Goal: Communication & Community: Answer question/provide support

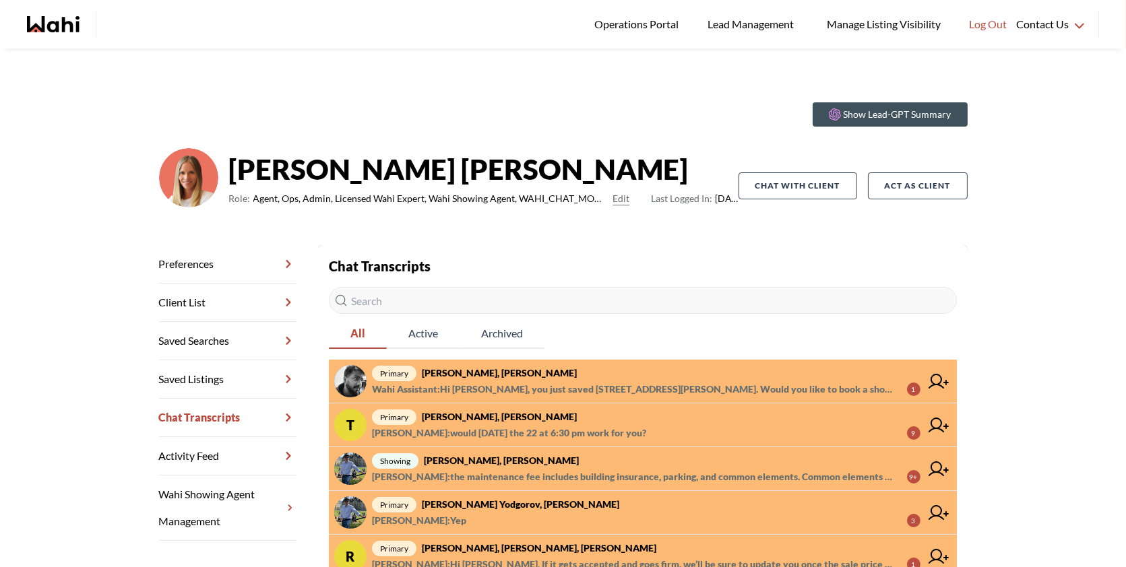
click at [615, 377] on span "primary Sourav Singh, Michelle" at bounding box center [646, 373] width 548 height 16
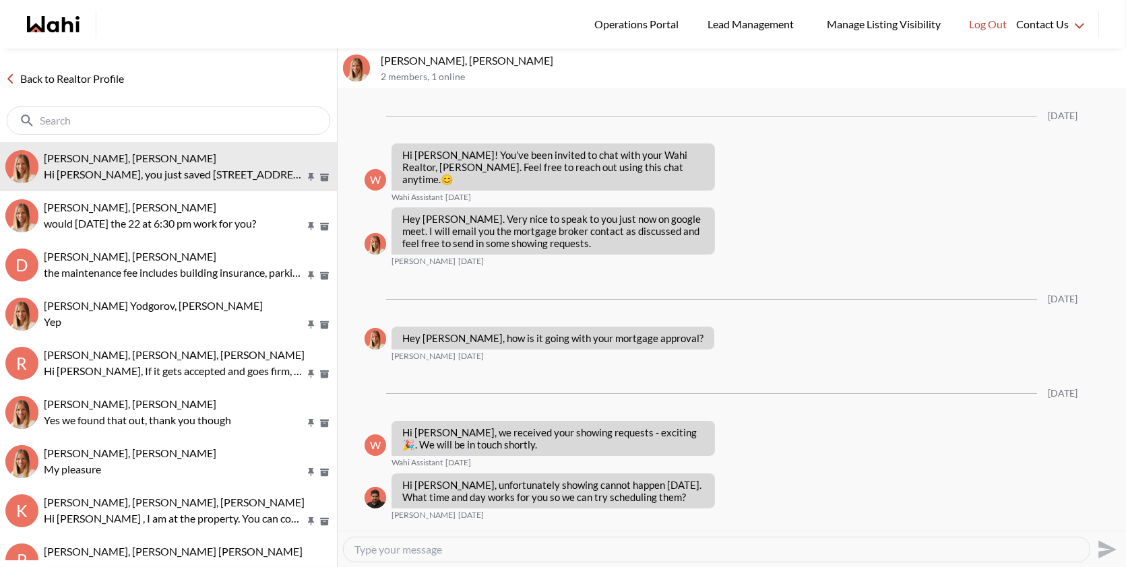
scroll to position [782, 0]
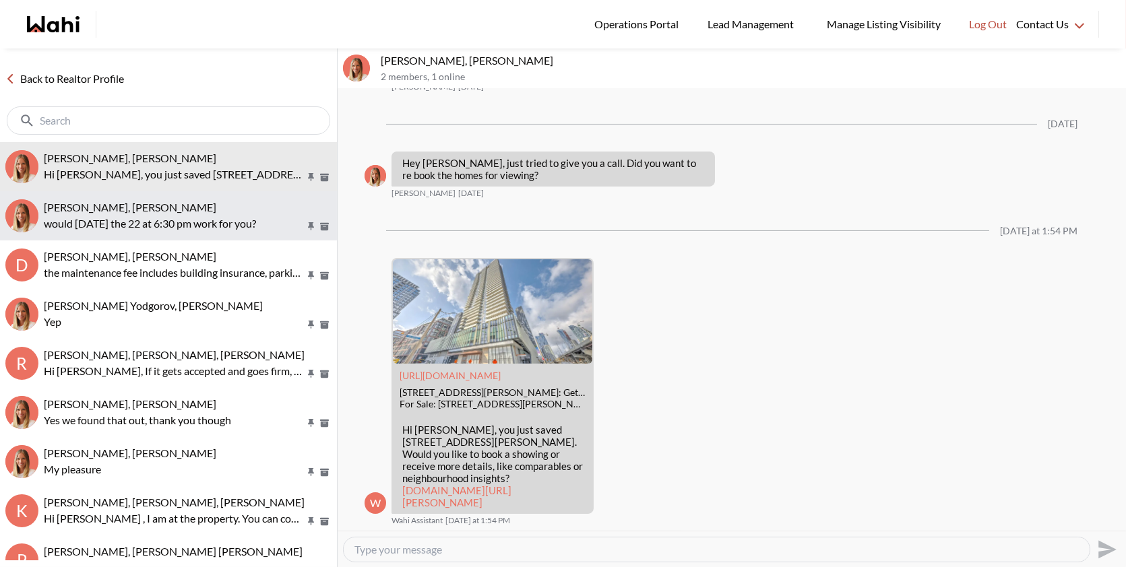
click at [100, 218] on p "would [DATE] the 22 at 6:30 pm work for you?" at bounding box center [174, 224] width 261 height 16
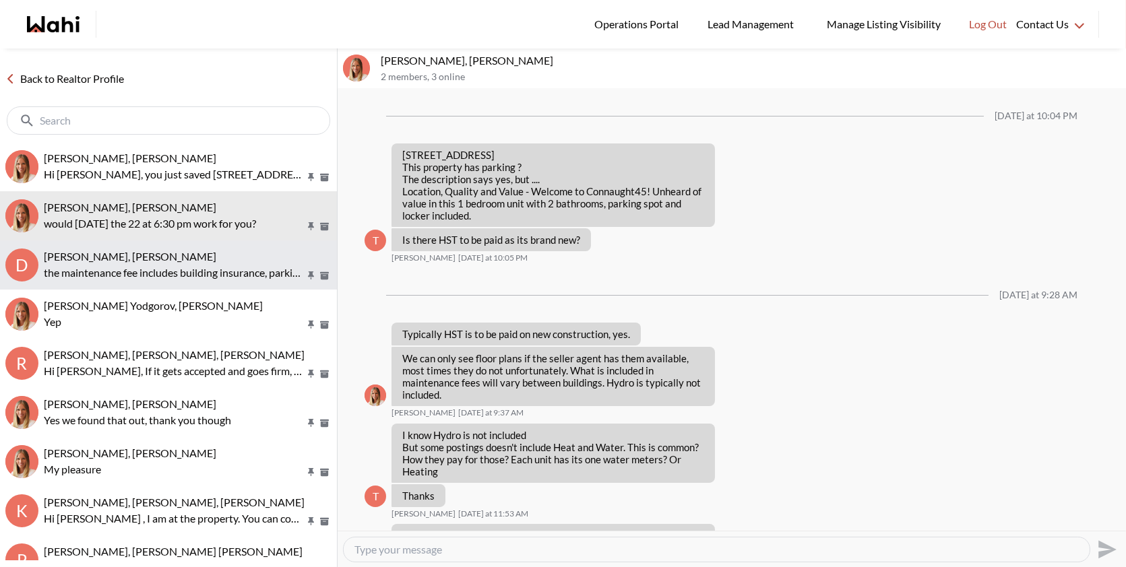
scroll to position [999, 0]
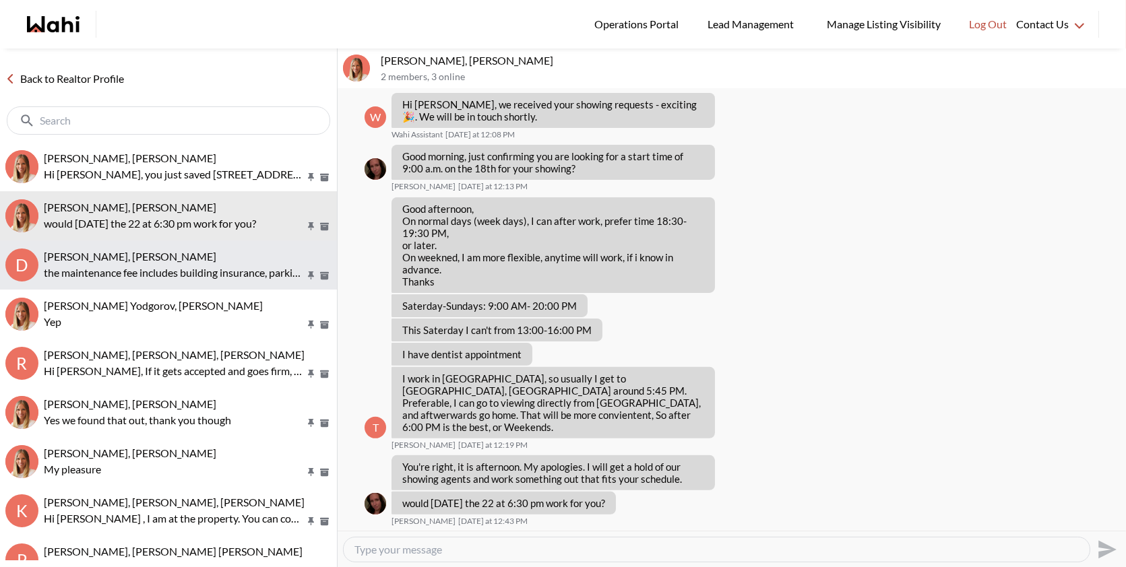
click at [127, 262] on div "[PERSON_NAME], [PERSON_NAME]" at bounding box center [188, 256] width 288 height 13
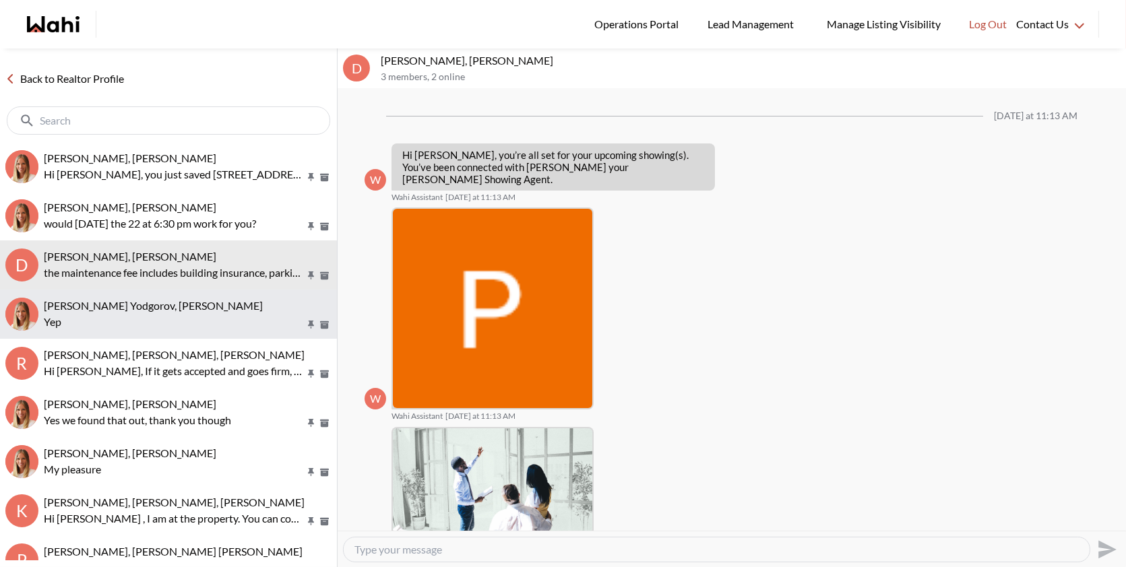
scroll to position [569, 0]
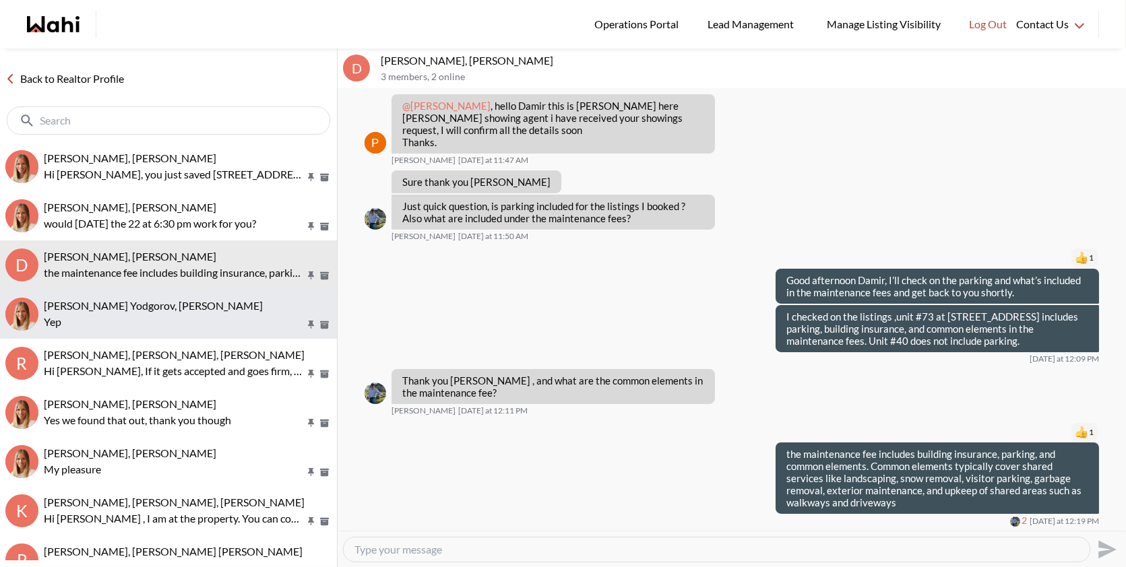
click at [130, 309] on span "[PERSON_NAME] Yodgorov, [PERSON_NAME]" at bounding box center [153, 305] width 219 height 13
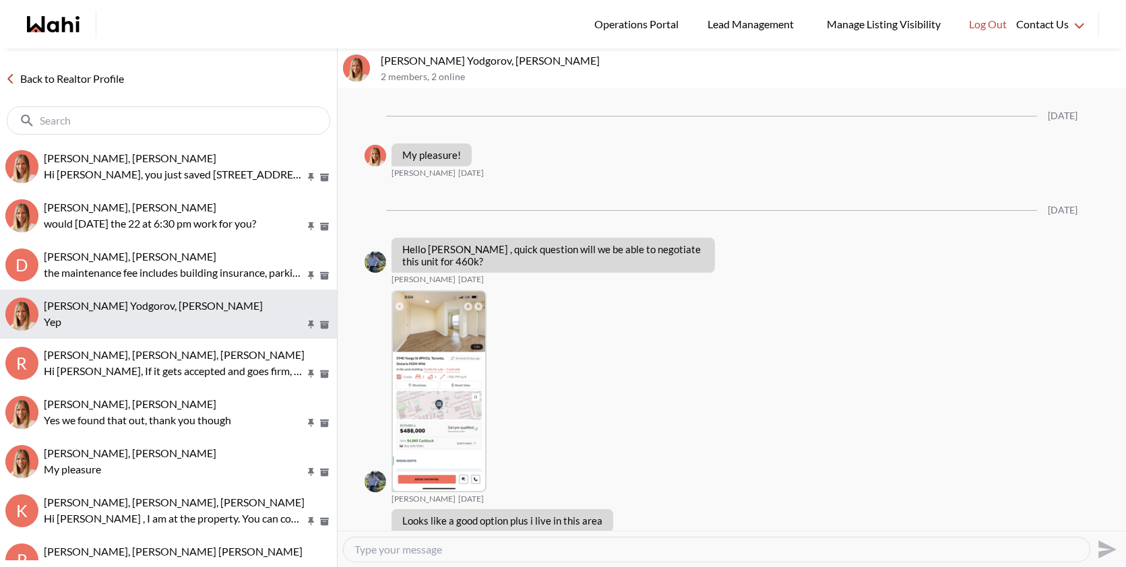
scroll to position [1389, 0]
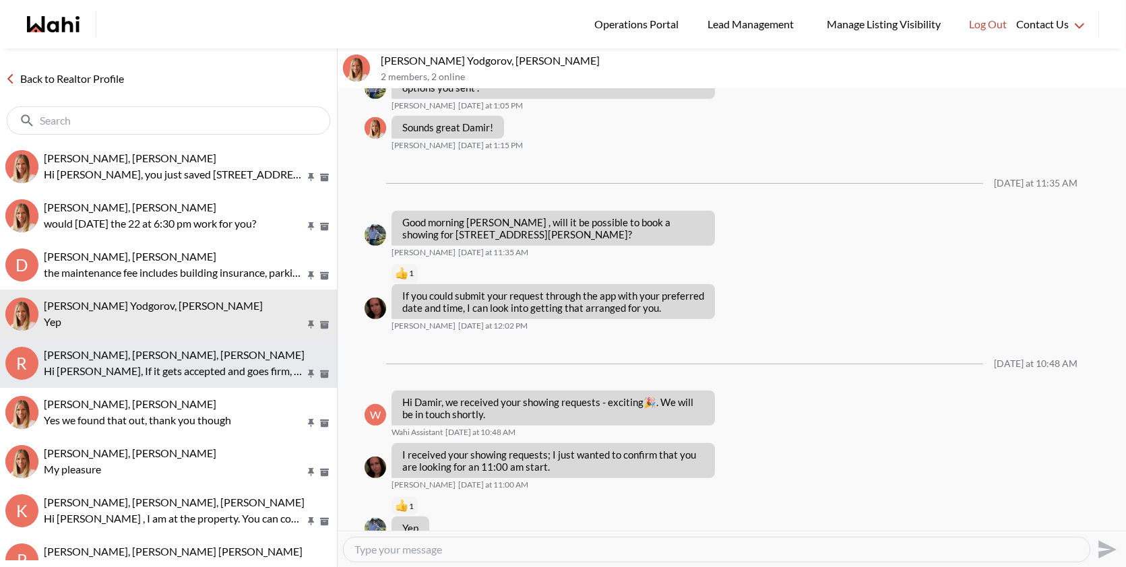
click at [147, 367] on p "Hi [PERSON_NAME], If it gets accepted and goes firm, we’ll be sure to update yo…" at bounding box center [174, 371] width 261 height 16
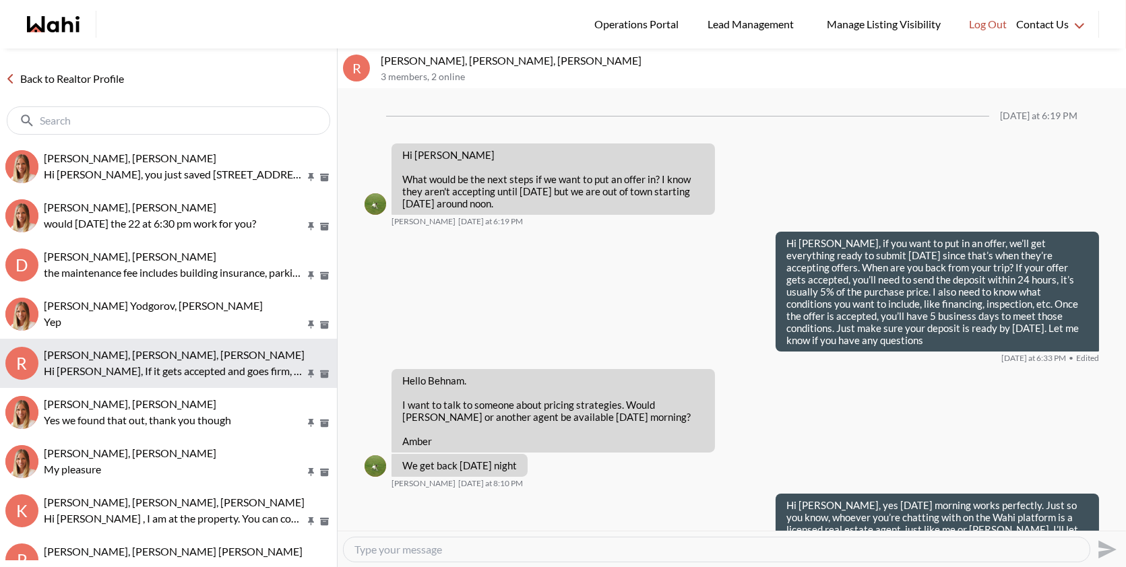
scroll to position [1923, 0]
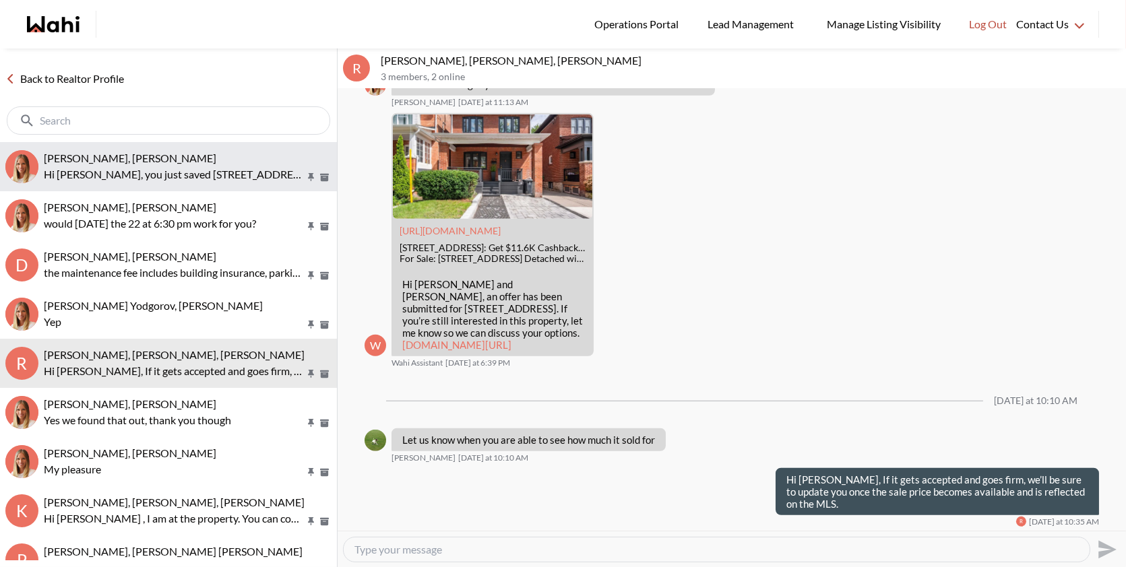
click at [179, 156] on div "[PERSON_NAME], [PERSON_NAME]" at bounding box center [188, 158] width 288 height 13
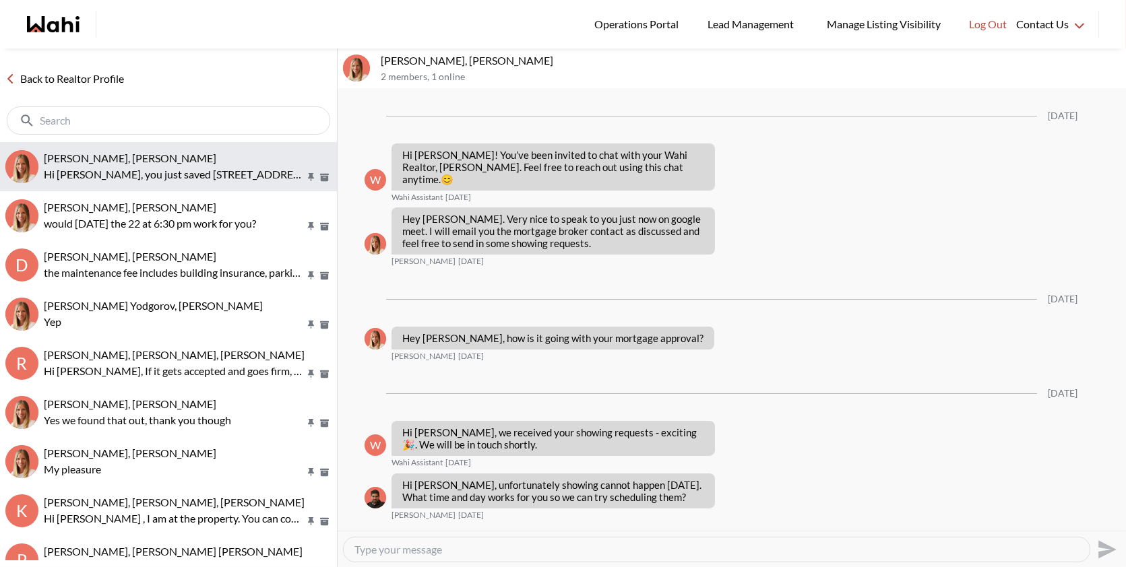
scroll to position [782, 0]
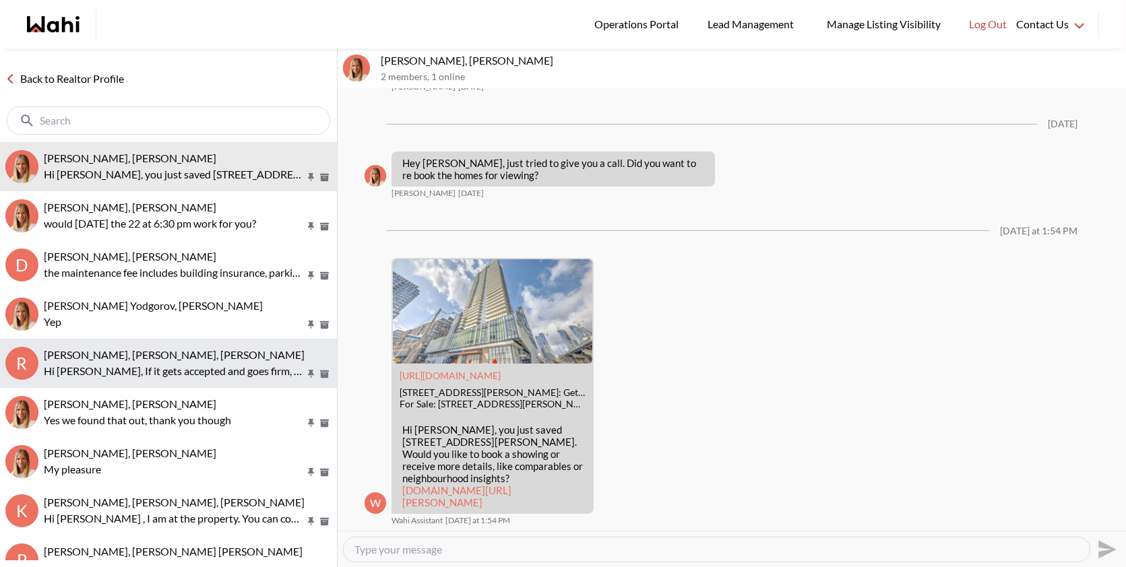
click at [168, 366] on p "Hi [PERSON_NAME], If it gets accepted and goes firm, we’ll be sure to update yo…" at bounding box center [174, 371] width 261 height 16
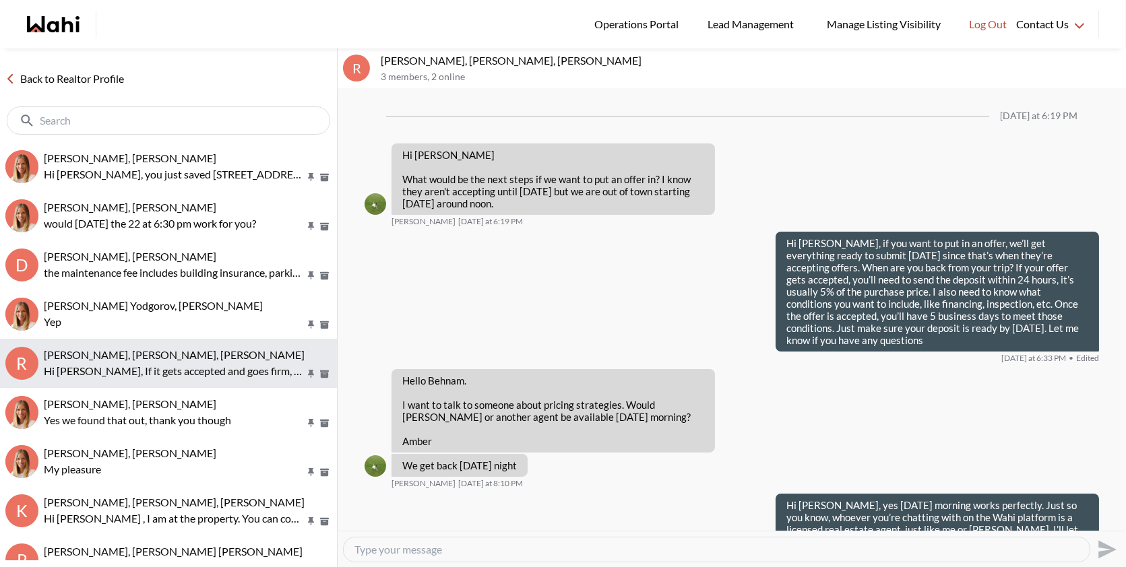
scroll to position [1923, 0]
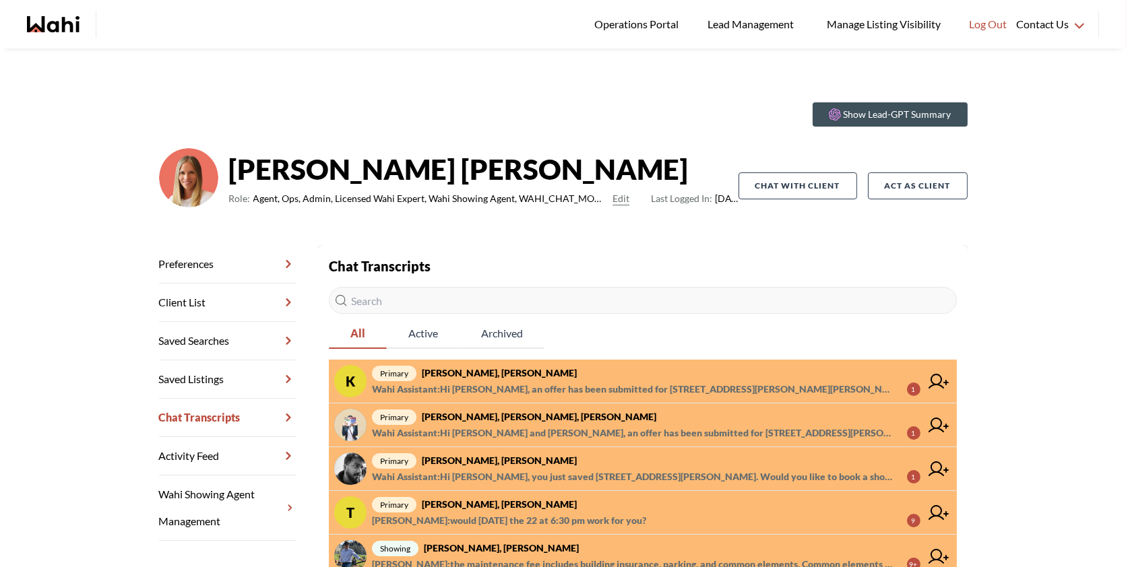
click at [522, 375] on span "primary [PERSON_NAME], [PERSON_NAME]" at bounding box center [646, 373] width 548 height 16
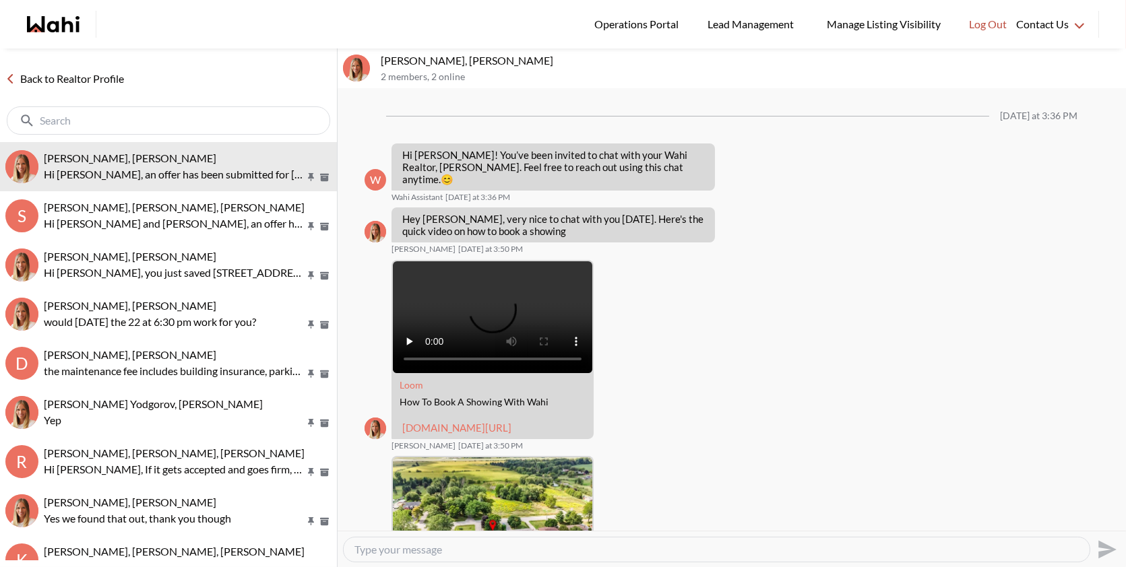
scroll to position [1350, 0]
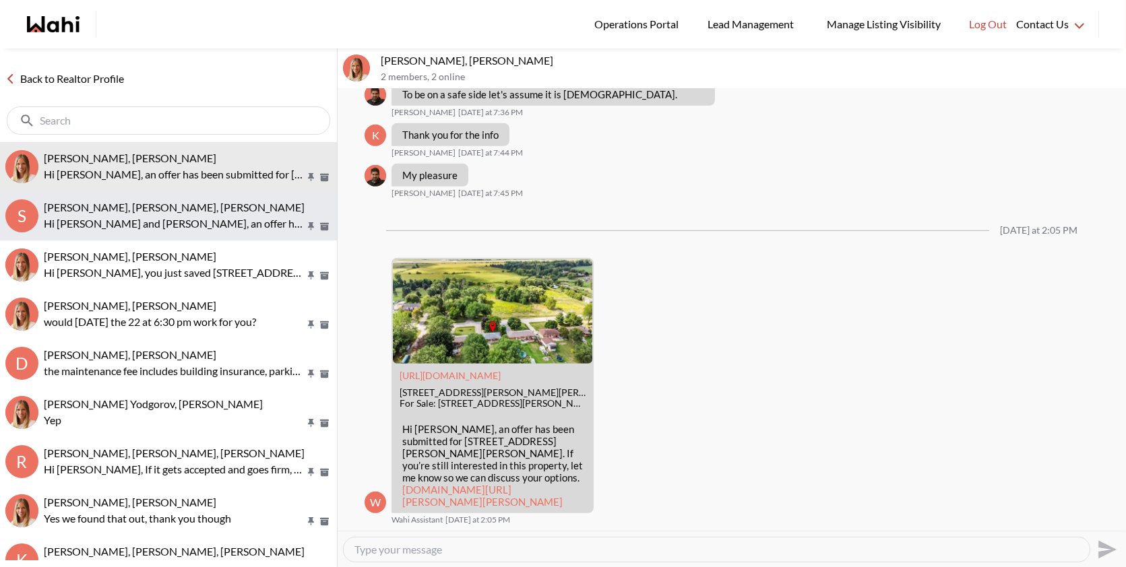
click at [158, 216] on p "Hi [PERSON_NAME] and [PERSON_NAME], an offer has been submitted for [STREET_ADD…" at bounding box center [174, 224] width 261 height 16
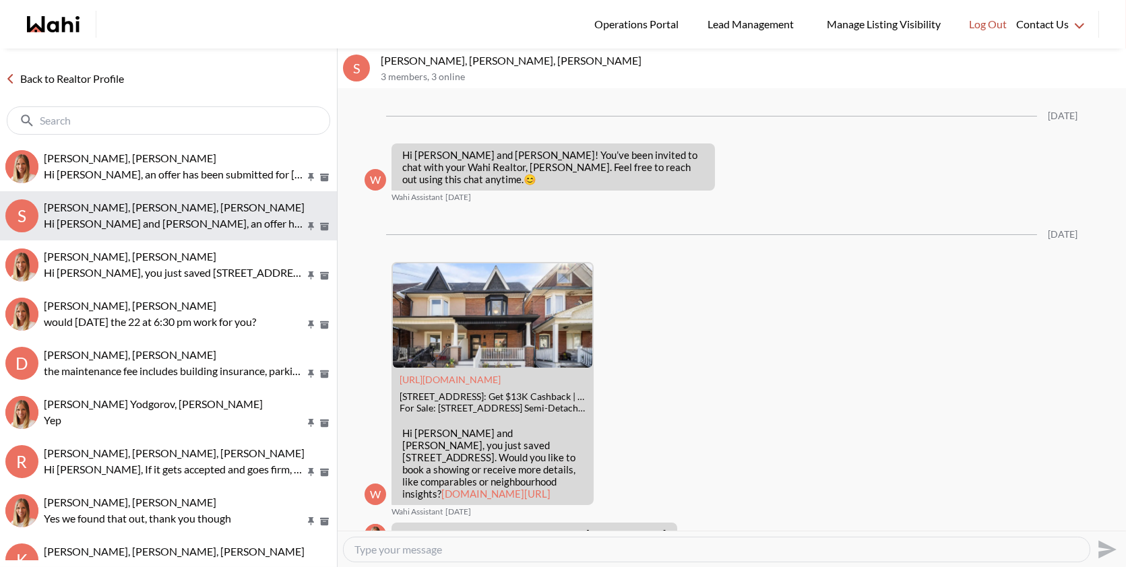
scroll to position [1765, 0]
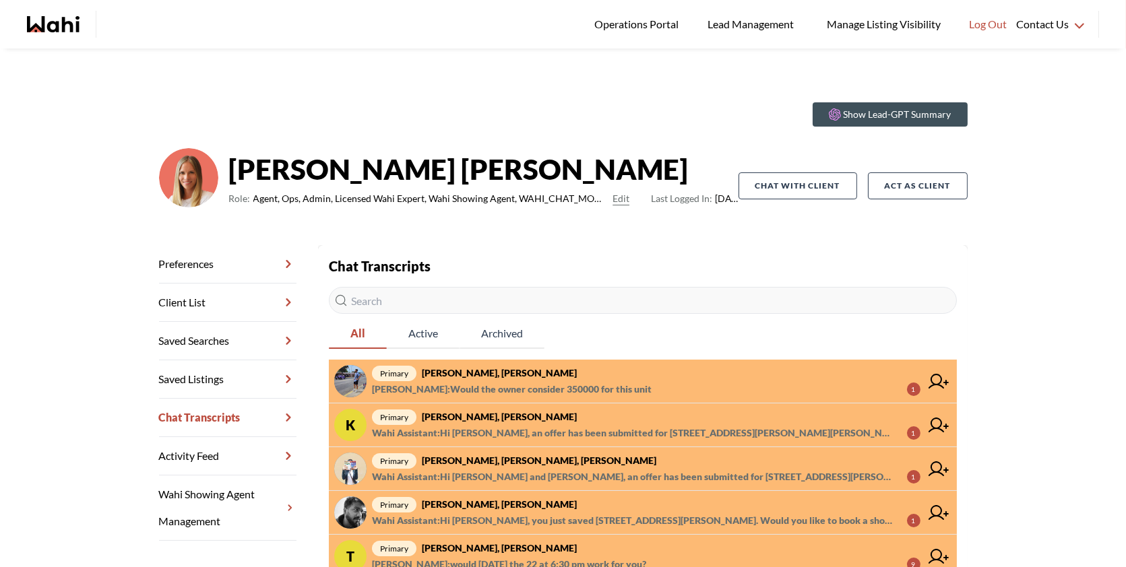
click at [586, 371] on span "primary Omar Hijazi, Michelle" at bounding box center [646, 373] width 548 height 16
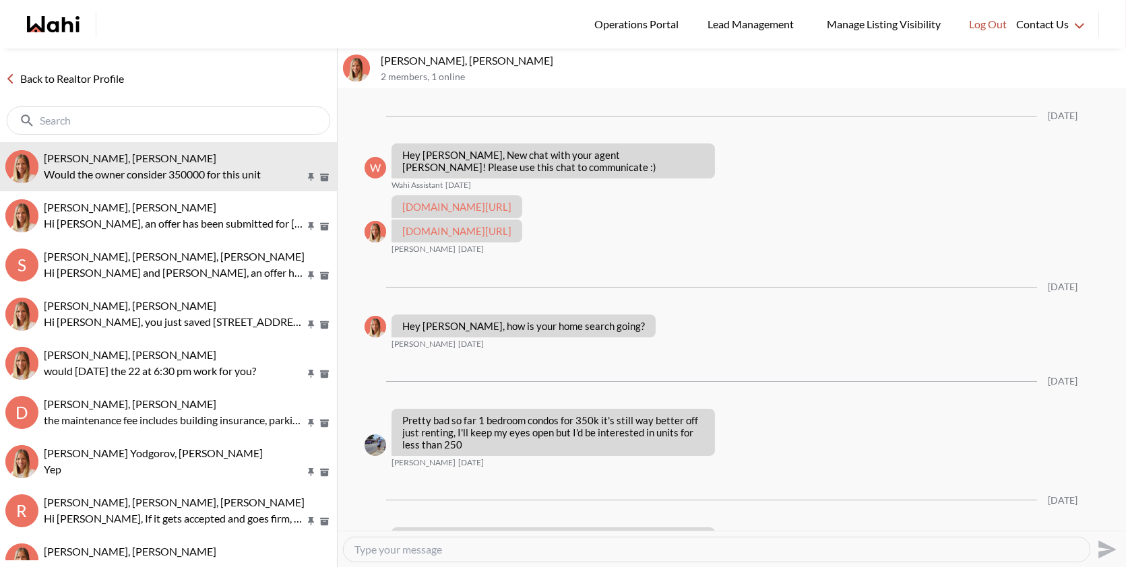
scroll to position [298, 0]
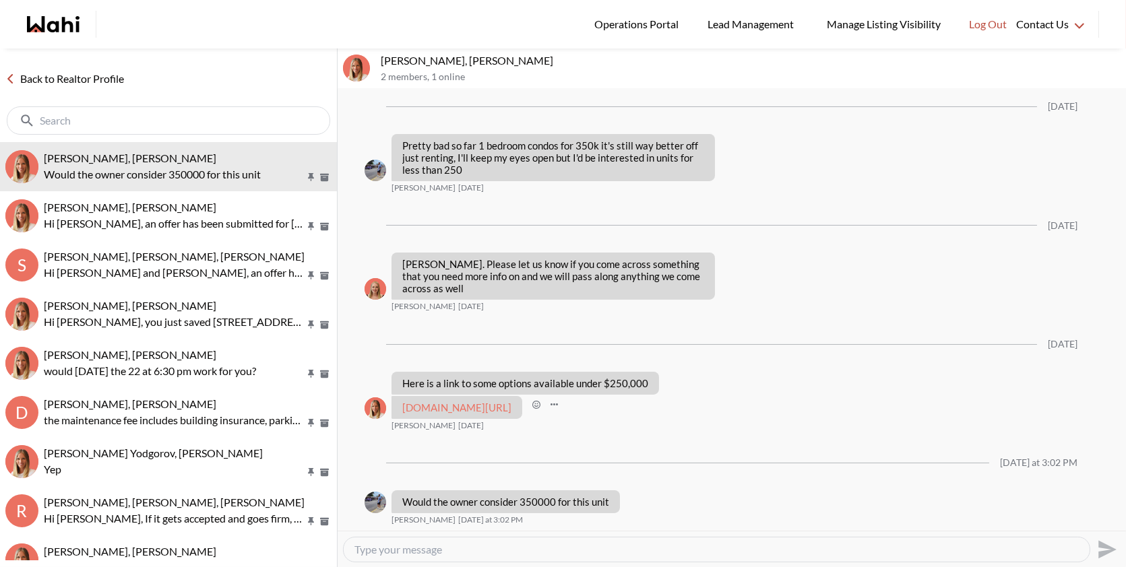
click at [502, 408] on link "wahi.com/links/e4jbRn4TpMpBMVIxLz8kd" at bounding box center [456, 408] width 109 height 12
click at [449, 545] on textarea "Type your message" at bounding box center [716, 549] width 724 height 13
click at [414, 552] on textarea "Type your message" at bounding box center [716, 549] width 724 height 13
click at [576, 555] on textarea "Hi Omar, which property are you referring to" at bounding box center [716, 549] width 724 height 13
type textarea "Hi Omar, which property are you referring to ?"
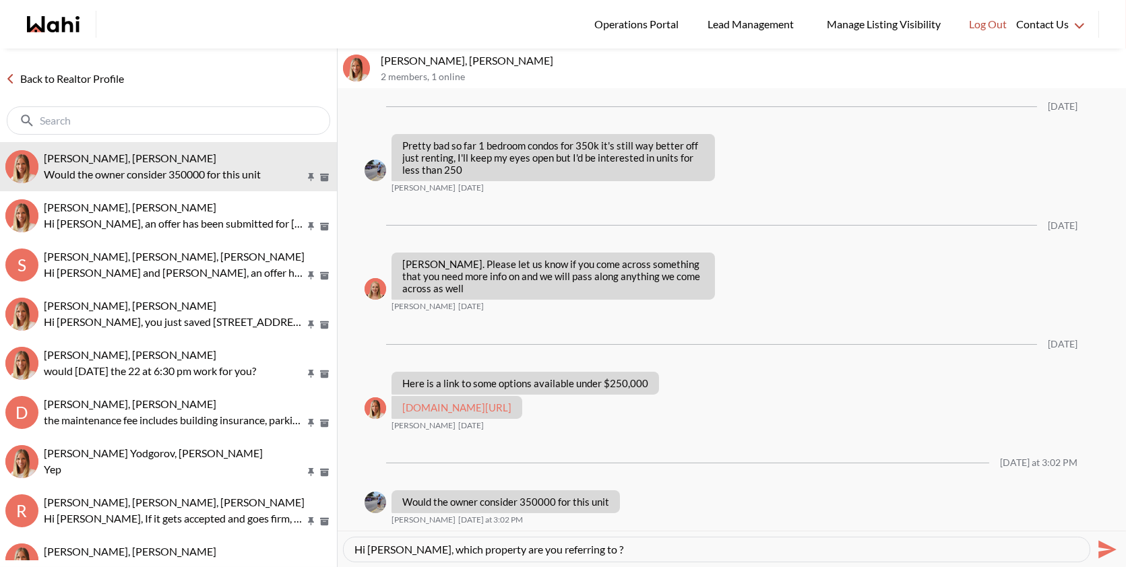
click at [1098, 540] on icon "Send" at bounding box center [1106, 550] width 22 height 22
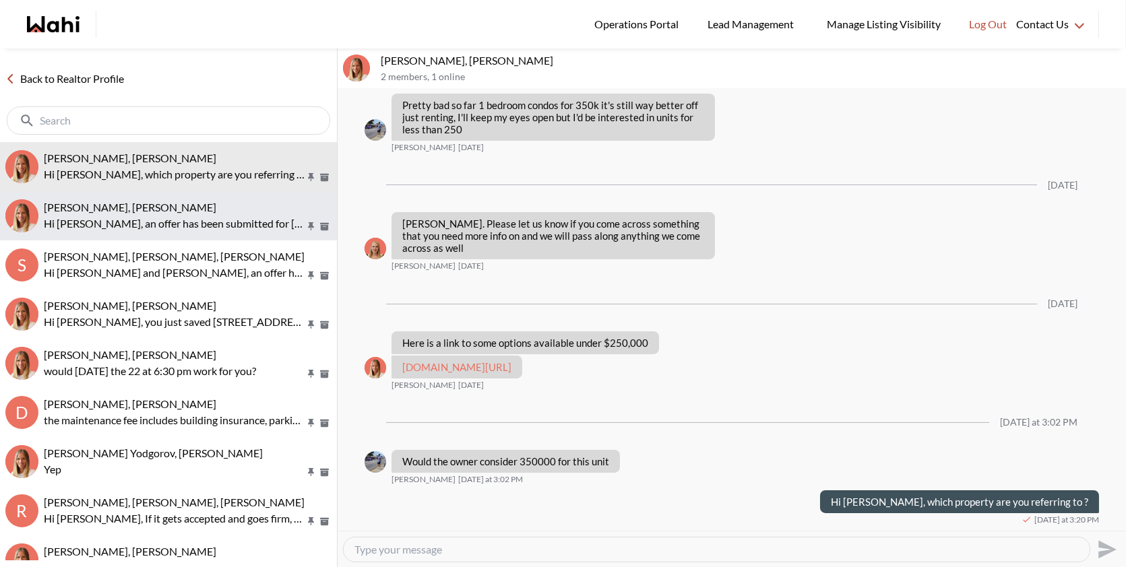
click at [167, 196] on button "Kathy Fratric, Michelle Hi Kathy, an offer has been submitted for 9840 Dickenso…" at bounding box center [168, 215] width 337 height 49
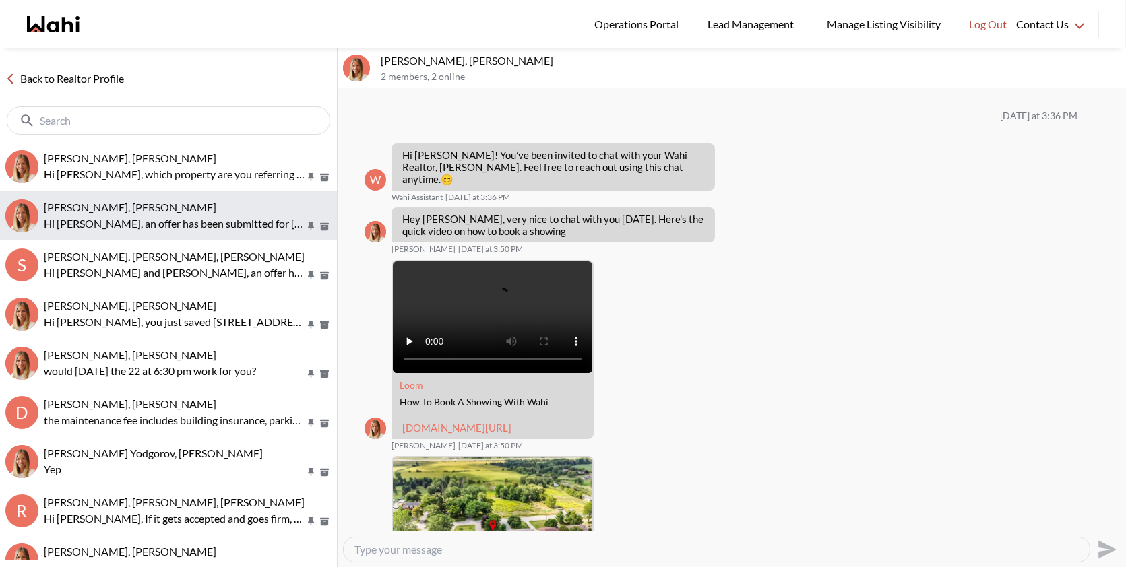
scroll to position [1350, 0]
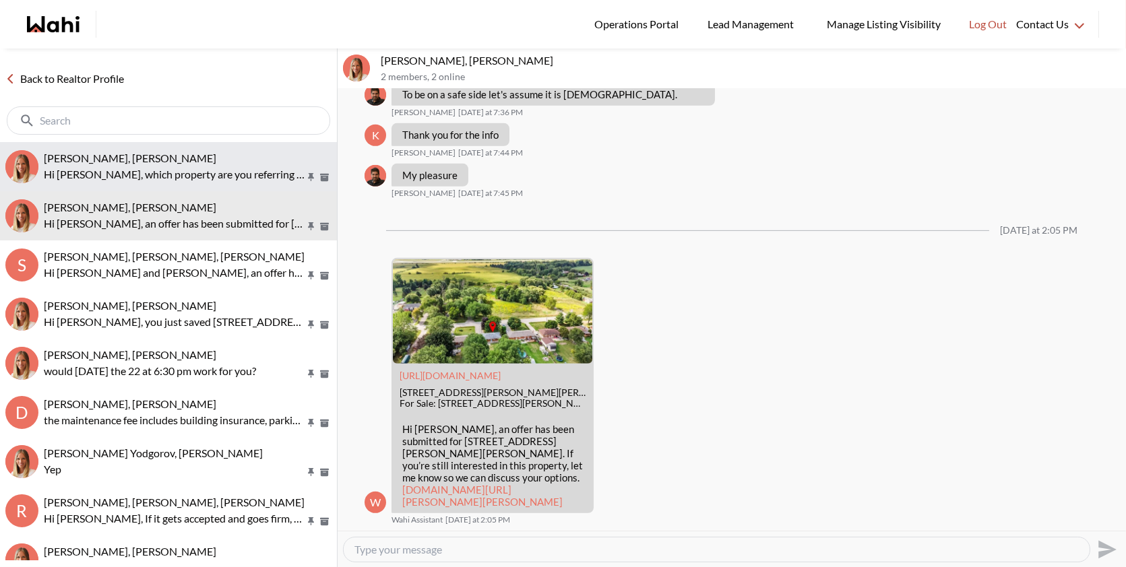
click at [179, 158] on div "[PERSON_NAME], [PERSON_NAME]" at bounding box center [188, 158] width 288 height 13
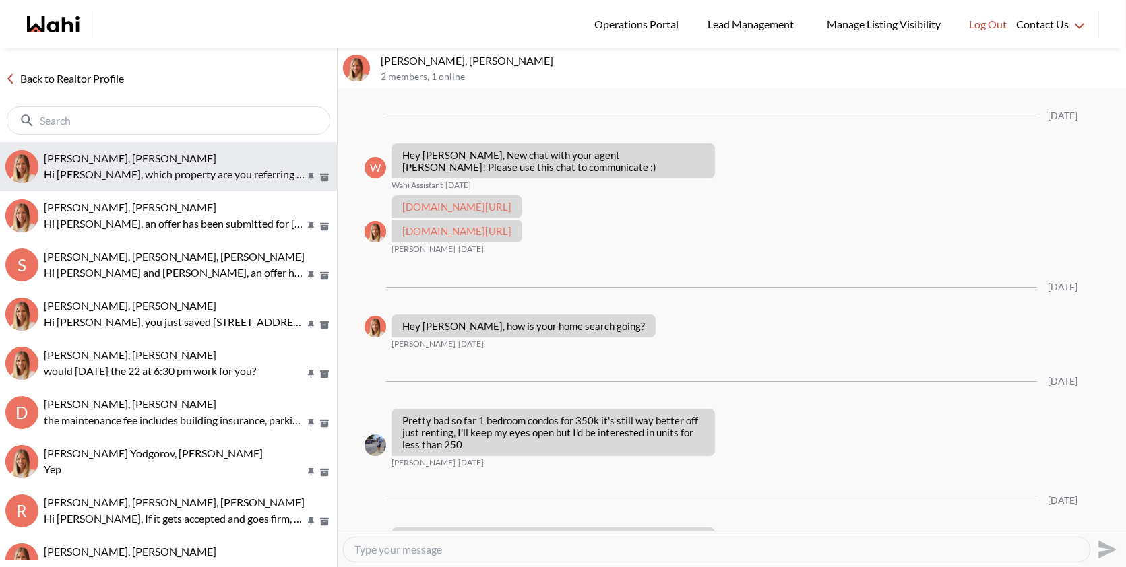
scroll to position [338, 0]
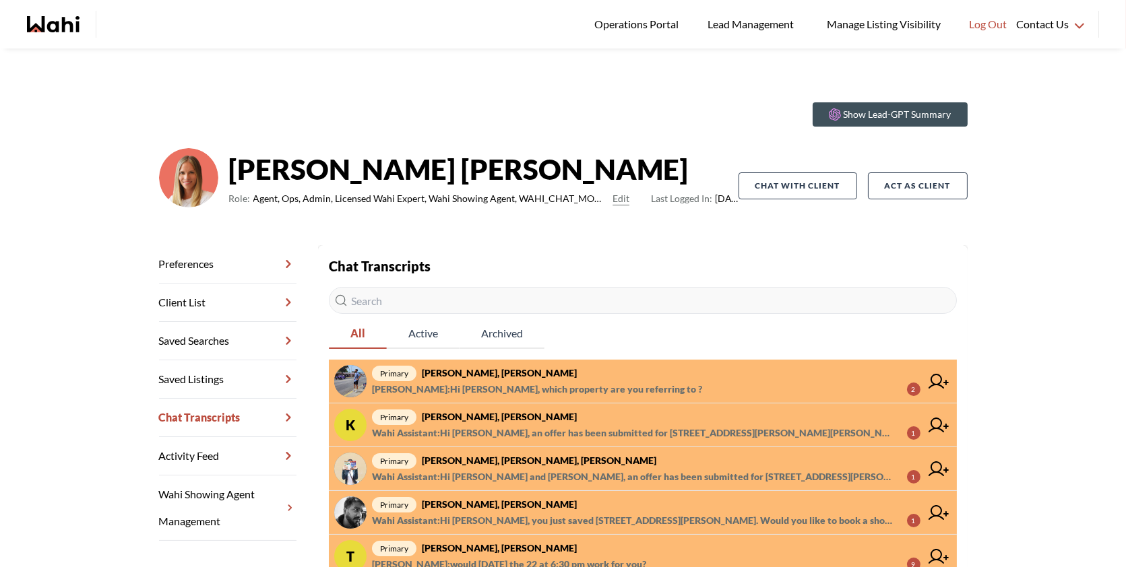
click at [524, 379] on span "primary [PERSON_NAME], [PERSON_NAME]" at bounding box center [646, 373] width 548 height 16
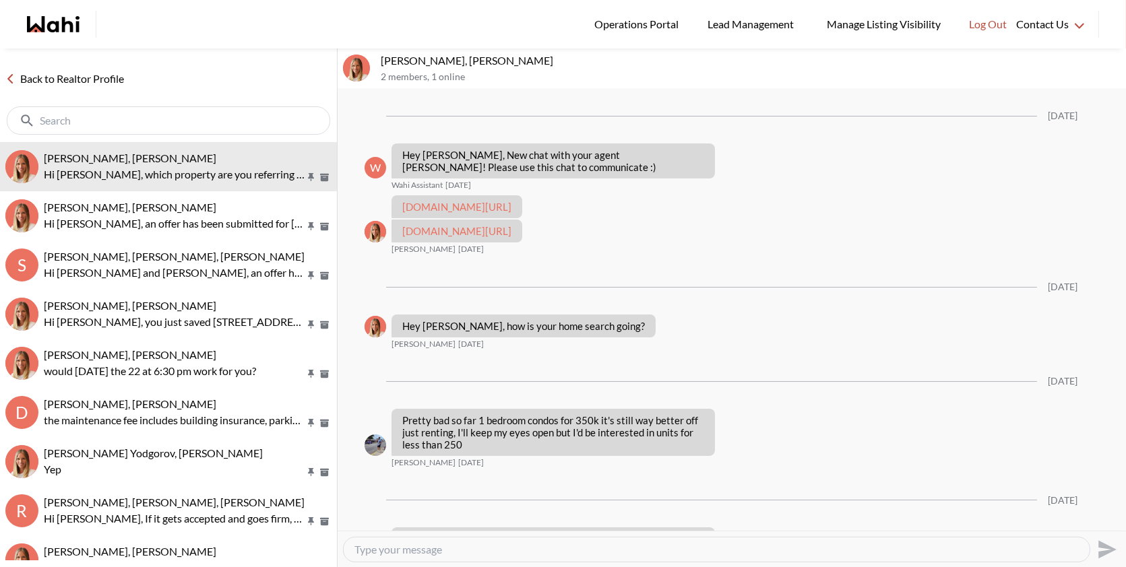
scroll to position [338, 0]
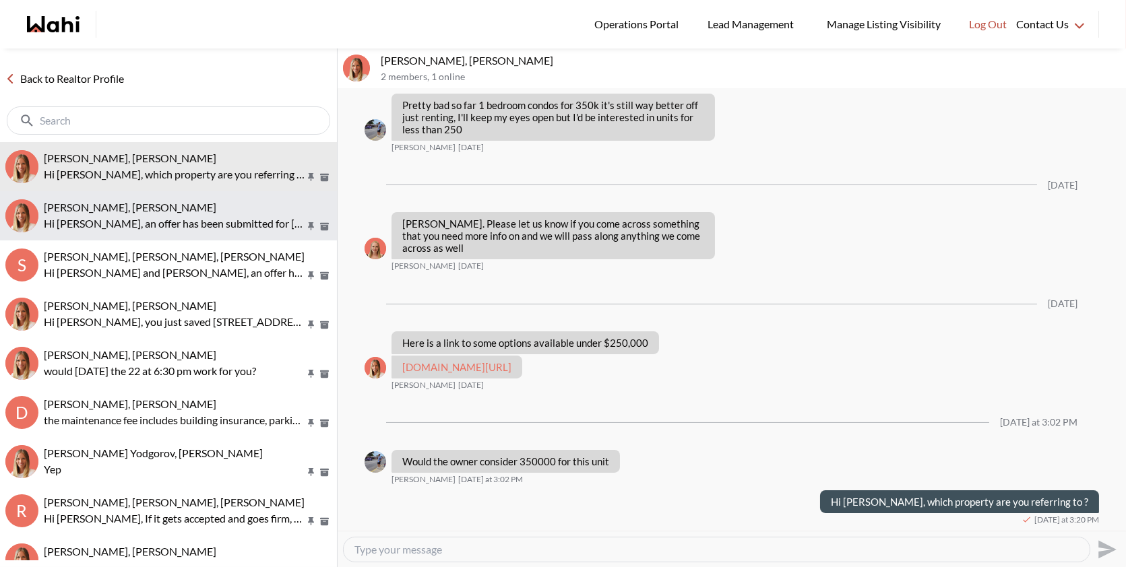
click at [210, 206] on div "[PERSON_NAME], [PERSON_NAME]" at bounding box center [188, 207] width 288 height 13
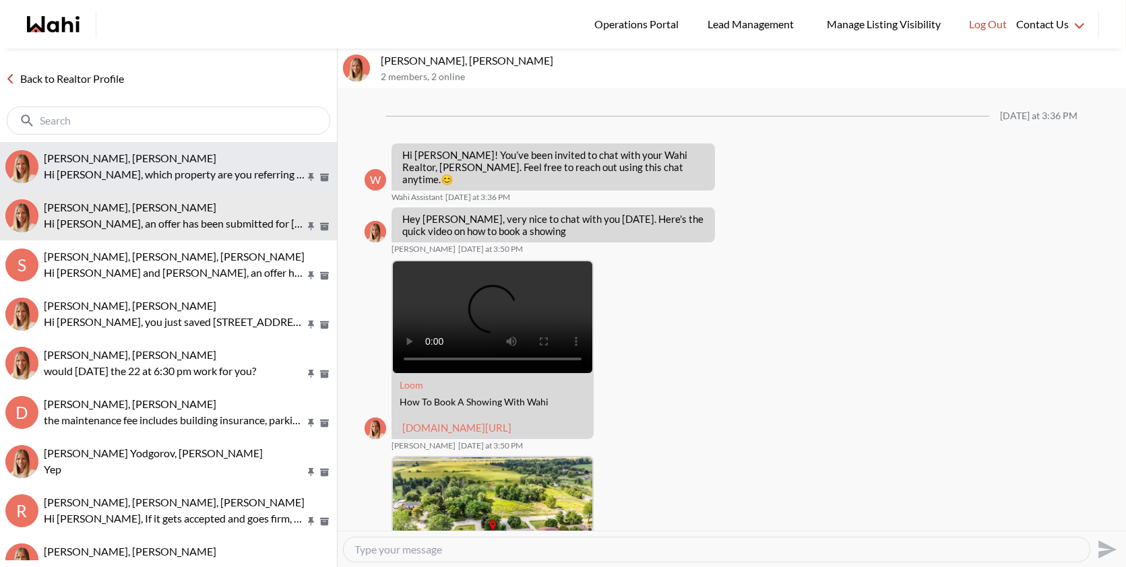
scroll to position [1350, 0]
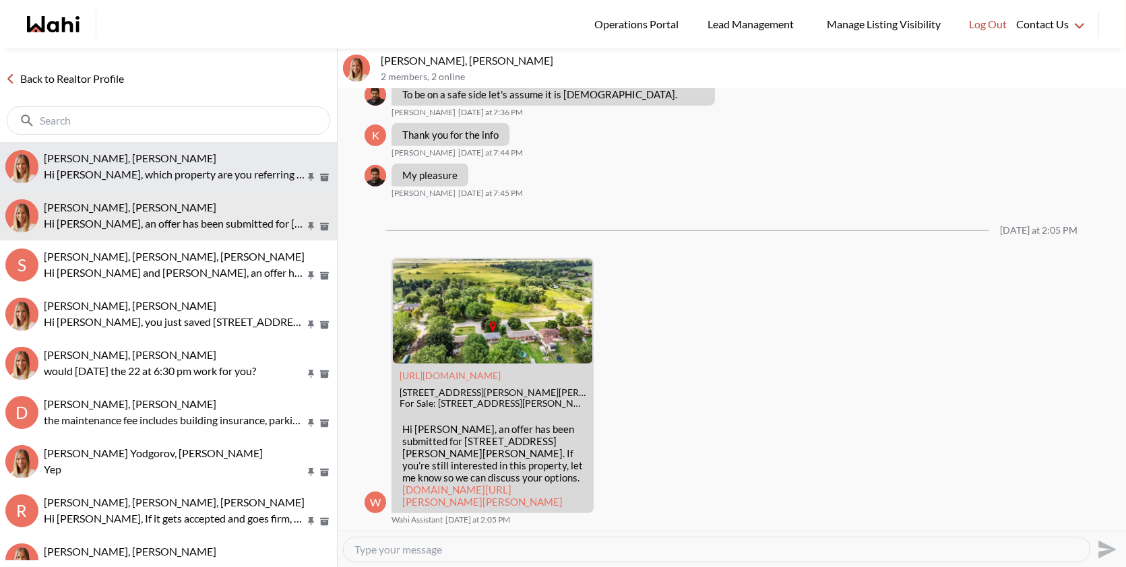
click at [195, 142] on button "Omar Hijazi, Michelle Hi Omar, which property are you referring to ?" at bounding box center [168, 166] width 337 height 49
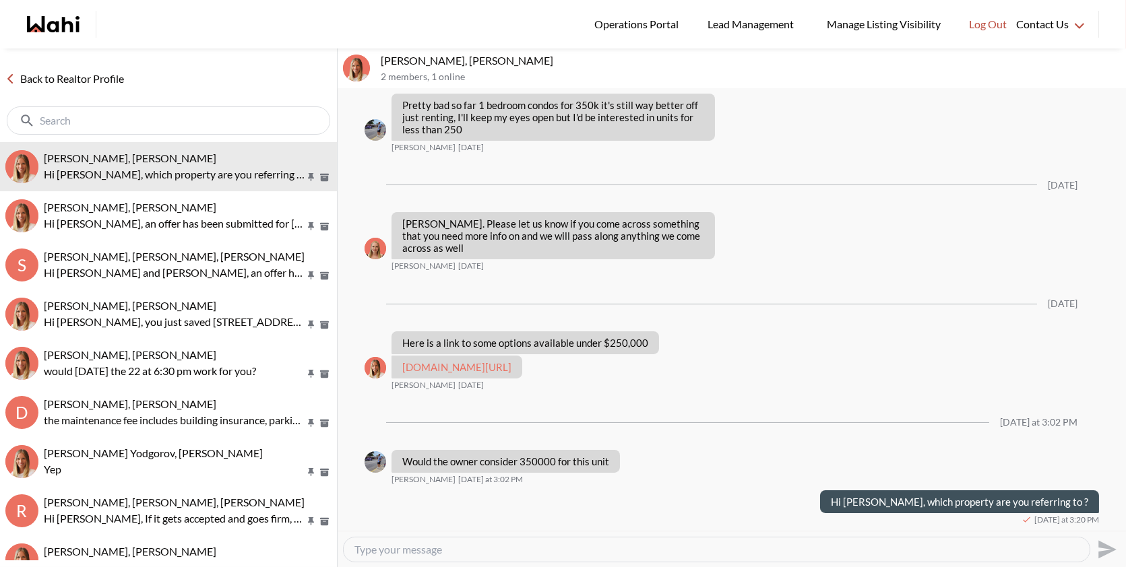
scroll to position [327, 0]
click at [472, 373] on link "[DOMAIN_NAME][URL]" at bounding box center [456, 367] width 109 height 12
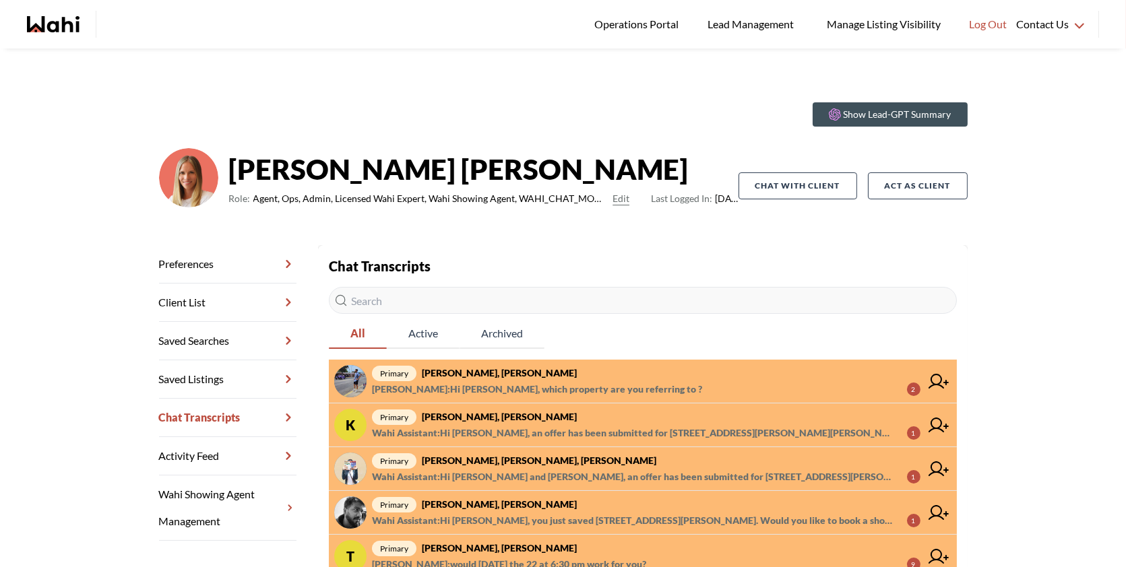
click at [595, 379] on span "primary [PERSON_NAME], [PERSON_NAME]" at bounding box center [646, 373] width 548 height 16
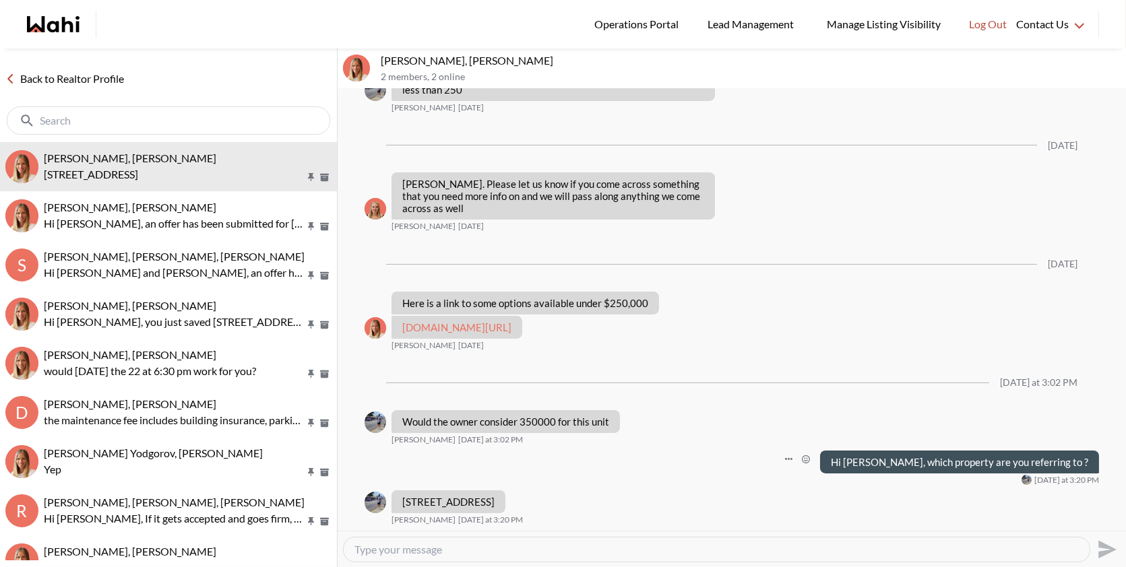
scroll to position [378, 0]
click at [402, 499] on p "[STREET_ADDRESS]" at bounding box center [448, 502] width 92 height 12
drag, startPoint x: 526, startPoint y: 500, endPoint x: 401, endPoint y: 497, distance: 124.7
click at [401, 497] on div "[STREET_ADDRESS]" at bounding box center [448, 502] width 114 height 23
copy p "[STREET_ADDRESS]"
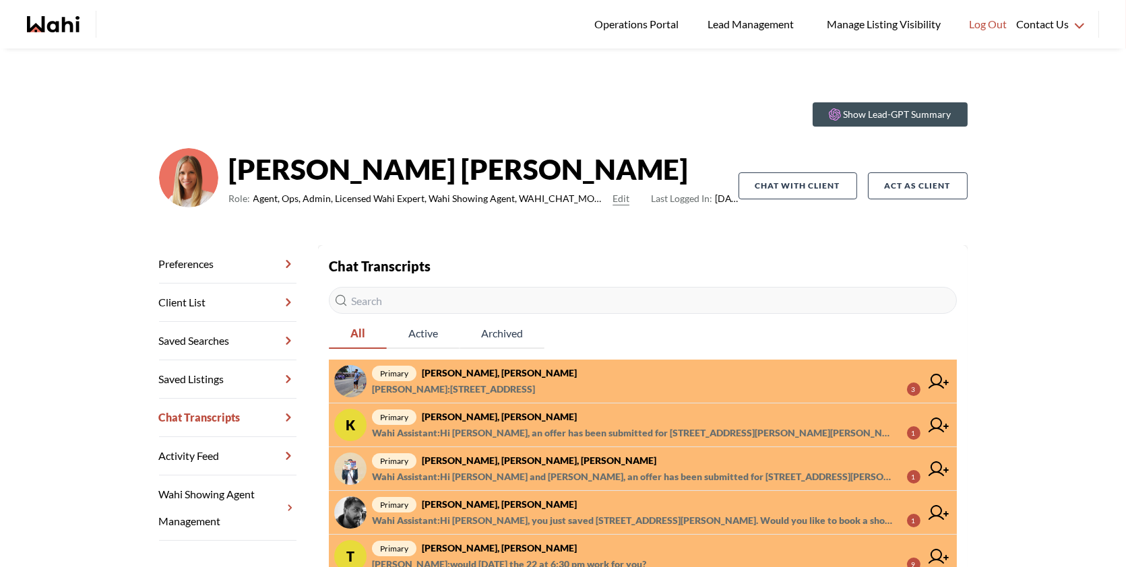
click at [585, 373] on span "primary [PERSON_NAME], [PERSON_NAME]" at bounding box center [646, 373] width 548 height 16
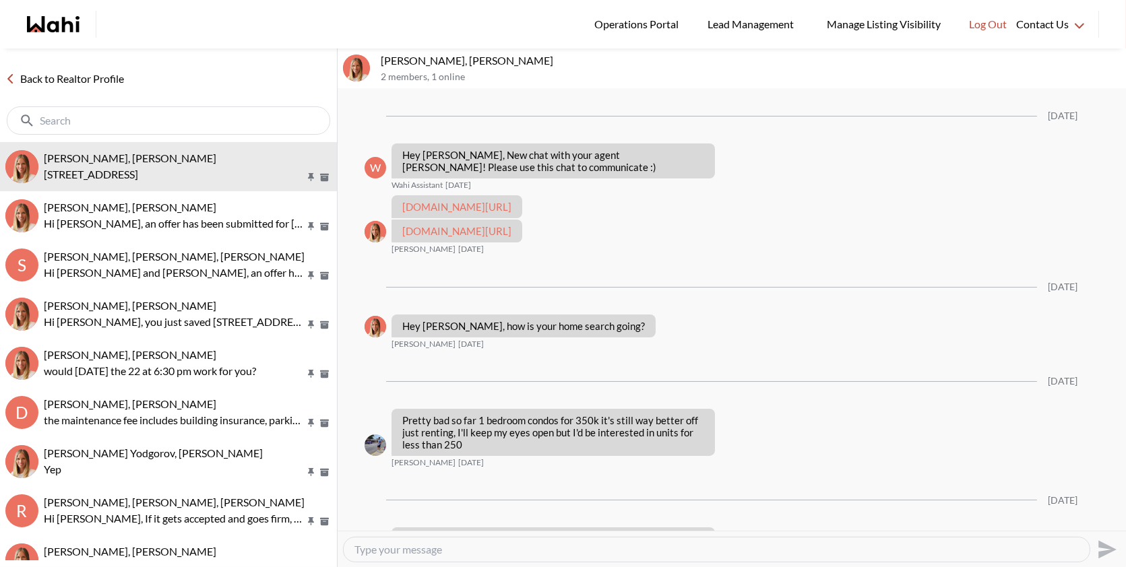
scroll to position [378, 0]
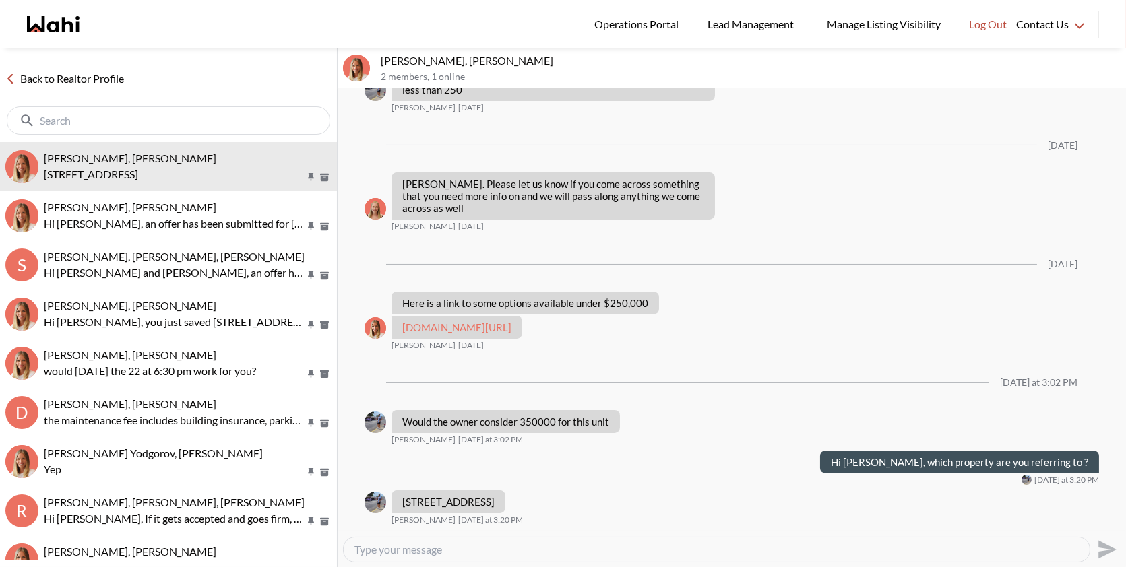
click at [485, 551] on textarea "Type your message" at bounding box center [716, 549] width 724 height 13
type textarea "a"
type textarea "What is the unit number?"
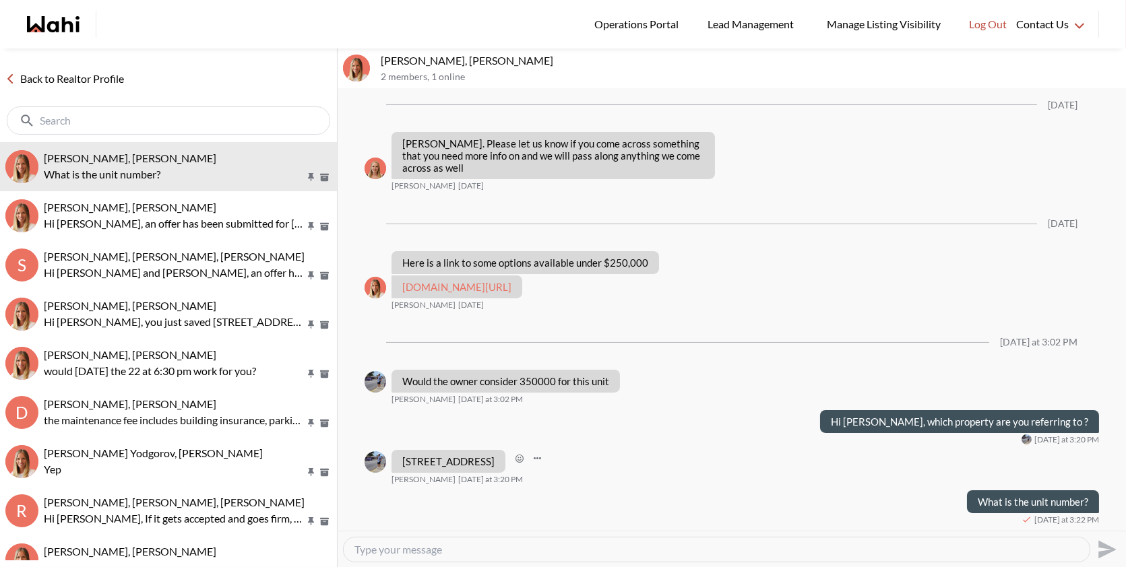
drag, startPoint x: 525, startPoint y: 464, endPoint x: 398, endPoint y: 464, distance: 126.7
click at [398, 464] on div "[STREET_ADDRESS]" at bounding box center [448, 461] width 114 height 23
copy p "[STREET_ADDRESS]"
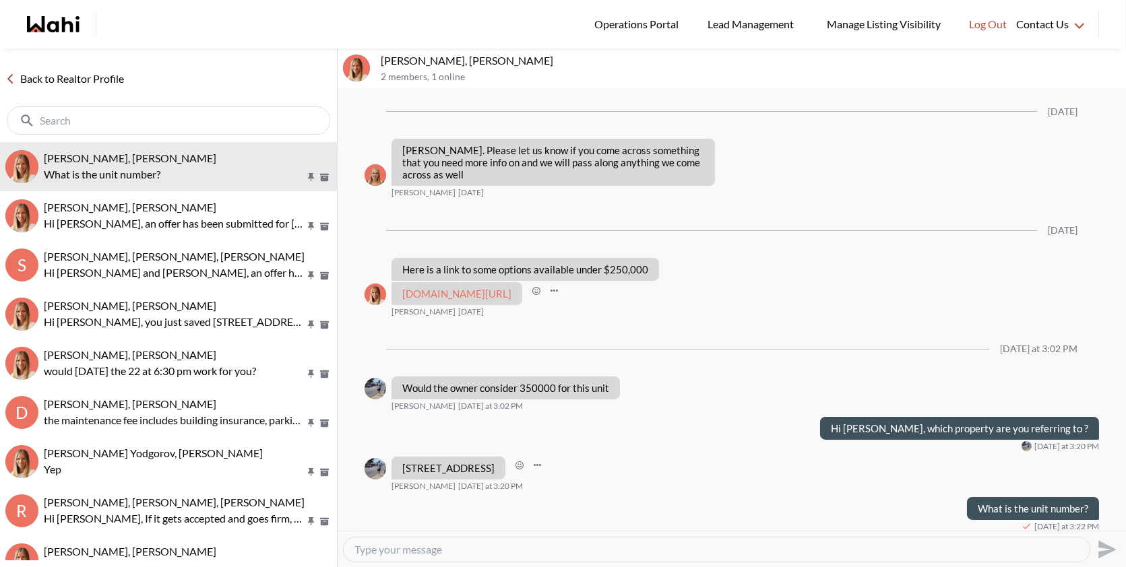
scroll to position [418, 0]
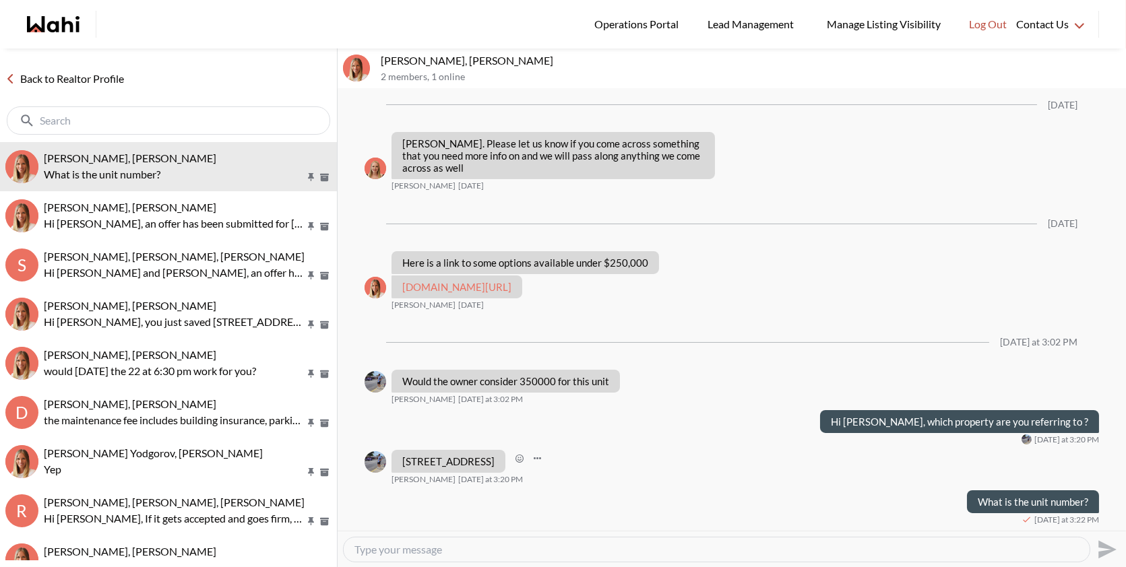
click at [615, 451] on div "[STREET_ADDRESS] [PERSON_NAME] [DATE] at 3:20 PM" at bounding box center [732, 467] width 734 height 35
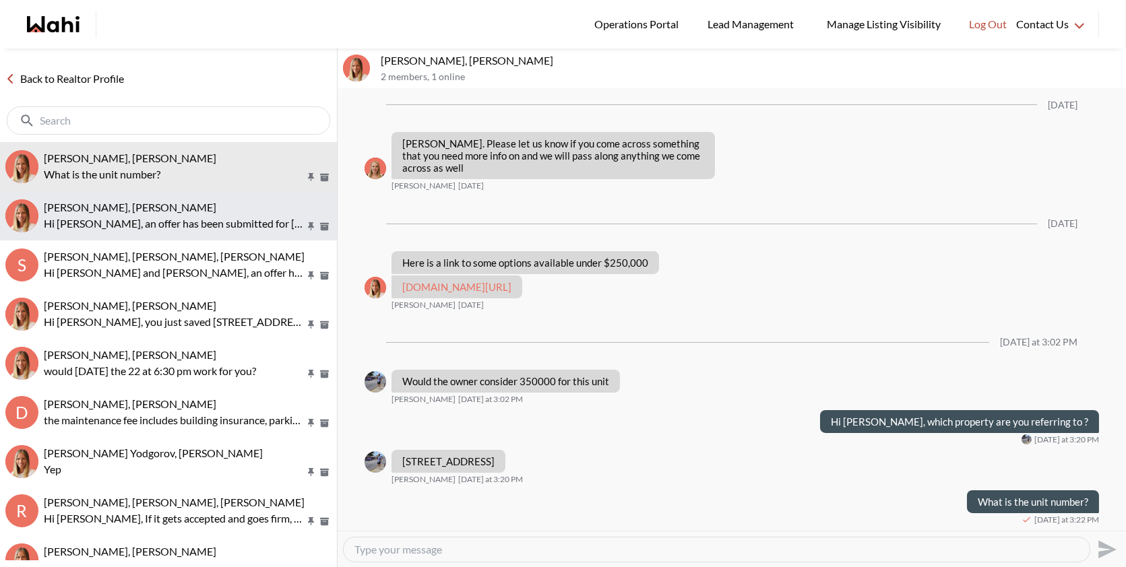
click at [90, 226] on p "Hi [PERSON_NAME], an offer has been submitted for [STREET_ADDRESS][PERSON_NAME]…" at bounding box center [174, 224] width 261 height 16
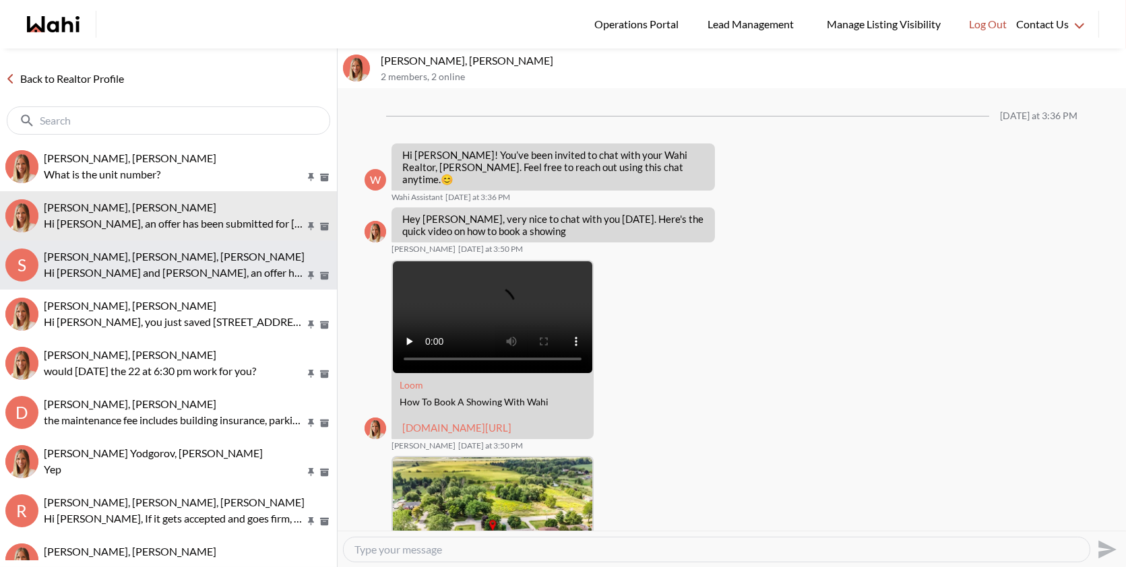
scroll to position [1350, 0]
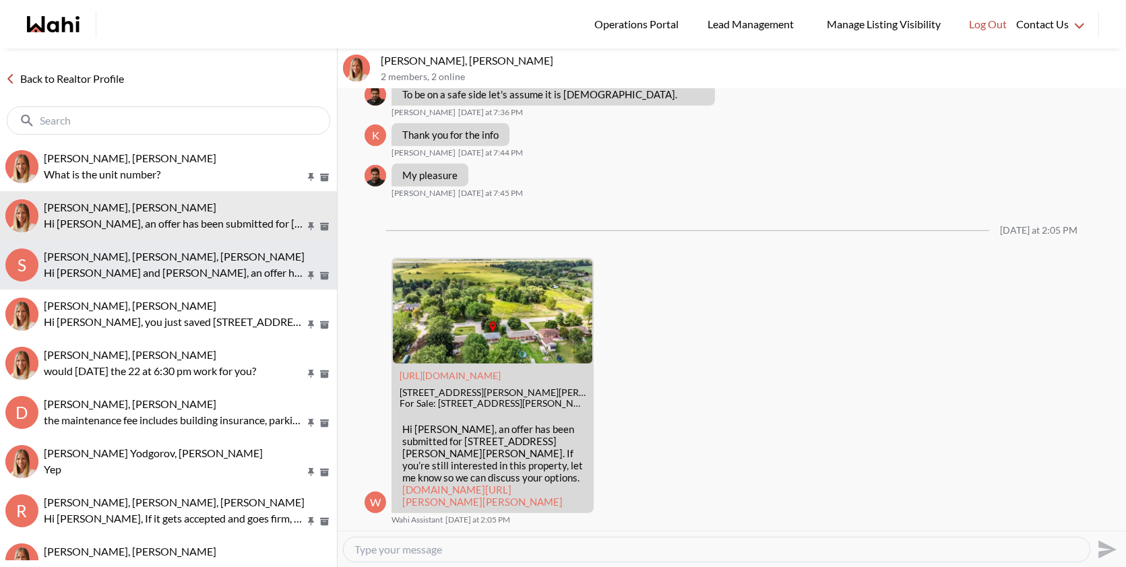
click at [108, 280] on p "Hi [PERSON_NAME] and [PERSON_NAME], an offer has been submitted for [STREET_ADD…" at bounding box center [174, 273] width 261 height 16
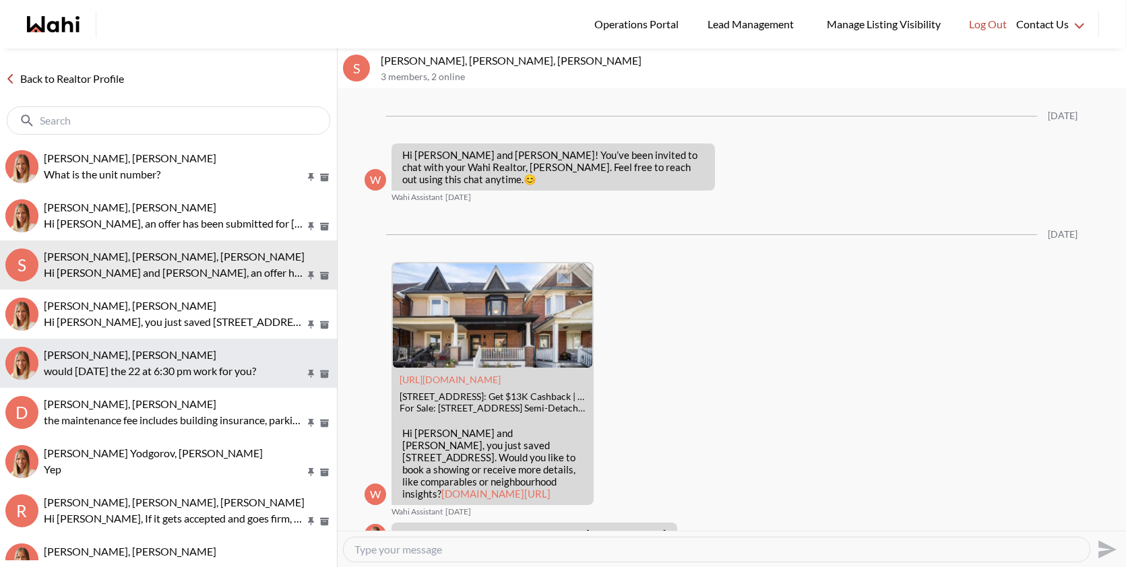
scroll to position [1765, 0]
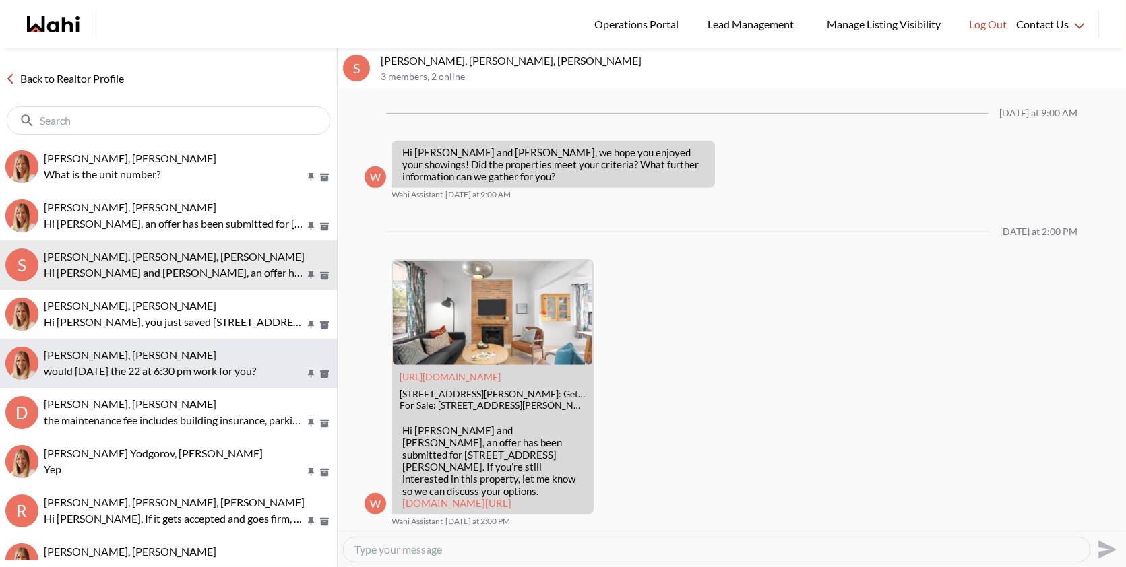
click at [111, 349] on span "[PERSON_NAME], [PERSON_NAME]" at bounding box center [130, 354] width 172 height 13
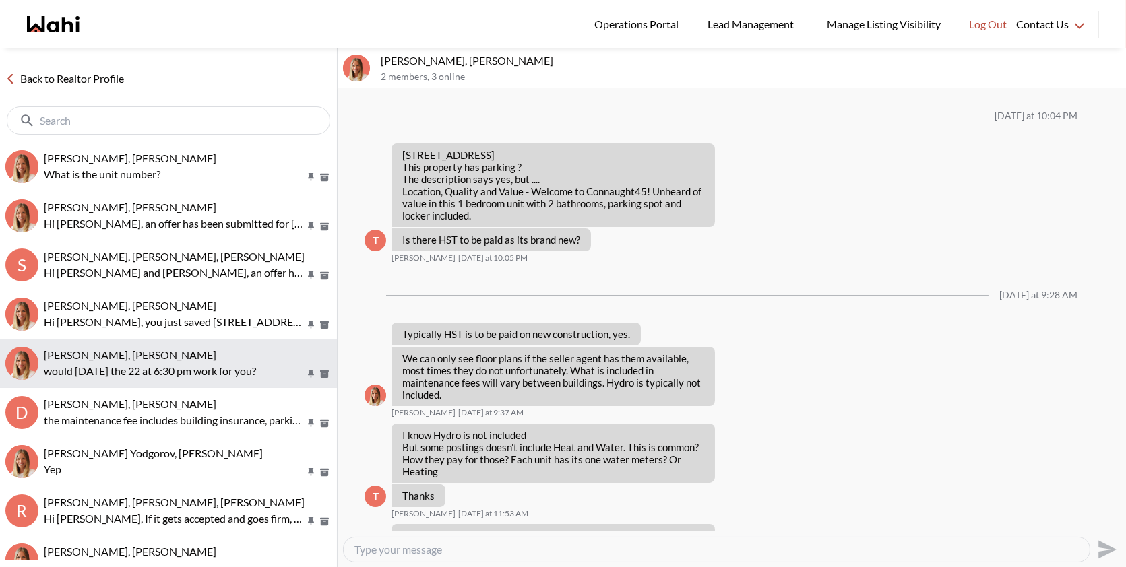
scroll to position [999, 0]
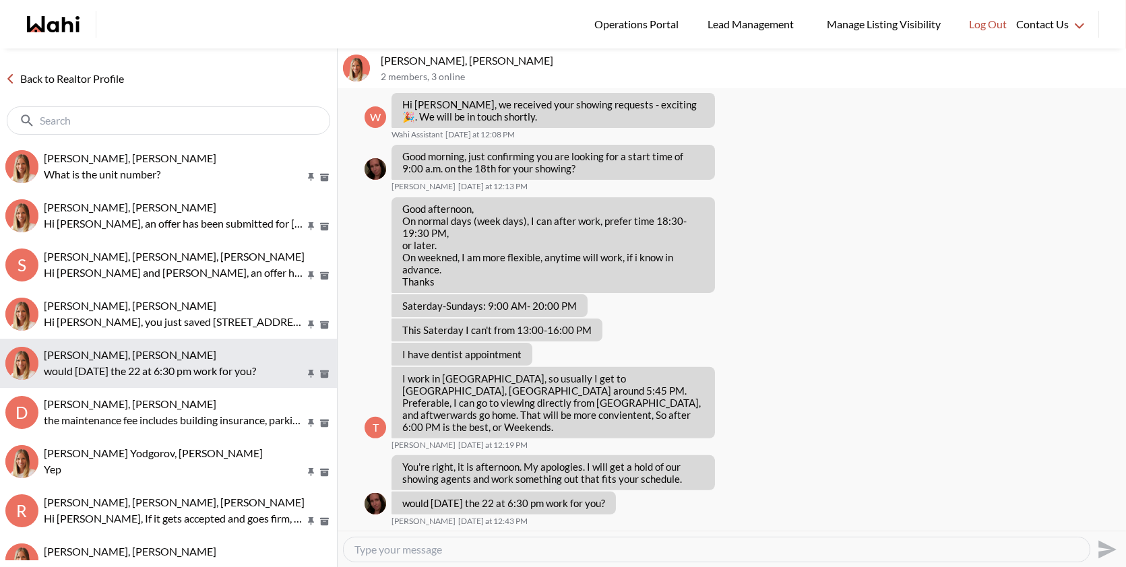
click at [111, 384] on button "TIGRAN ARUSTAMYAN, Michelle would Monday the 22 at 6:30 pm work for you?" at bounding box center [168, 363] width 337 height 49
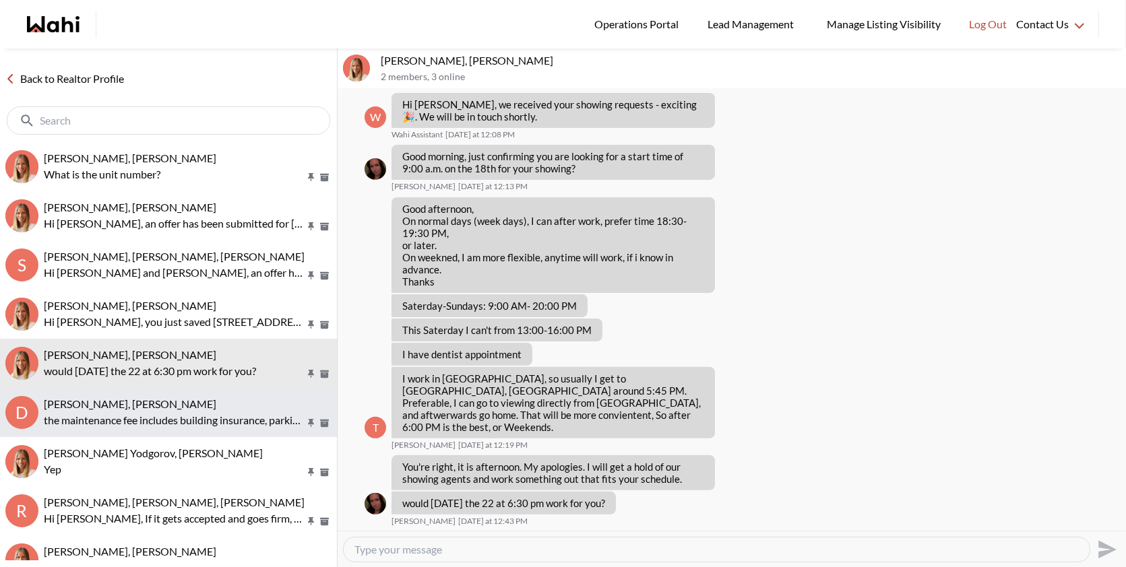
click at [105, 393] on button "D Damir Yodgorov, Paul, Michelle the maintenance fee includes building insuranc…" at bounding box center [168, 412] width 337 height 49
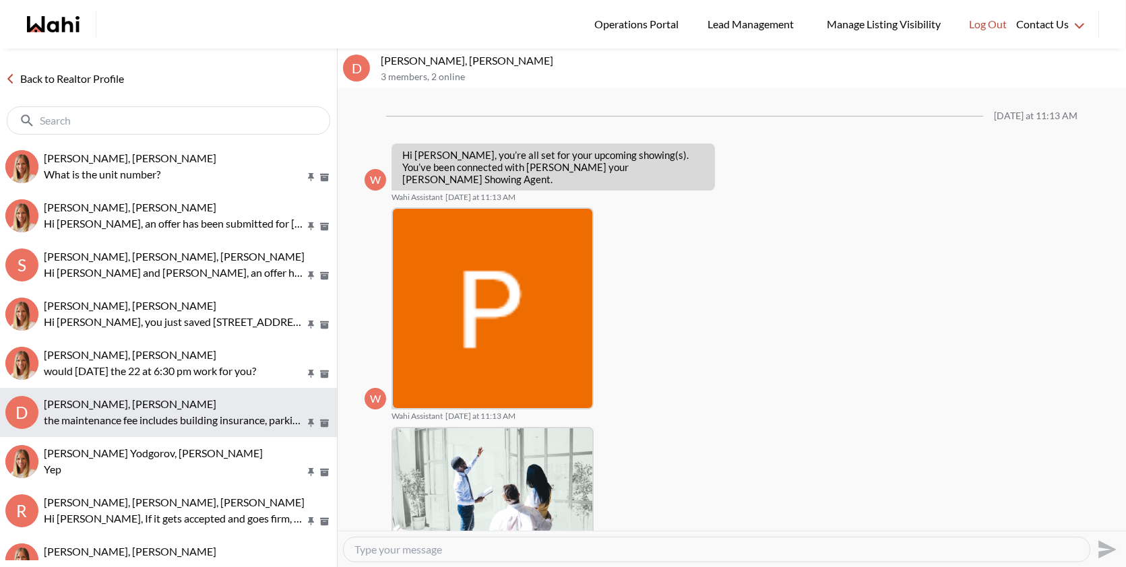
scroll to position [569, 0]
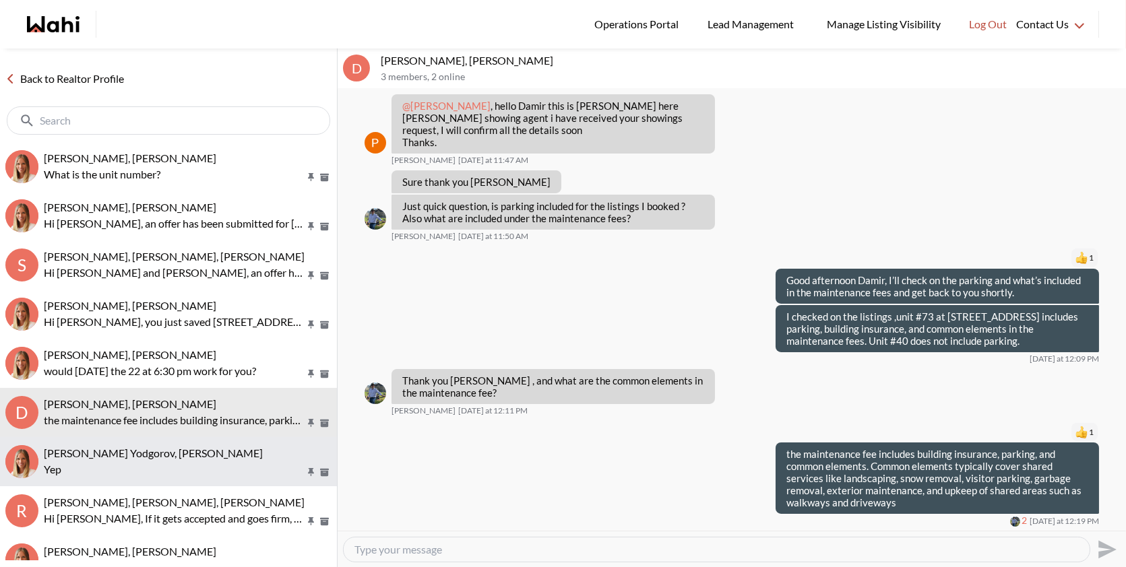
click at [153, 460] on div "Damir Yodgorov, Michelle Yep" at bounding box center [188, 462] width 288 height 31
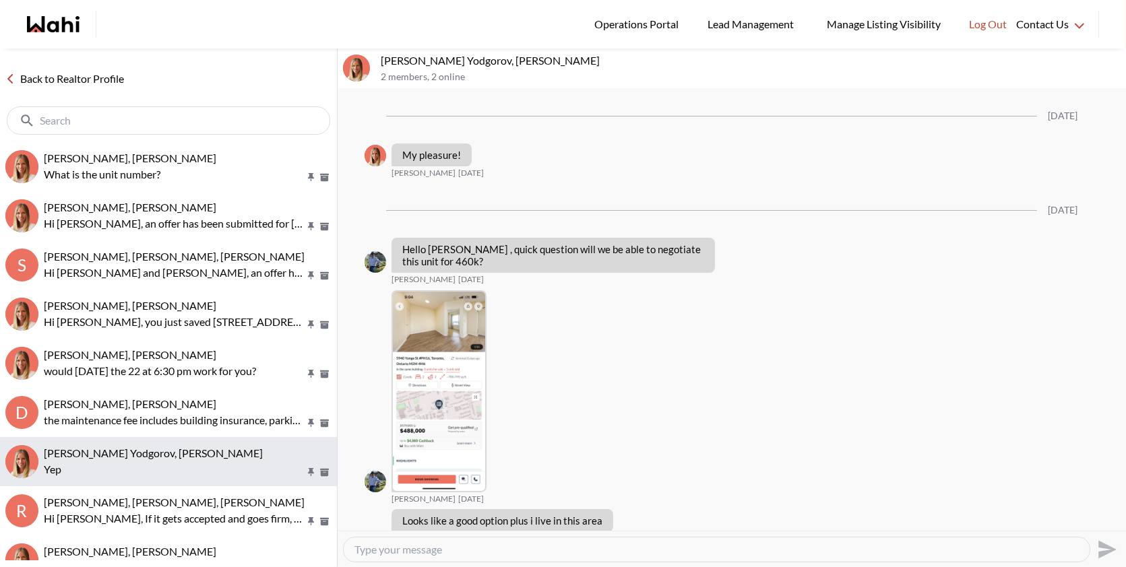
scroll to position [1389, 0]
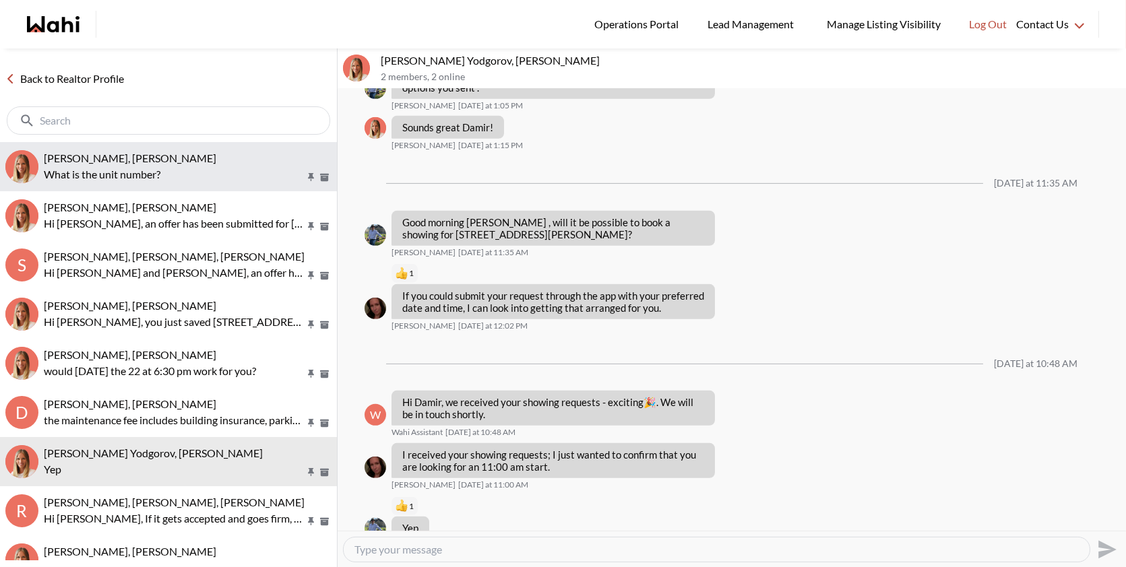
click at [179, 146] on button "[PERSON_NAME], [PERSON_NAME] What is the unit number?" at bounding box center [168, 166] width 337 height 49
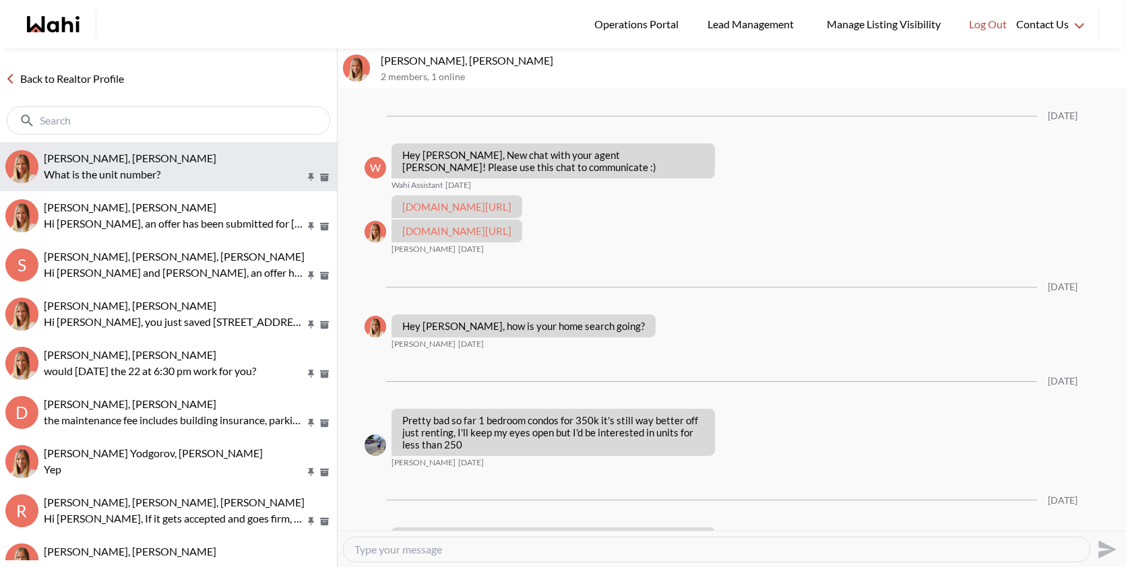
scroll to position [418, 0]
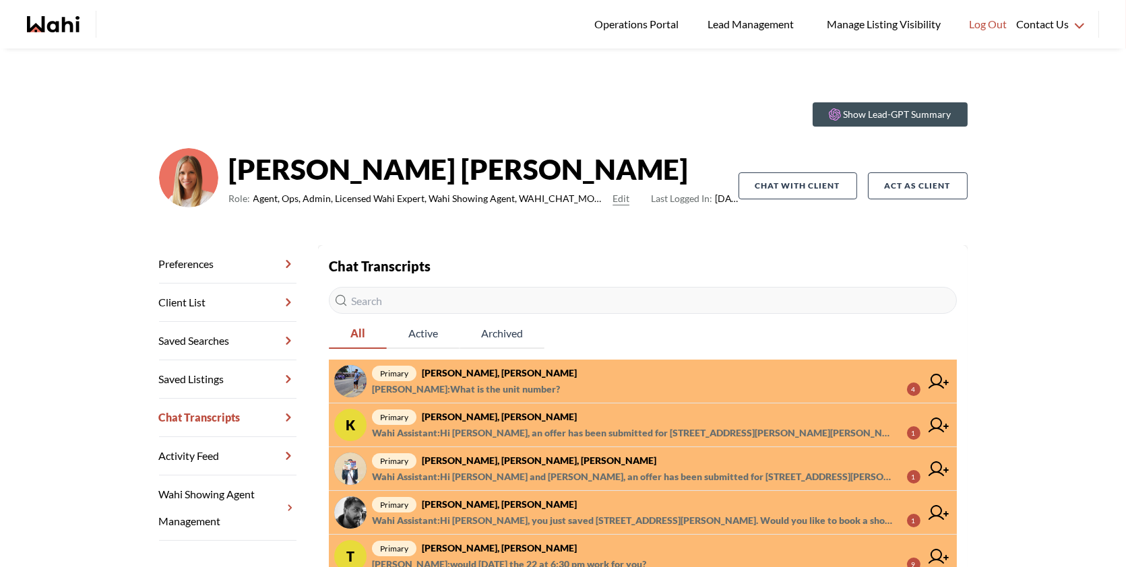
scroll to position [21, 0]
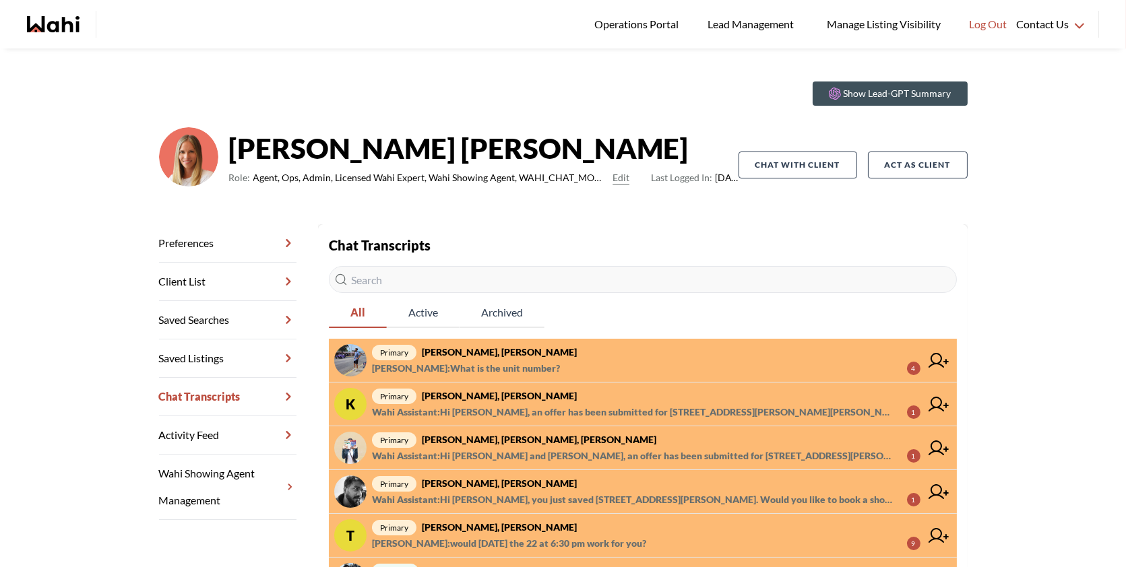
click at [597, 355] on span "primary Omar Hijazi, Michelle" at bounding box center [646, 352] width 548 height 16
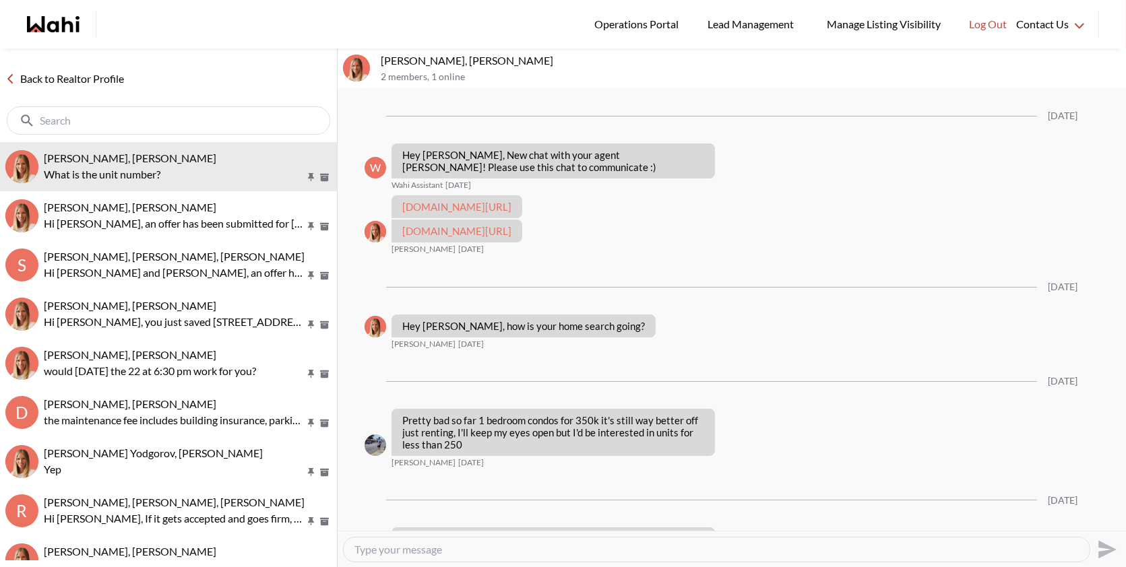
scroll to position [418, 0]
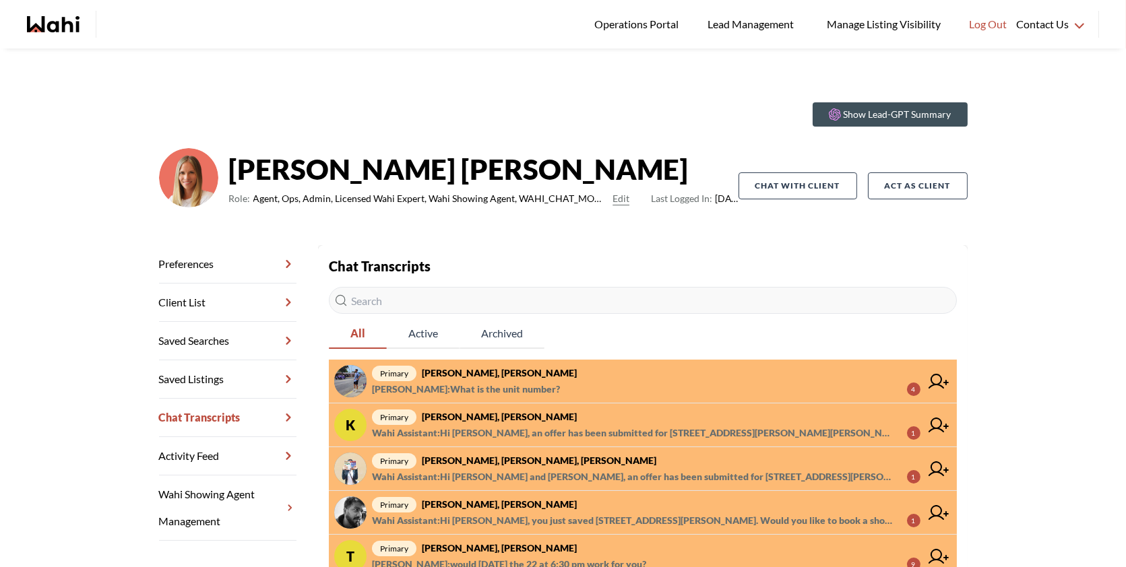
click at [641, 381] on span "[PERSON_NAME] : What is the unit number? 4" at bounding box center [646, 389] width 548 height 16
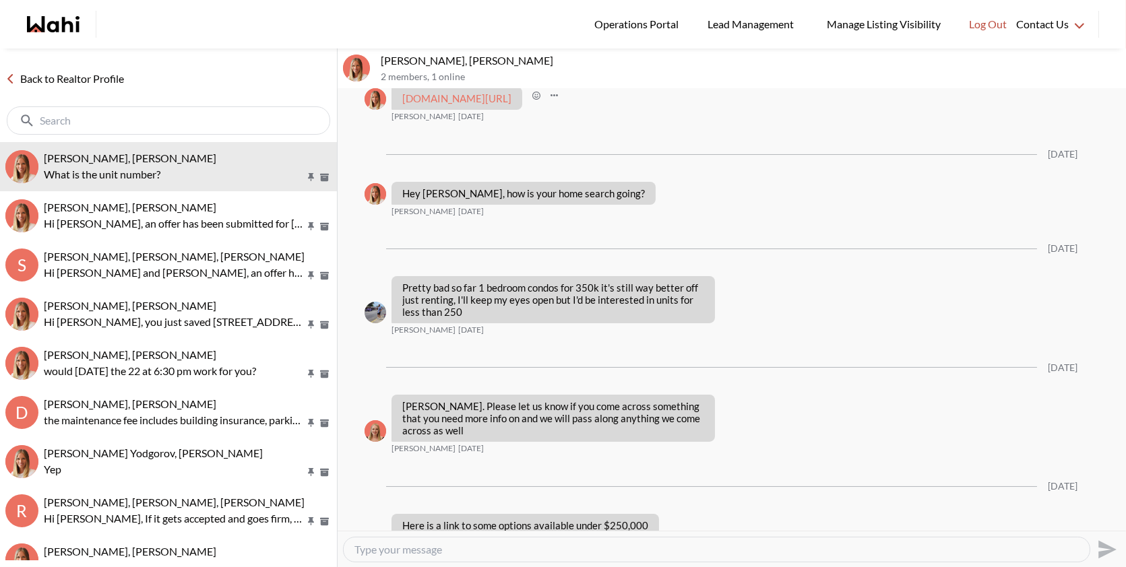
scroll to position [418, 0]
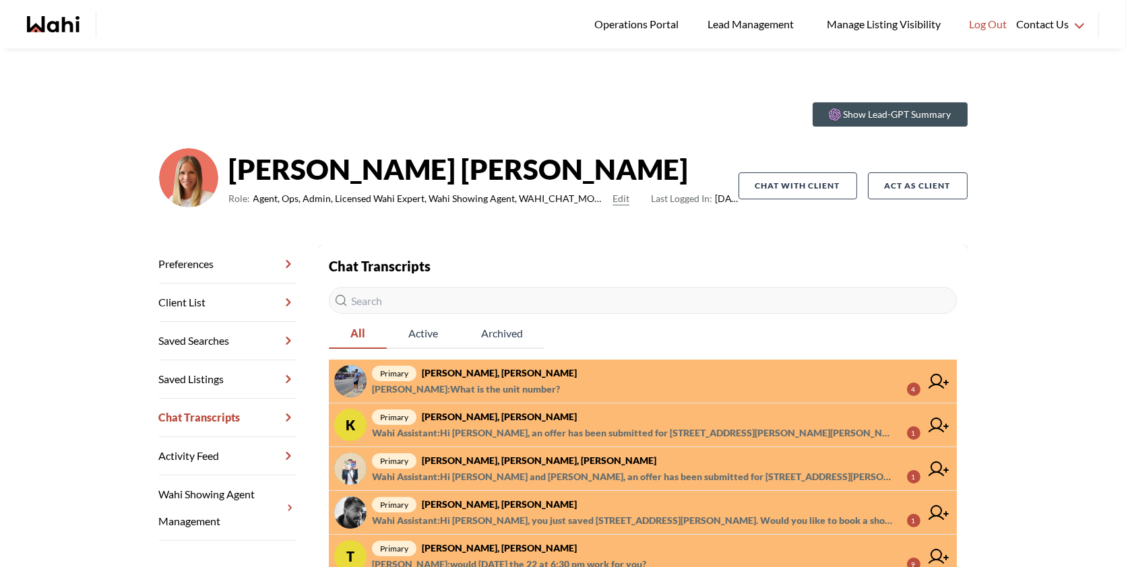
click at [563, 384] on span "[PERSON_NAME] : What is the unit number? 4" at bounding box center [646, 389] width 548 height 16
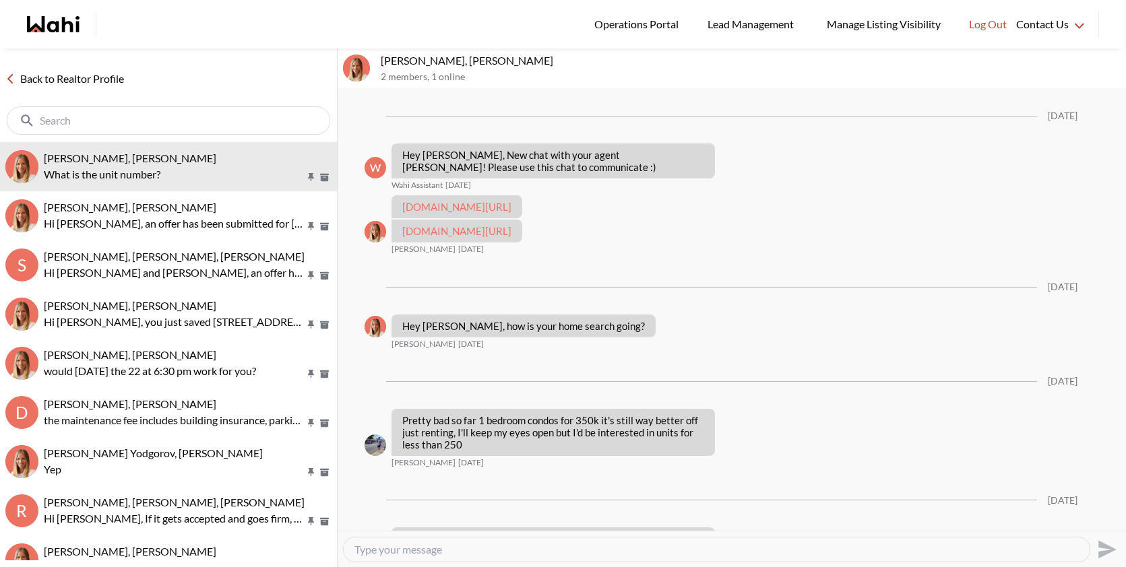
scroll to position [418, 0]
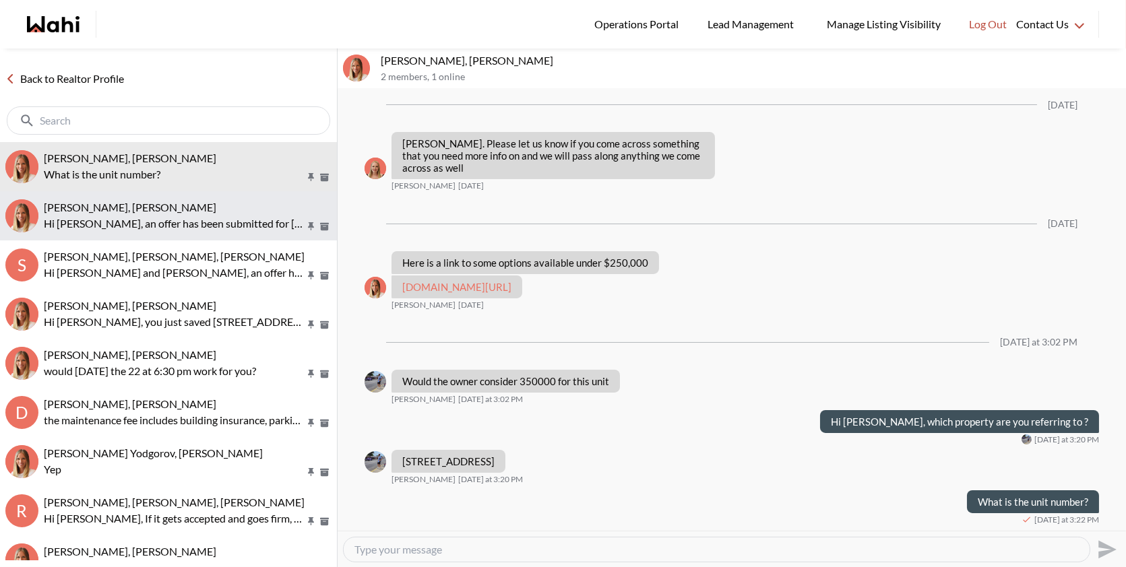
click at [222, 225] on p "Hi [PERSON_NAME], an offer has been submitted for [STREET_ADDRESS][PERSON_NAME]…" at bounding box center [174, 224] width 261 height 16
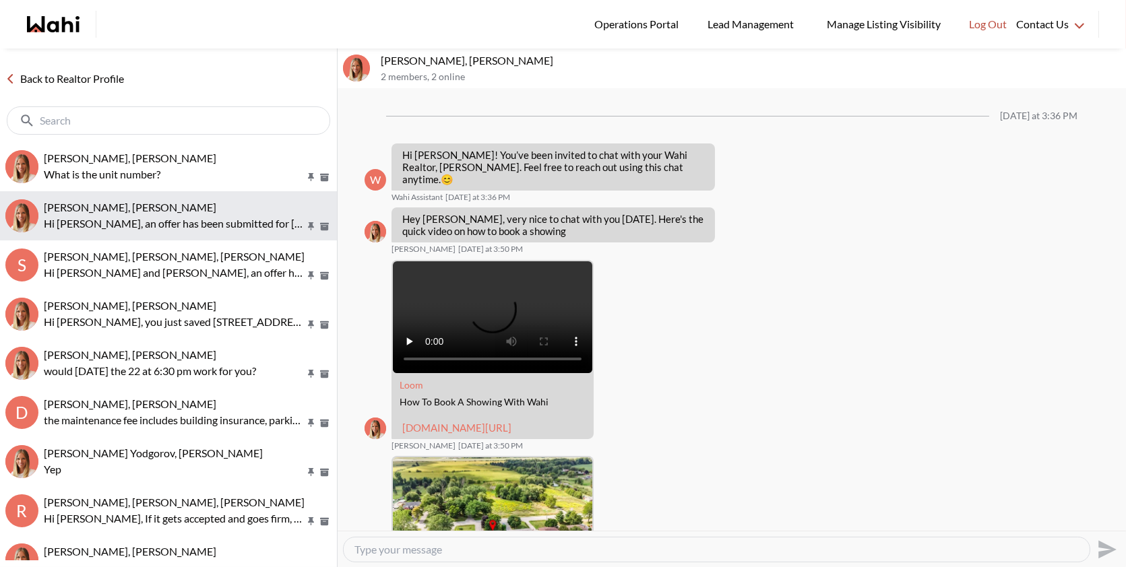
scroll to position [1350, 0]
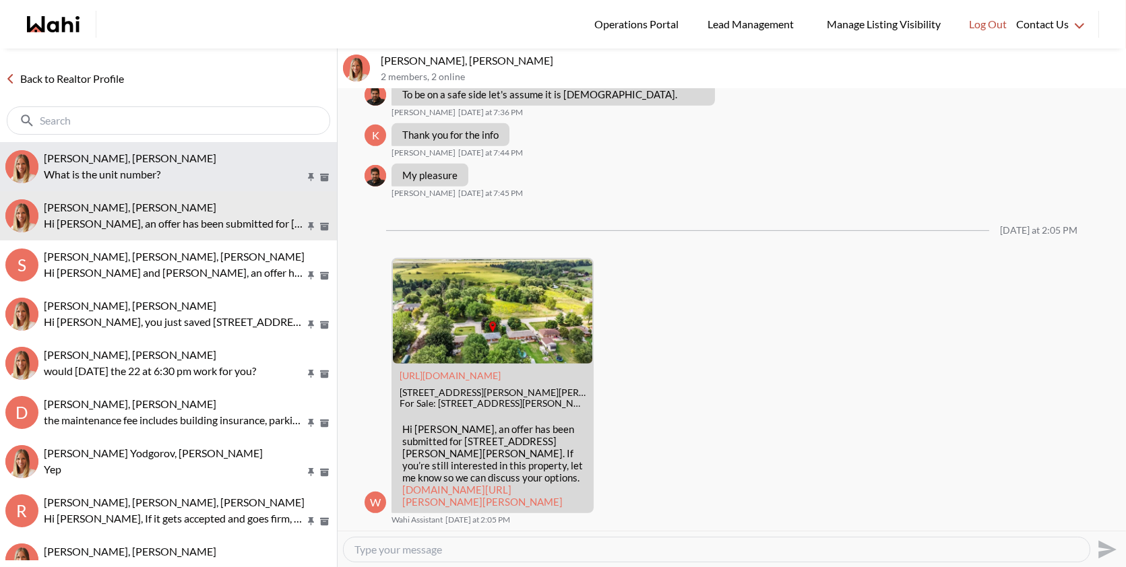
click at [159, 159] on div "Omar Hijazi, Michelle" at bounding box center [188, 158] width 288 height 13
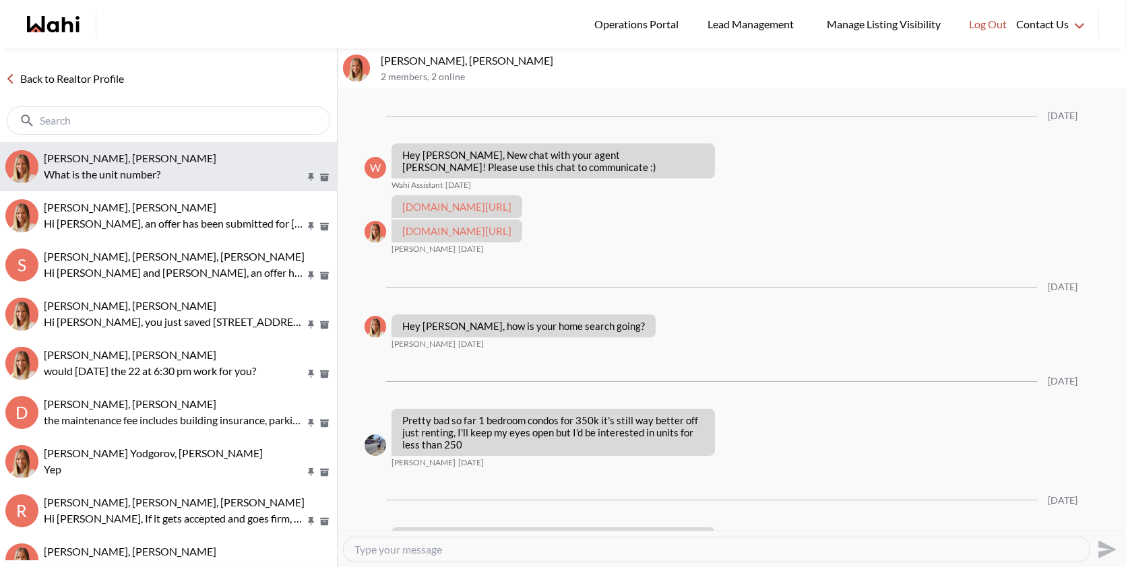
scroll to position [418, 0]
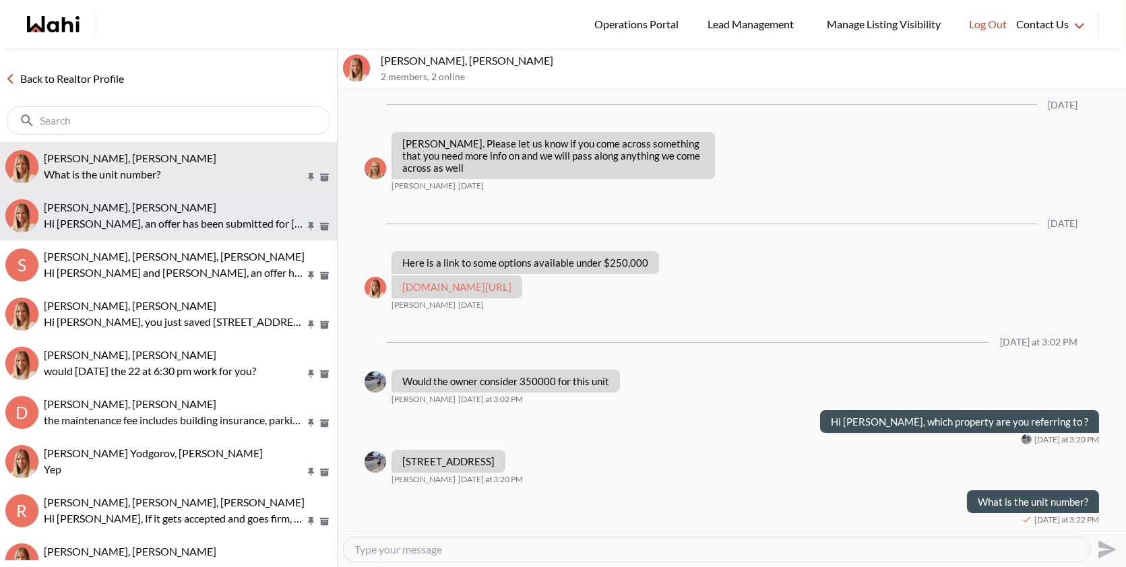
click at [187, 206] on div "[PERSON_NAME], [PERSON_NAME]" at bounding box center [188, 207] width 288 height 13
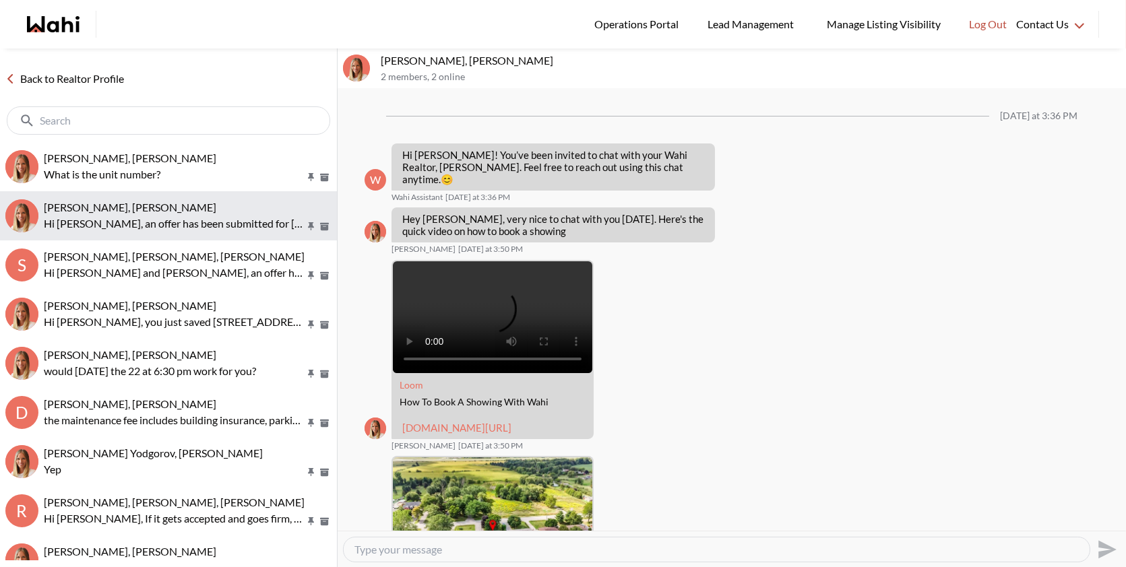
scroll to position [1350, 0]
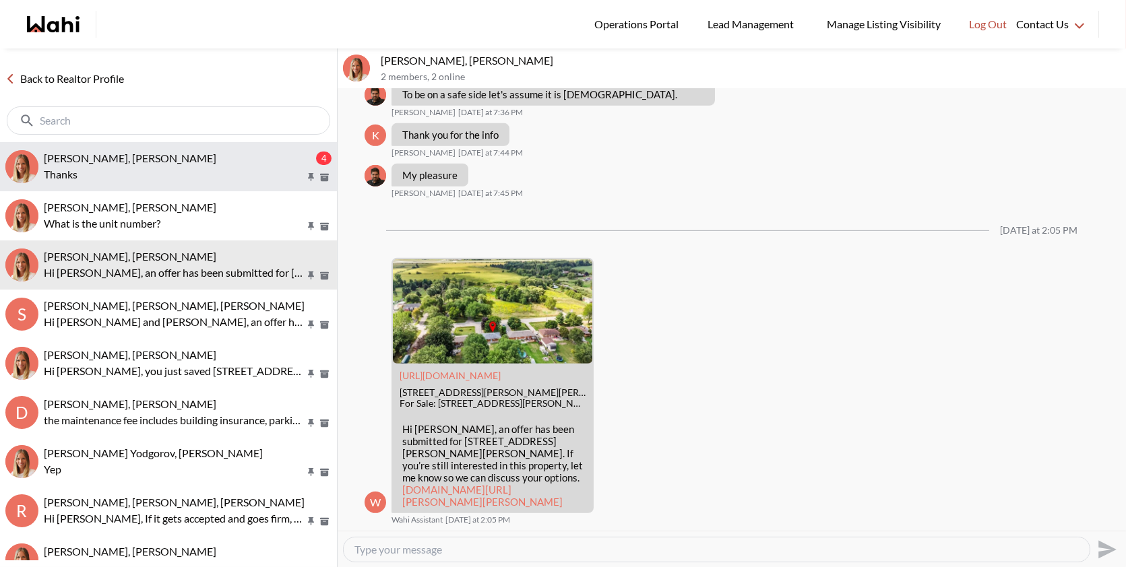
click at [166, 170] on p "Thanks" at bounding box center [174, 174] width 261 height 16
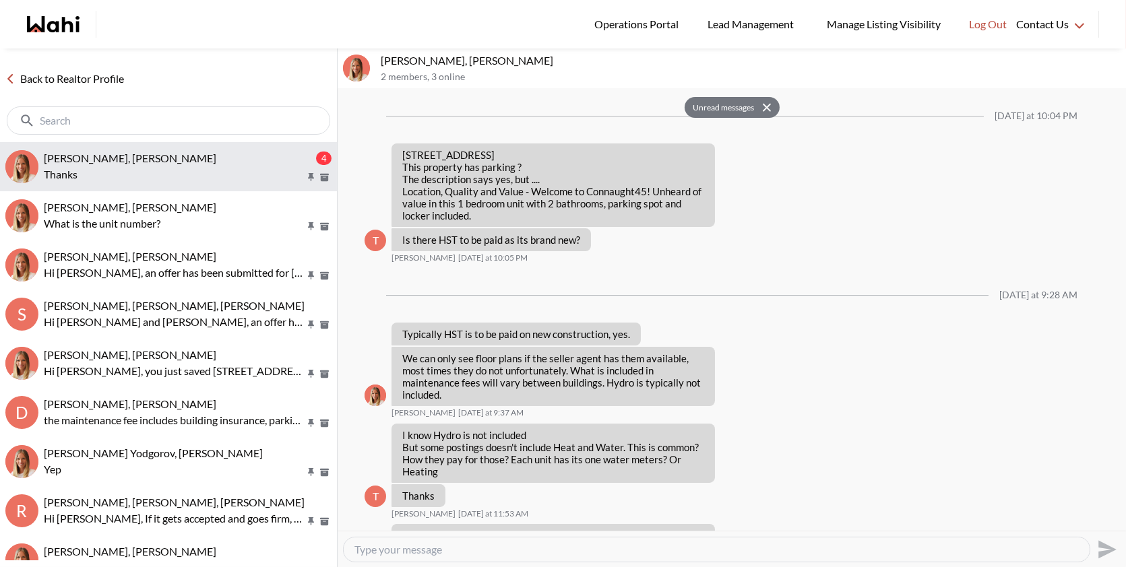
scroll to position [1179, 0]
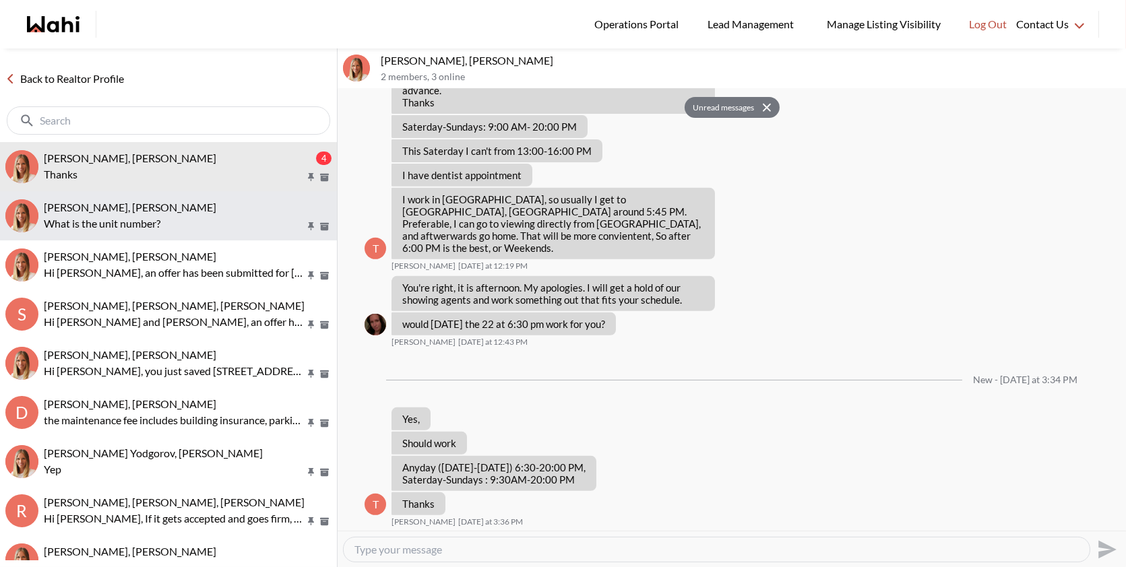
click at [166, 218] on p "What is the unit number?" at bounding box center [174, 224] width 261 height 16
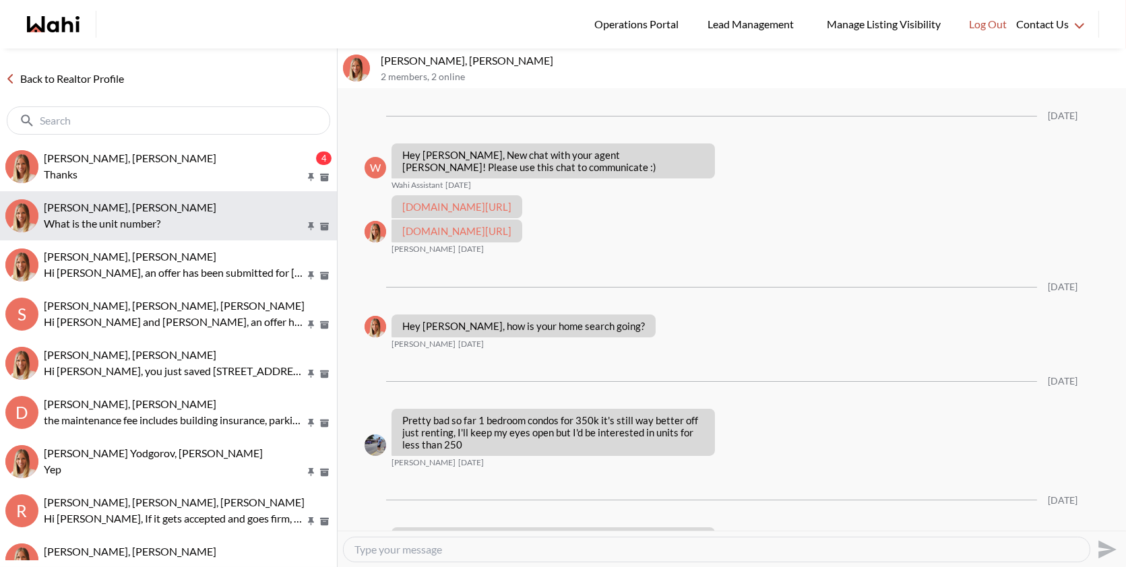
scroll to position [418, 0]
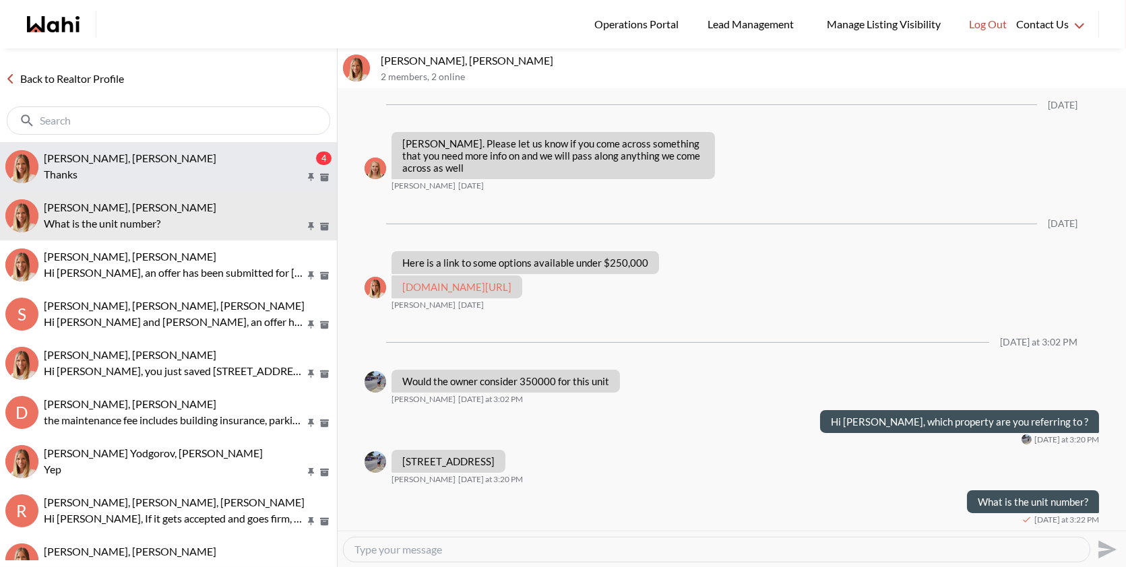
click at [159, 174] on p "Thanks" at bounding box center [174, 174] width 261 height 16
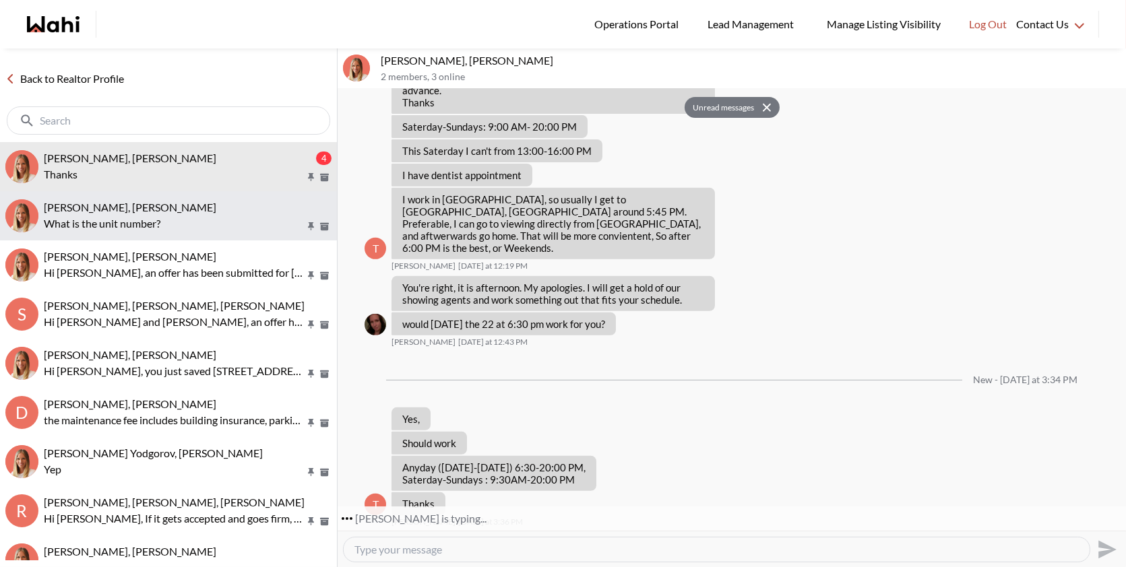
scroll to position [1218, 0]
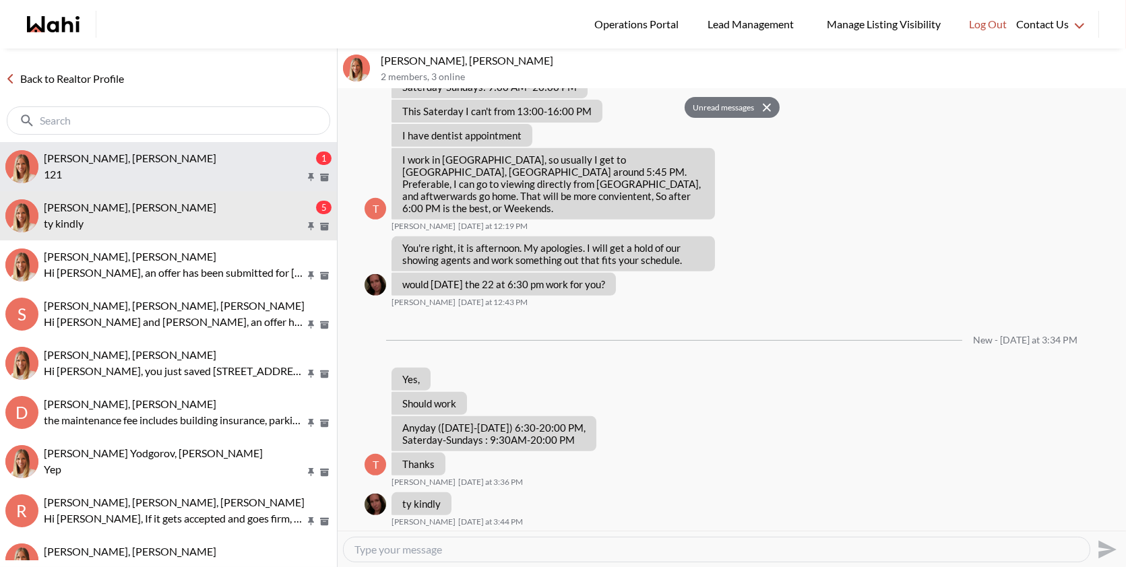
click at [180, 176] on p "121" at bounding box center [174, 174] width 261 height 16
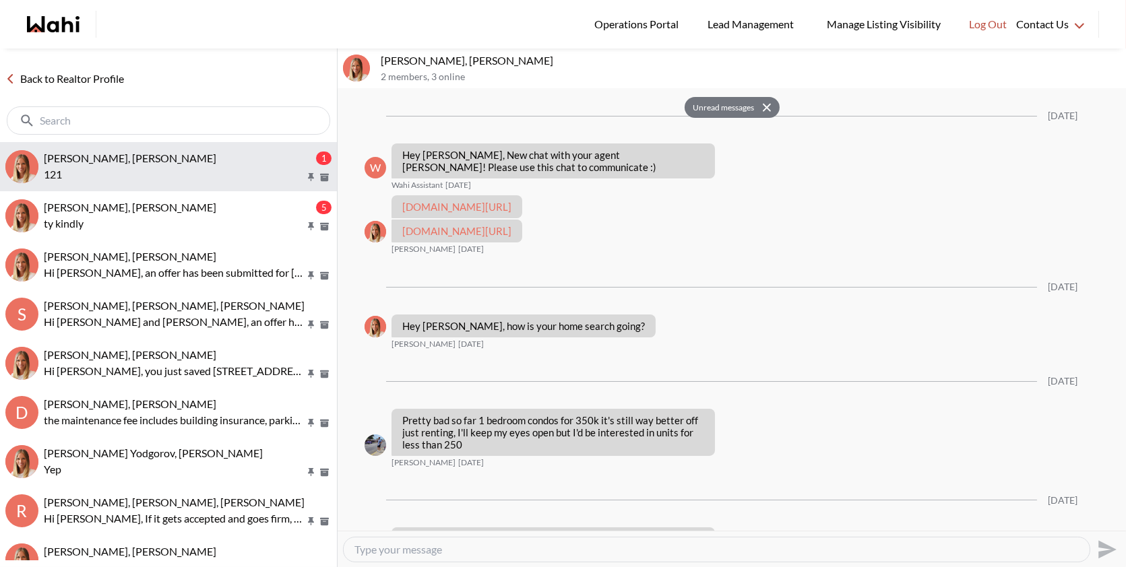
scroll to position [513, 0]
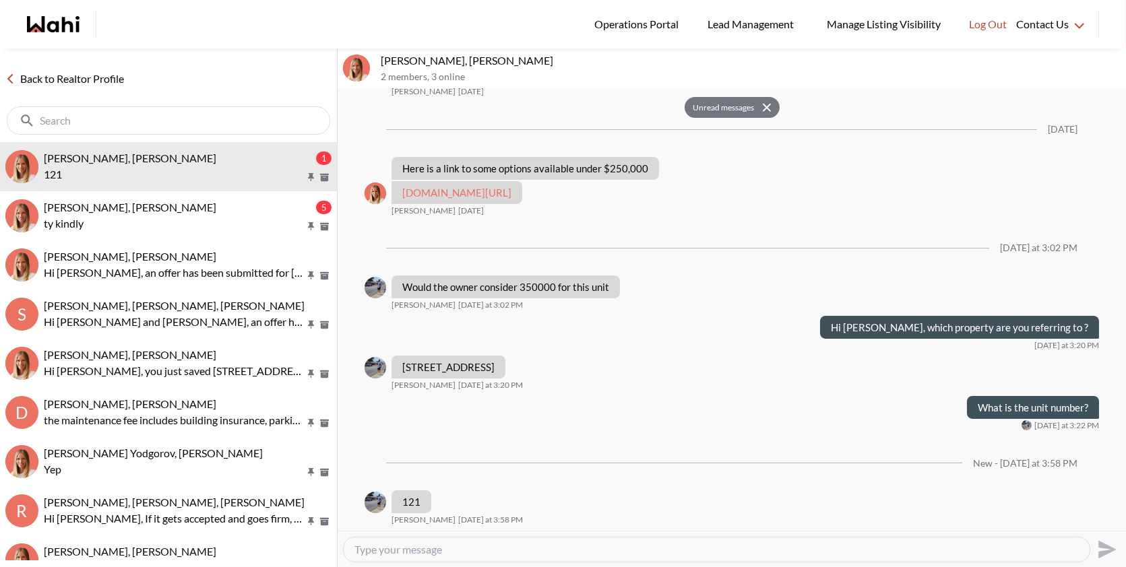
click at [466, 544] on textarea "Type your message" at bounding box center [716, 549] width 724 height 13
click at [476, 548] on textarea "I will cll the listig agenr andget back" at bounding box center [716, 549] width 724 height 13
click at [551, 543] on textarea "I will cll the listig agenr and get back" at bounding box center [716, 549] width 724 height 13
type textarea "I will cll the listig agent and get back to you shortly"
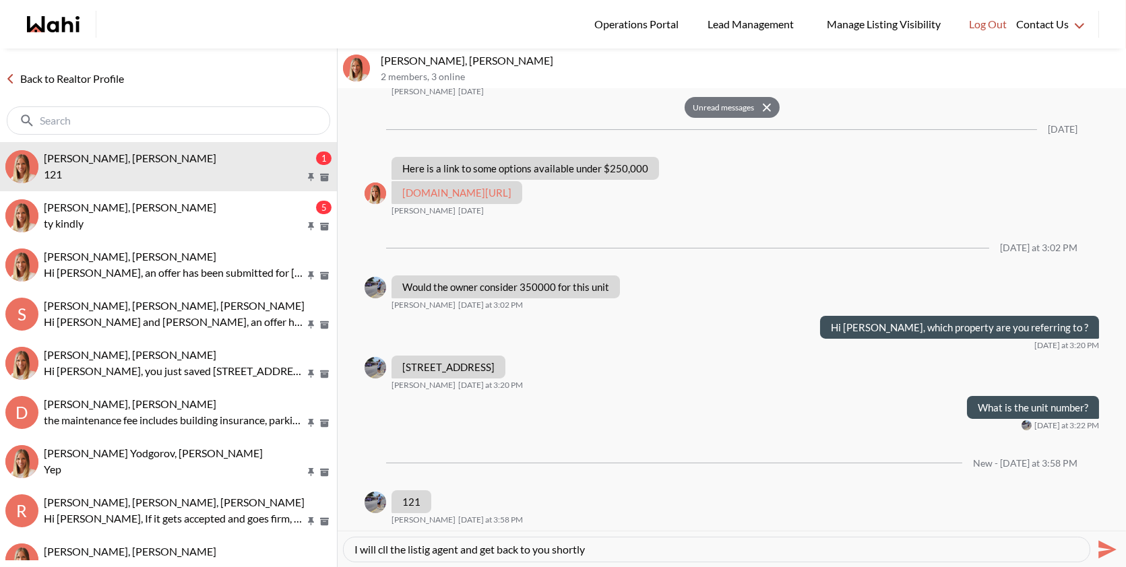
click at [1108, 546] on icon "Send" at bounding box center [1107, 549] width 18 height 18
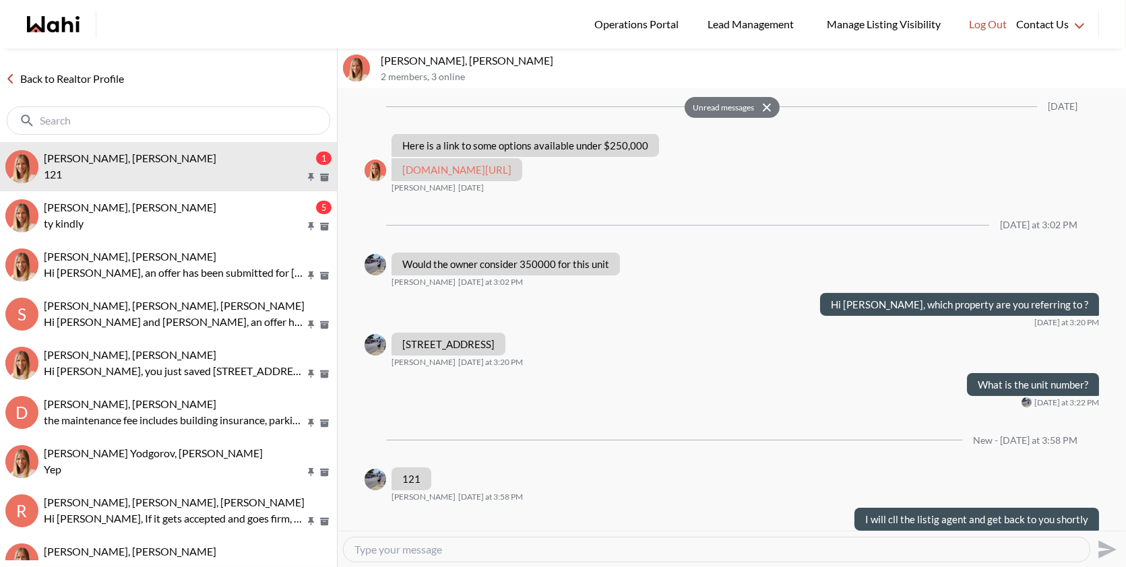
scroll to position [553, 0]
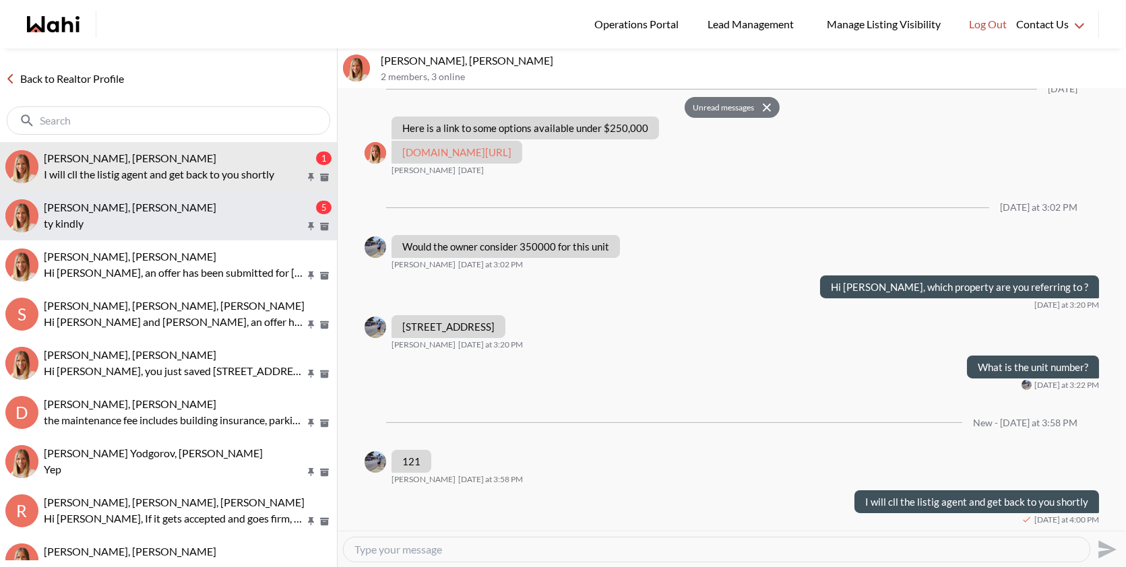
click at [146, 220] on p "ty kindly" at bounding box center [174, 224] width 261 height 16
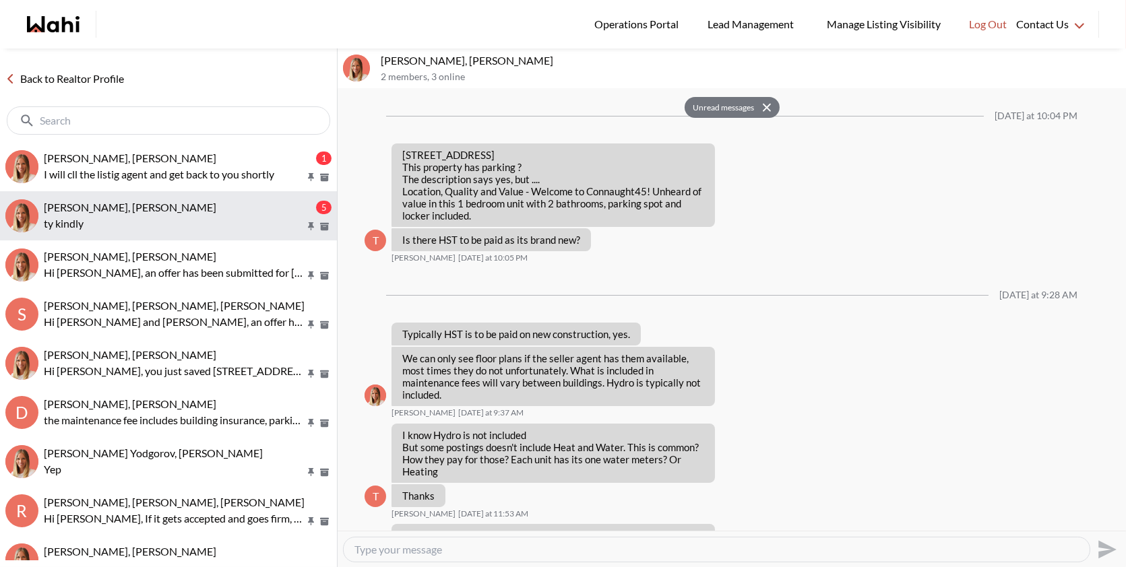
scroll to position [1218, 0]
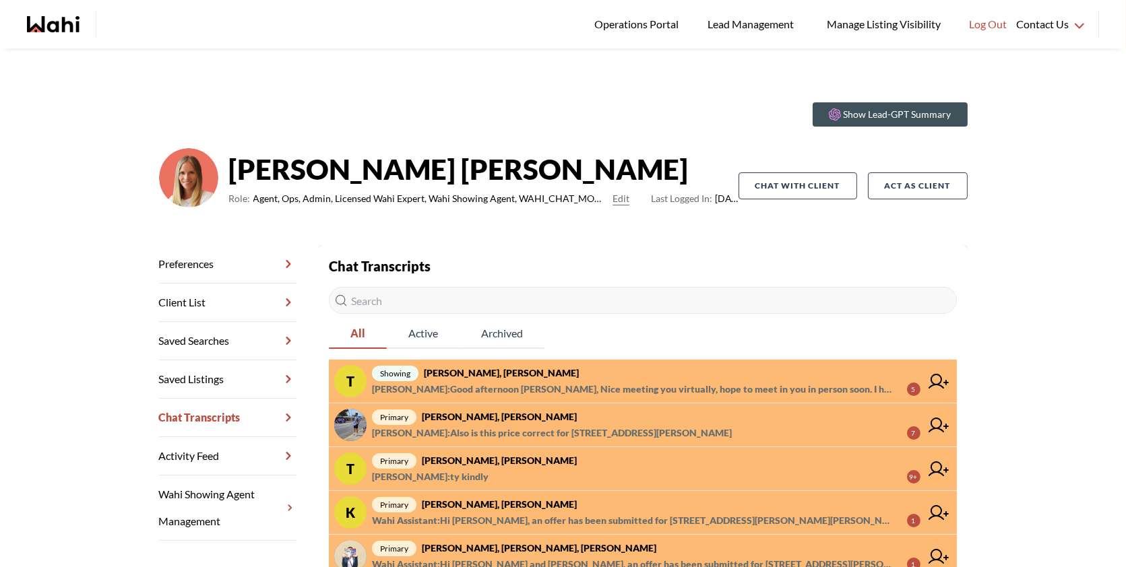
click at [594, 419] on span "primary [PERSON_NAME], [PERSON_NAME]" at bounding box center [646, 417] width 548 height 16
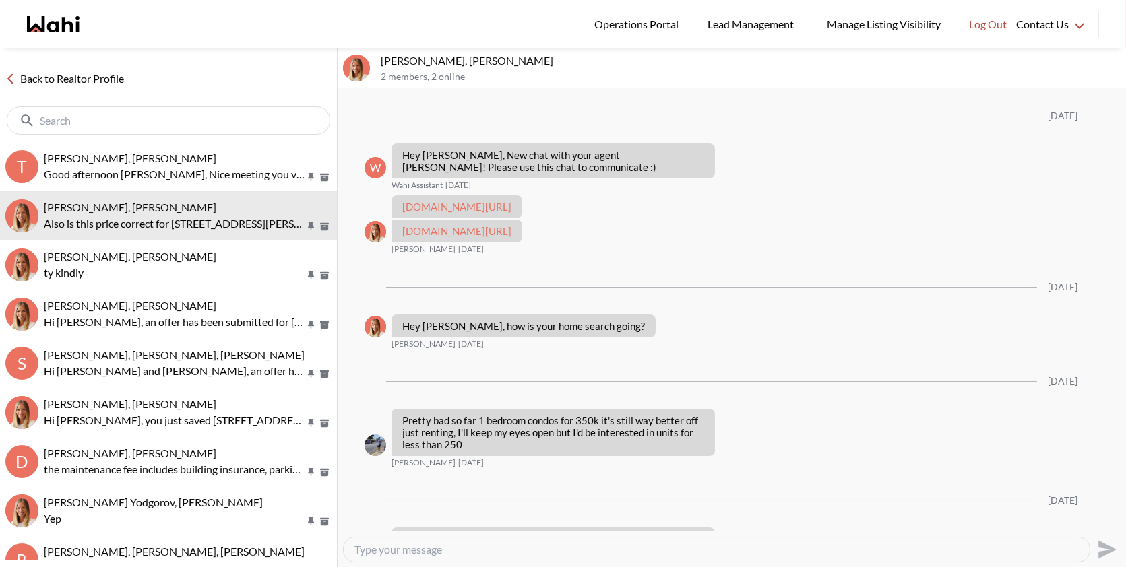
scroll to position [551, 0]
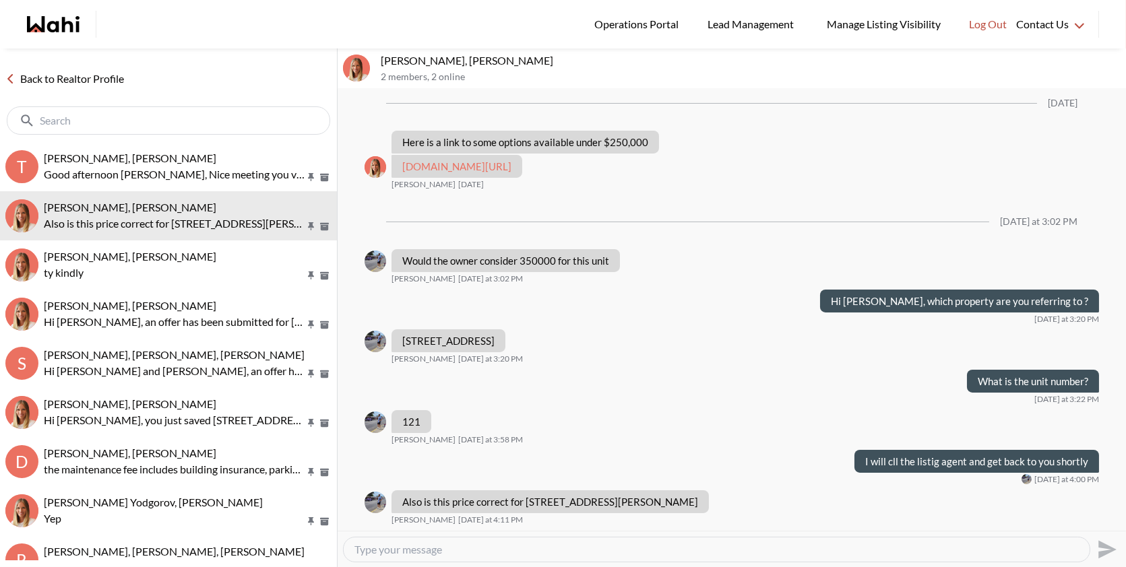
click at [505, 539] on div at bounding box center [717, 550] width 746 height 24
click at [453, 553] on textarea "Type your message" at bounding box center [716, 549] width 724 height 13
type textarea "I w"
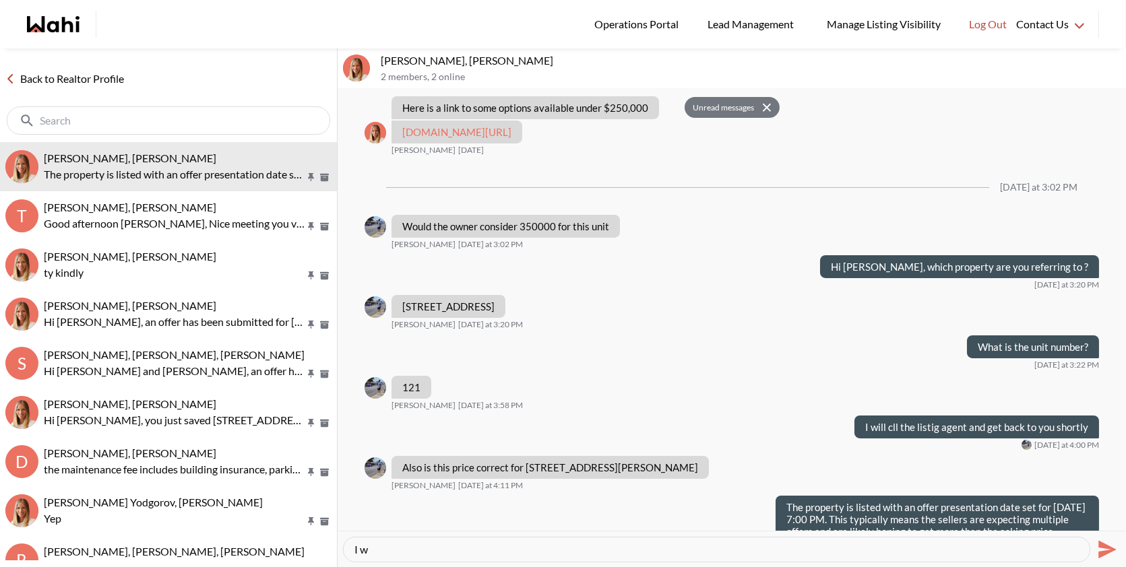
scroll to position [627, 0]
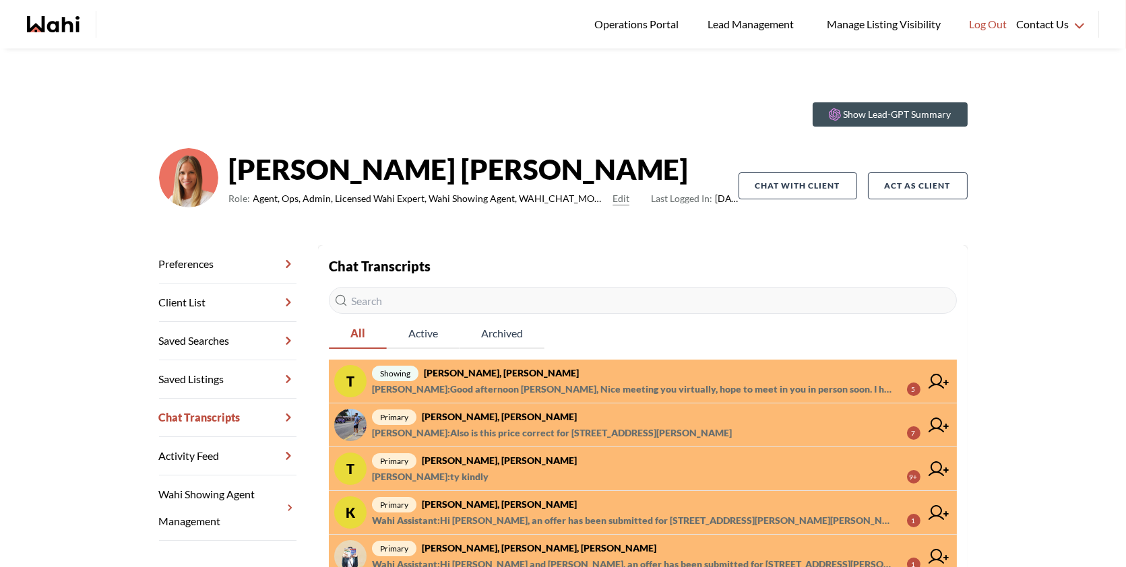
click at [583, 418] on span "primary [PERSON_NAME], [PERSON_NAME]" at bounding box center [646, 417] width 548 height 16
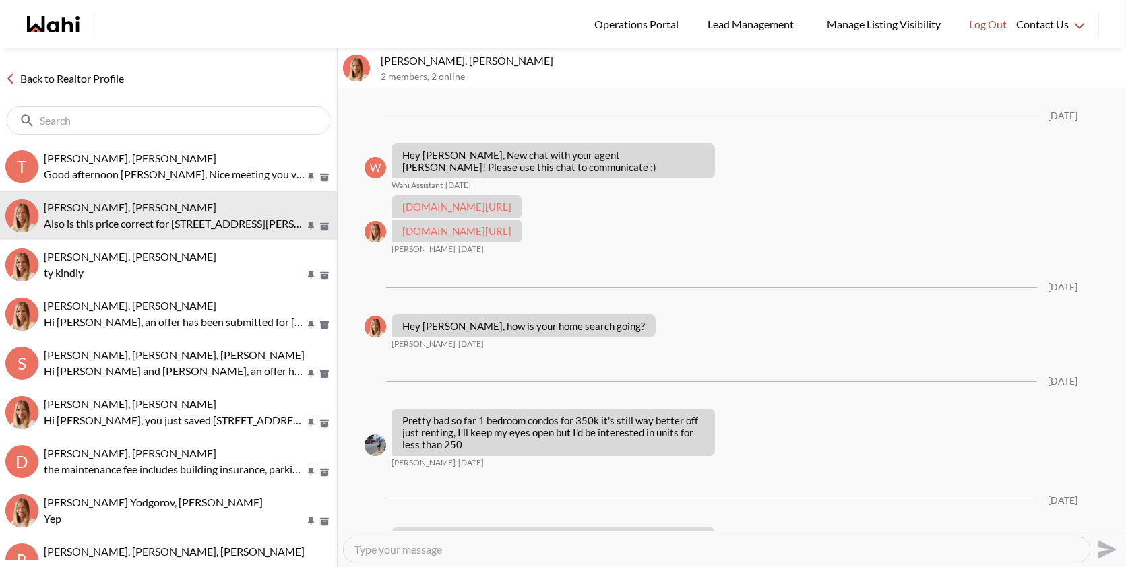
scroll to position [551, 0]
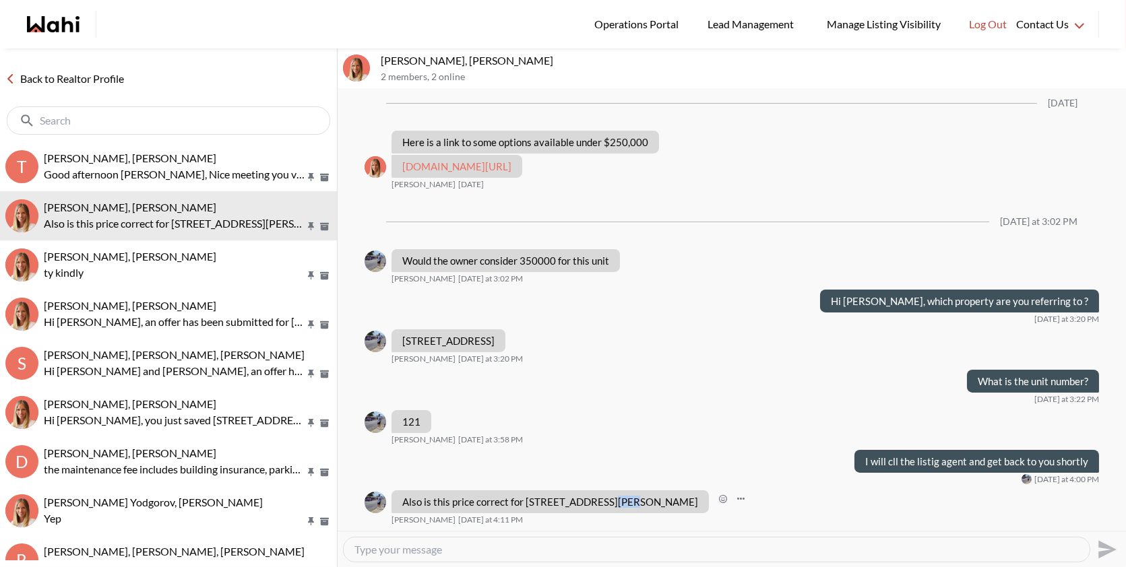
drag, startPoint x: 619, startPoint y: 488, endPoint x: 596, endPoint y: 489, distance: 22.2
click at [596, 496] on p "Also is this price correct for [STREET_ADDRESS][PERSON_NAME]" at bounding box center [550, 502] width 296 height 12
copy p "#401"
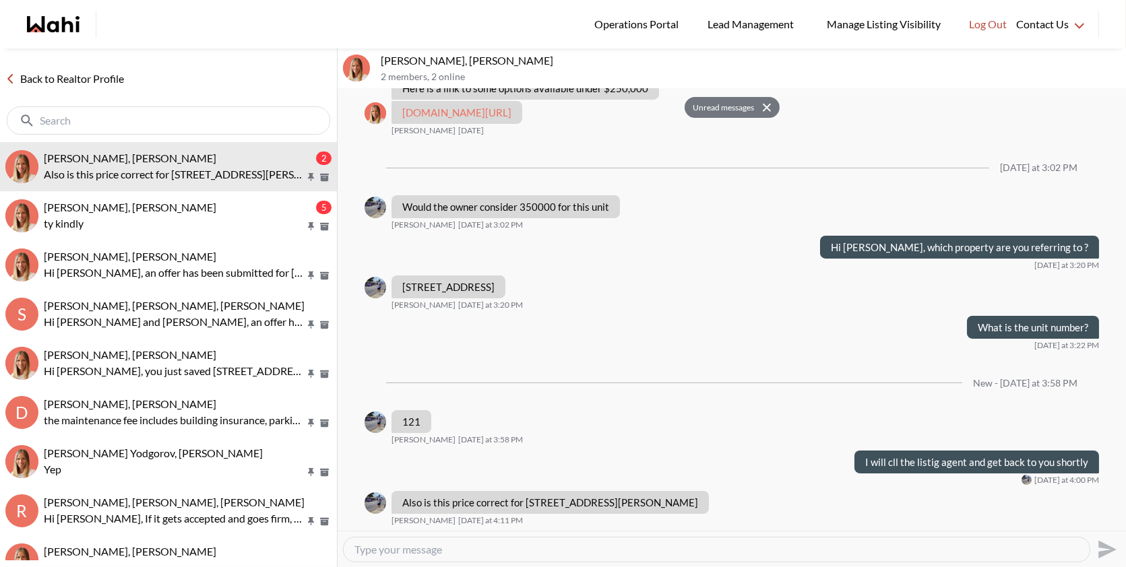
scroll to position [605, 0]
drag, startPoint x: 480, startPoint y: 274, endPoint x: 398, endPoint y: 273, distance: 81.5
click at [398, 276] on div "26 Ontario Street in Guelph" at bounding box center [448, 287] width 114 height 23
copy p "26 Ontario Street"
click at [375, 545] on textarea "Type your message" at bounding box center [716, 549] width 724 height 13
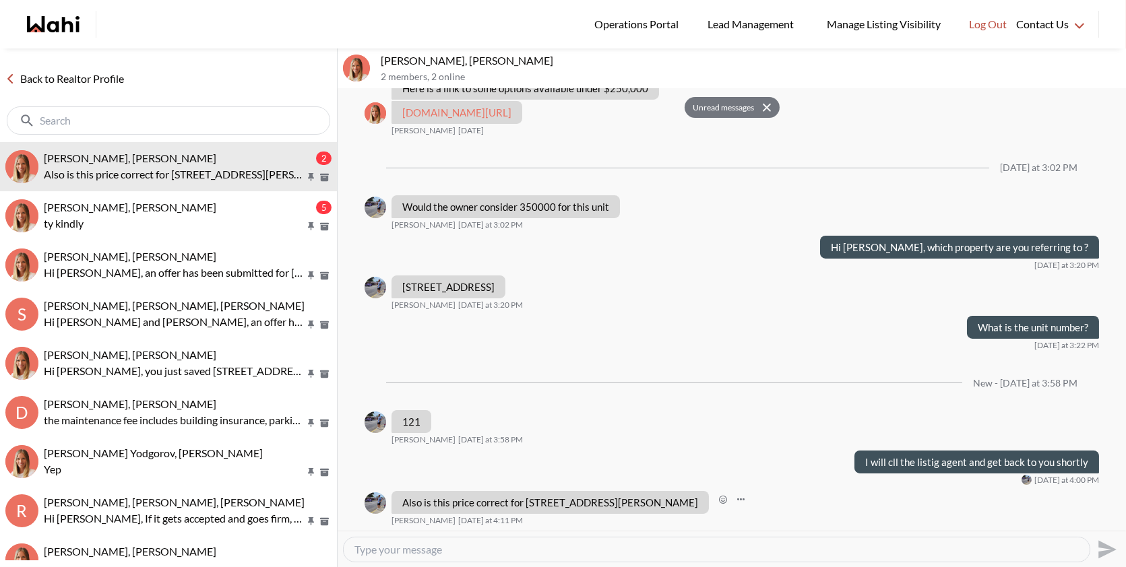
drag, startPoint x: 445, startPoint y: 505, endPoint x: 404, endPoint y: 482, distance: 47.4
click at [404, 491] on div "Also is this price correct for [STREET_ADDRESS][PERSON_NAME]" at bounding box center [549, 502] width 317 height 23
copy p "Also is this price correct for [STREET_ADDRESS][PERSON_NAME]"
click at [566, 520] on div "Also is this price correct for 64 Frederick Dr #401, Guelph, Ontario N1L 0E9 Om…" at bounding box center [732, 508] width 734 height 35
click at [424, 550] on textarea "Type your message" at bounding box center [716, 549] width 724 height 13
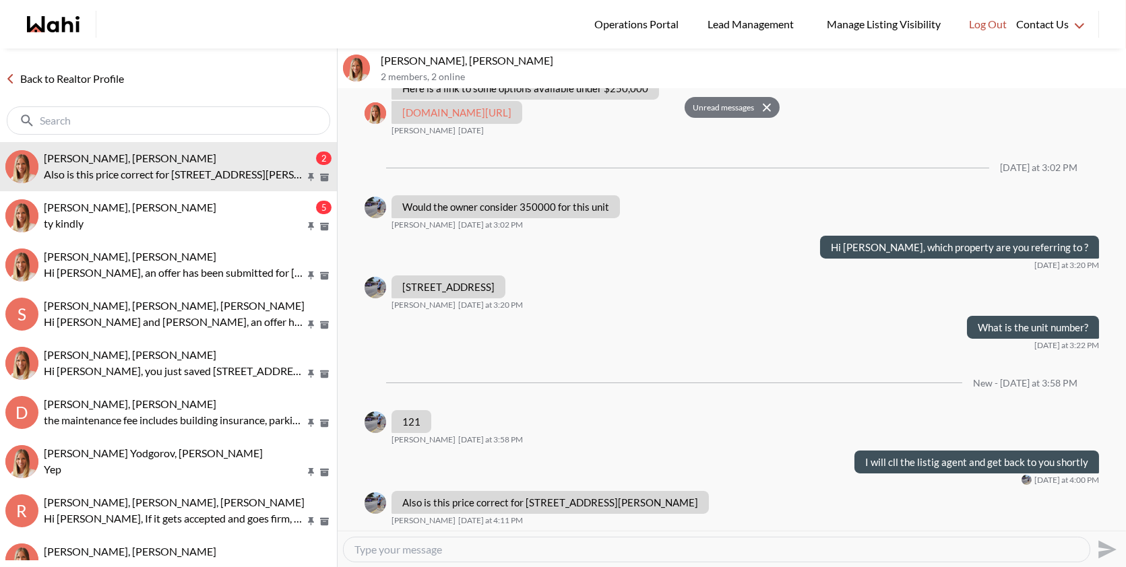
paste textarea "The property is listed with an offer presentation date set for September 17, 20…"
type textarea "The property is listed with an offer presentation date set for September 17, 20…"
click at [1103, 547] on icon "Send" at bounding box center [1107, 549] width 18 height 18
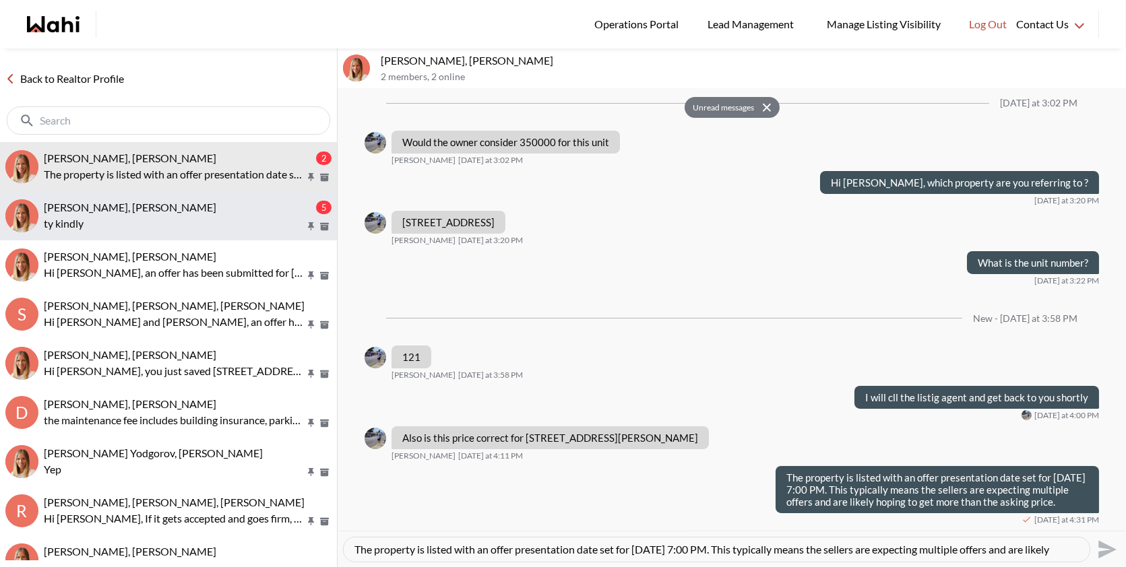
click at [179, 206] on span "TIGRAN ARUSTAMYAN, Michelle" at bounding box center [130, 207] width 172 height 13
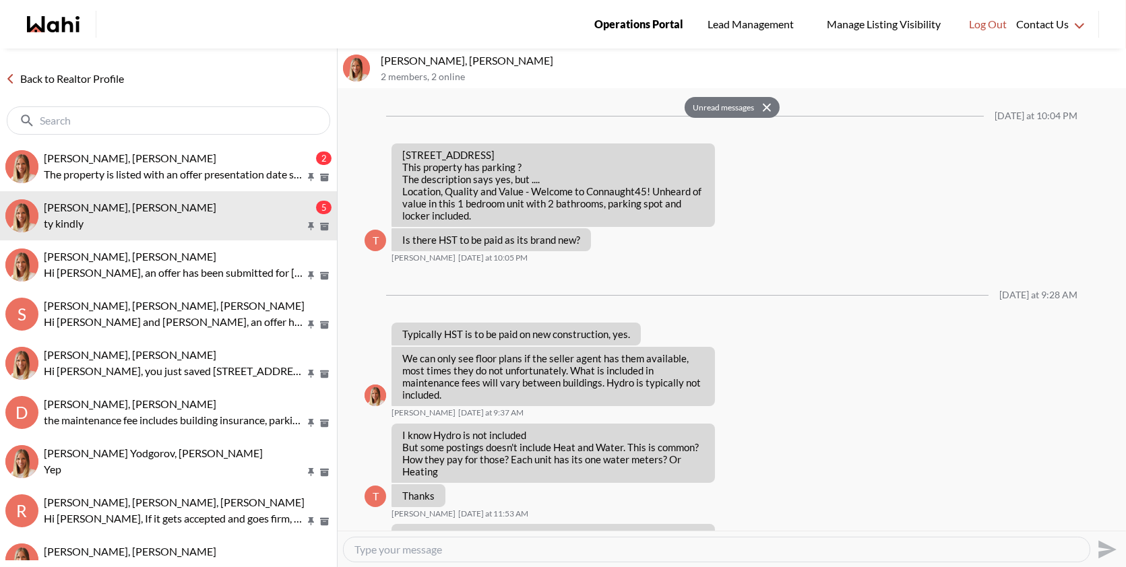
scroll to position [1218, 0]
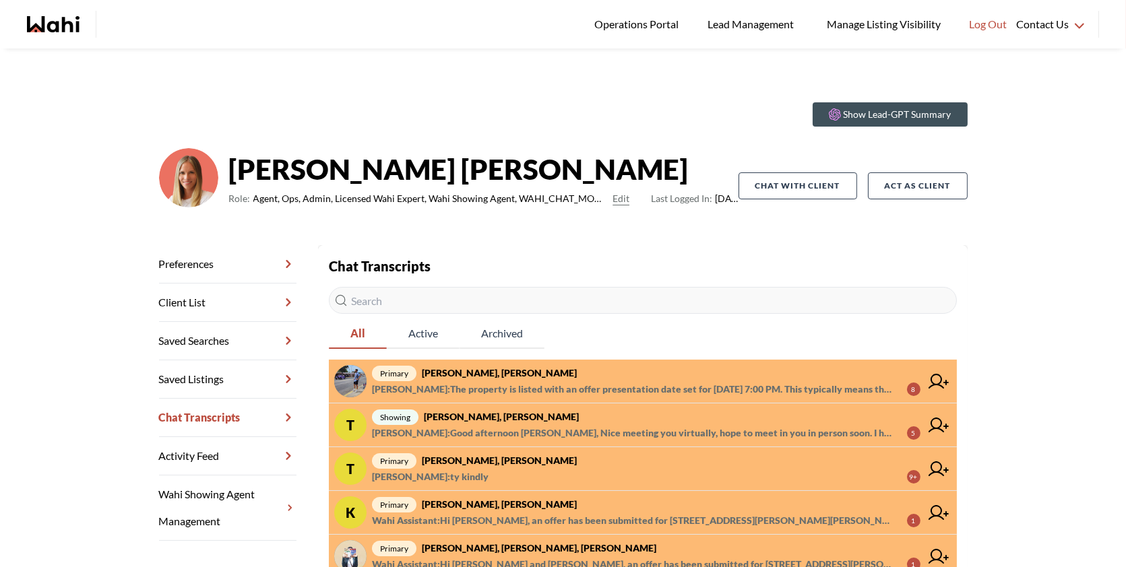
click at [685, 381] on span "[PERSON_NAME] : The property is listed with an offer presentation date set for …" at bounding box center [634, 389] width 524 height 16
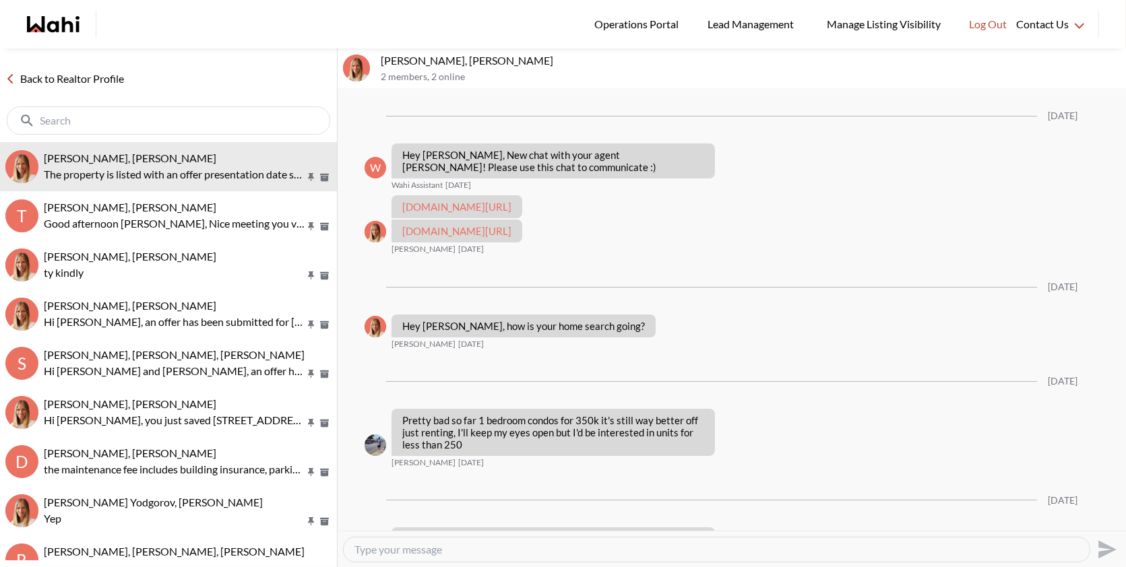
scroll to position [627, 0]
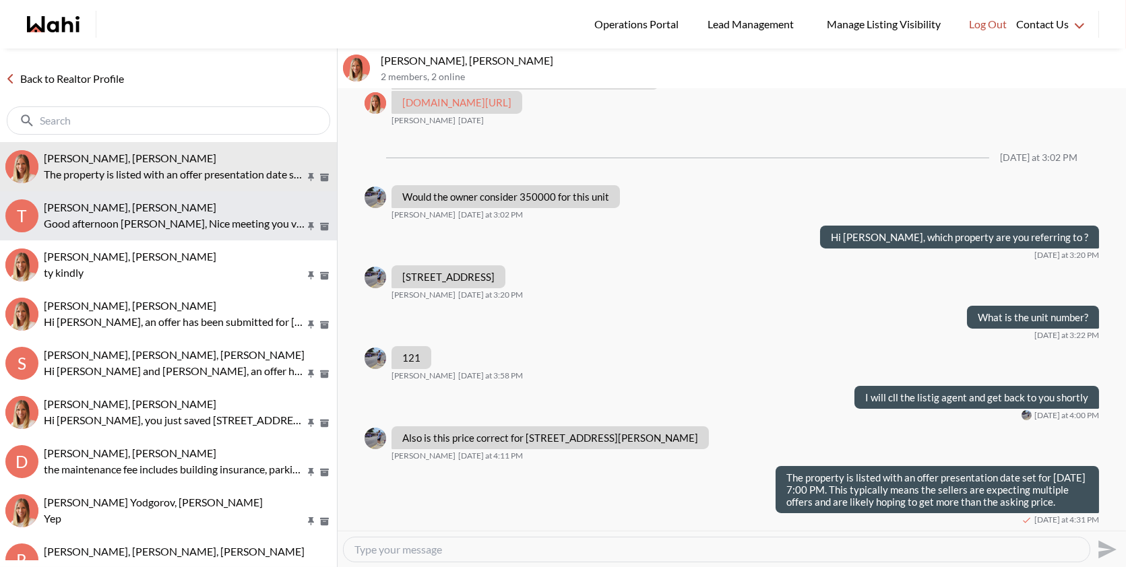
click at [174, 212] on span "[PERSON_NAME], [PERSON_NAME]" at bounding box center [130, 207] width 172 height 13
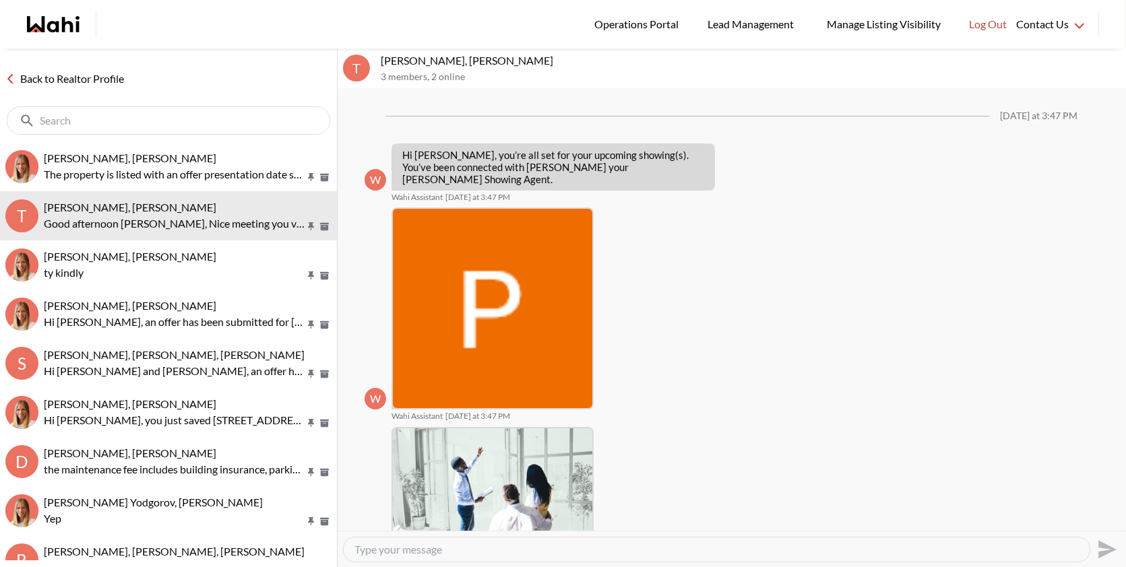
scroll to position [357, 0]
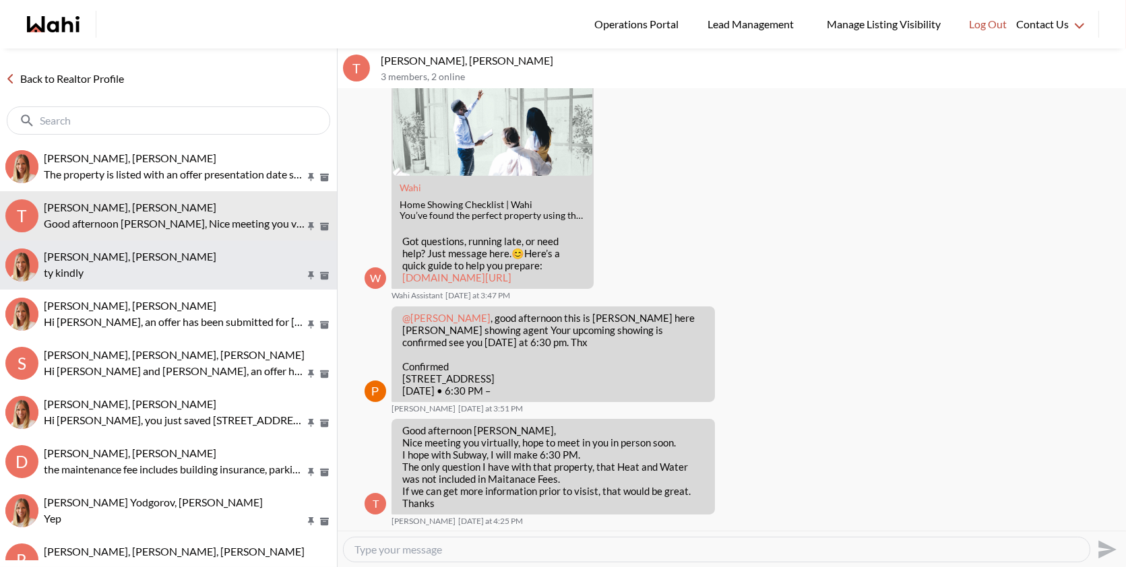
click at [242, 250] on div "[PERSON_NAME], [PERSON_NAME]" at bounding box center [188, 256] width 288 height 13
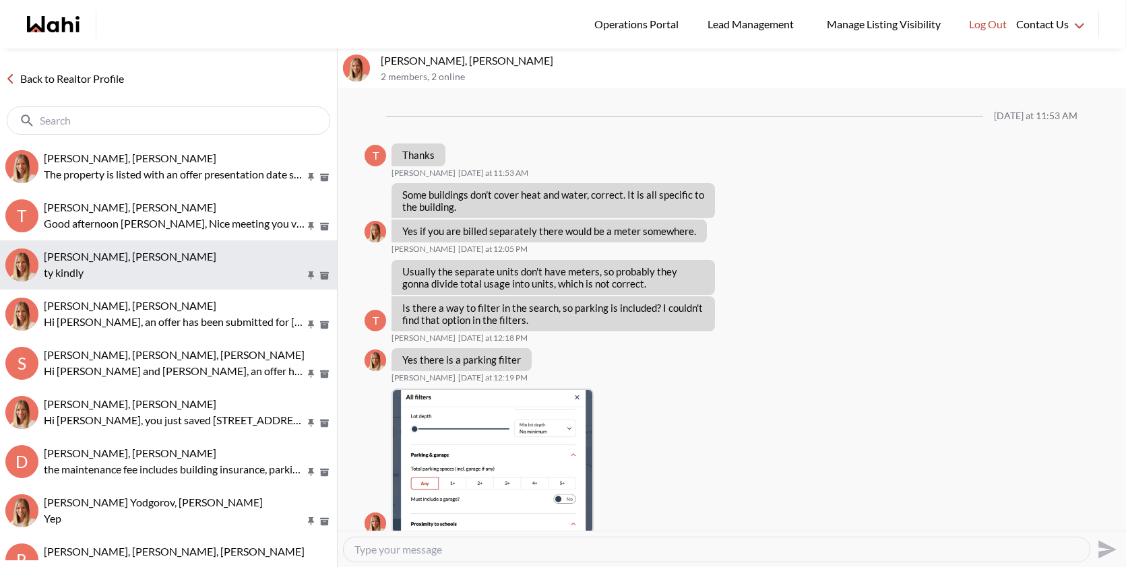
scroll to position [823, 0]
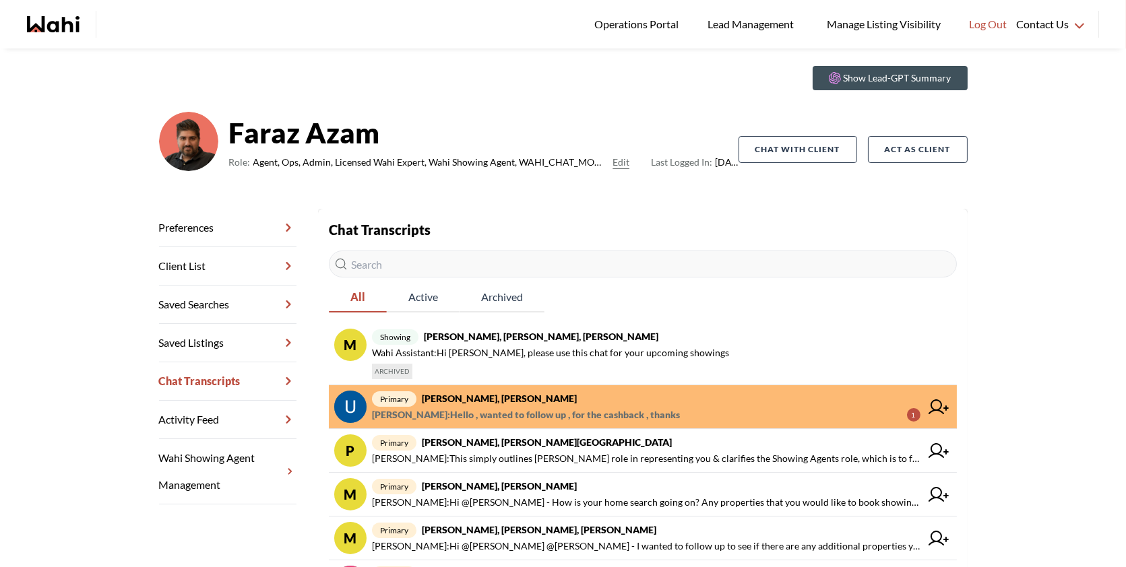
scroll to position [41, 0]
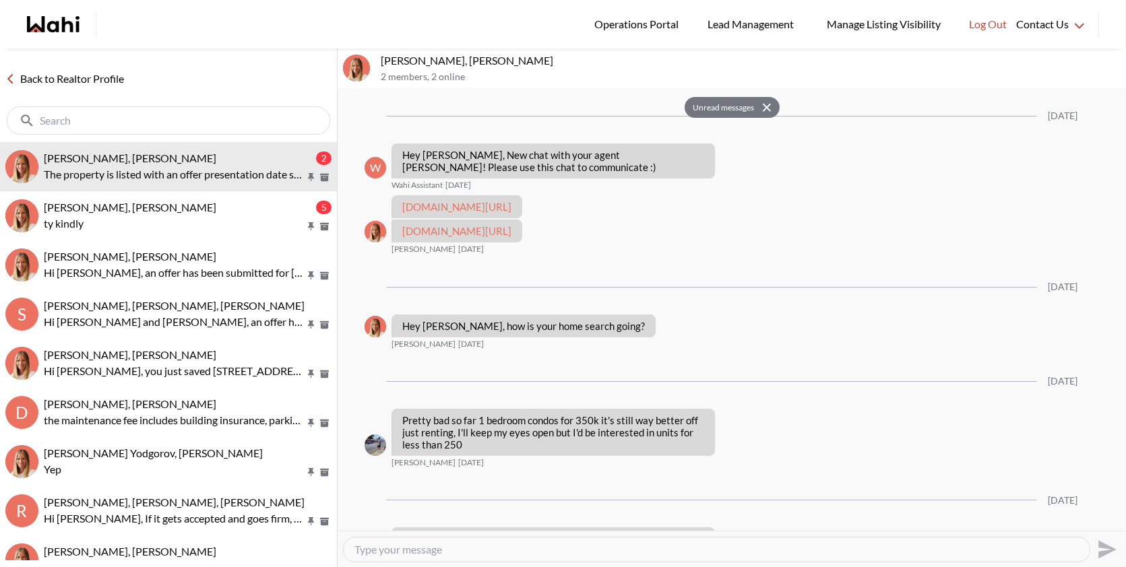
scroll to position [627, 0]
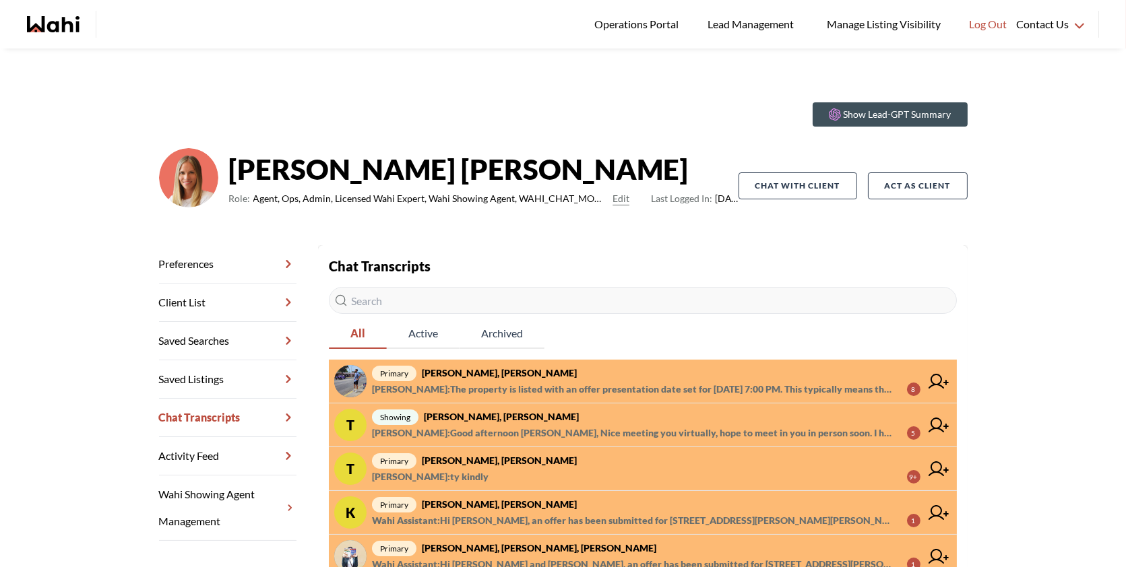
click at [643, 378] on span "primary [PERSON_NAME], [PERSON_NAME]" at bounding box center [646, 373] width 548 height 16
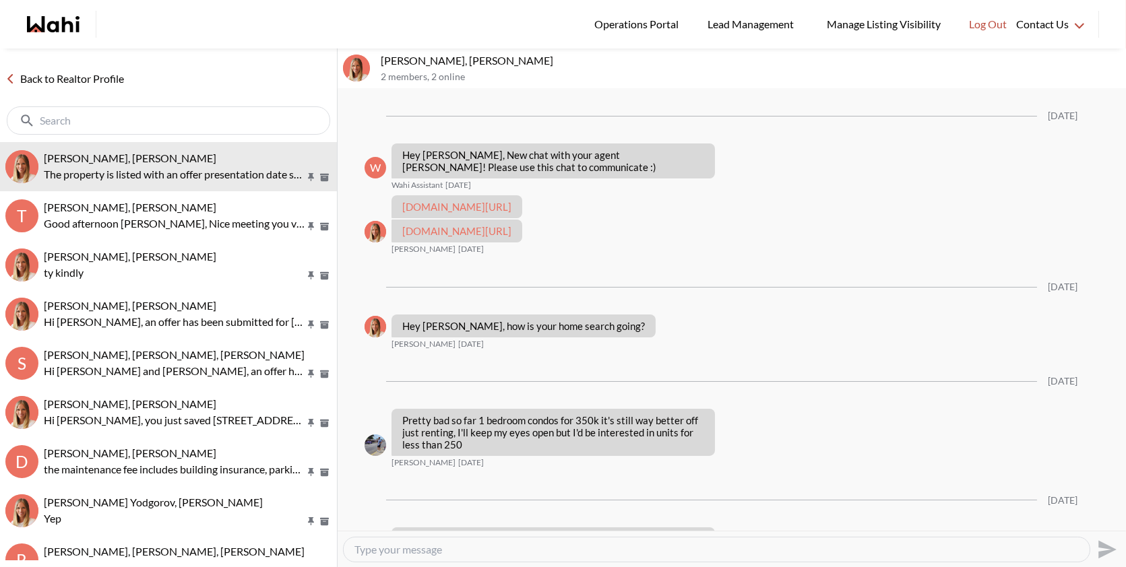
scroll to position [627, 0]
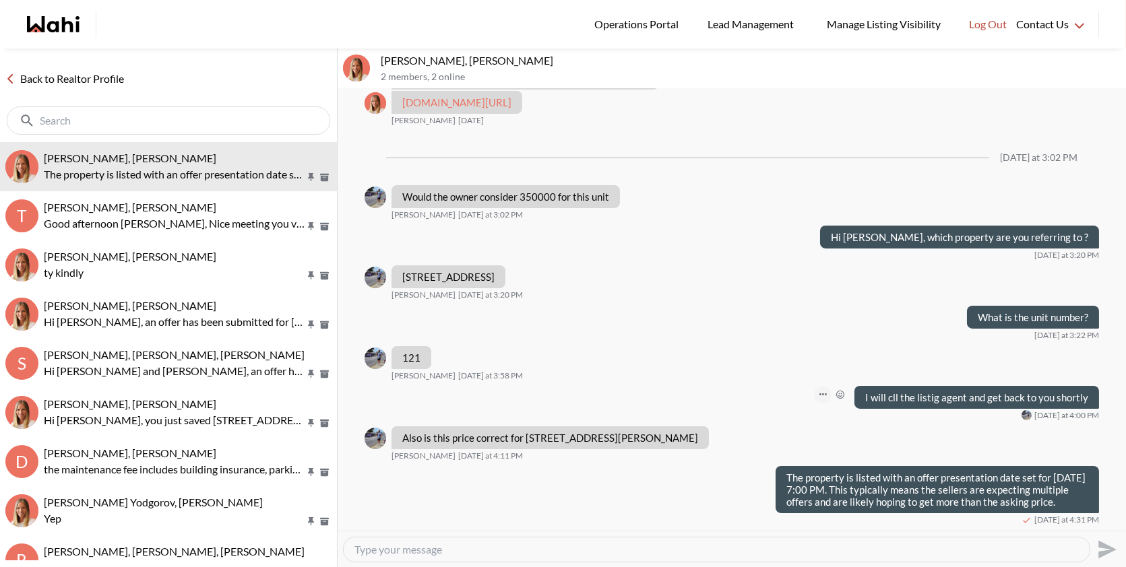
click at [825, 394] on icon "Open Message Actions Menu" at bounding box center [822, 395] width 7 height 3
click at [786, 329] on button "Edit Message" at bounding box center [782, 326] width 108 height 24
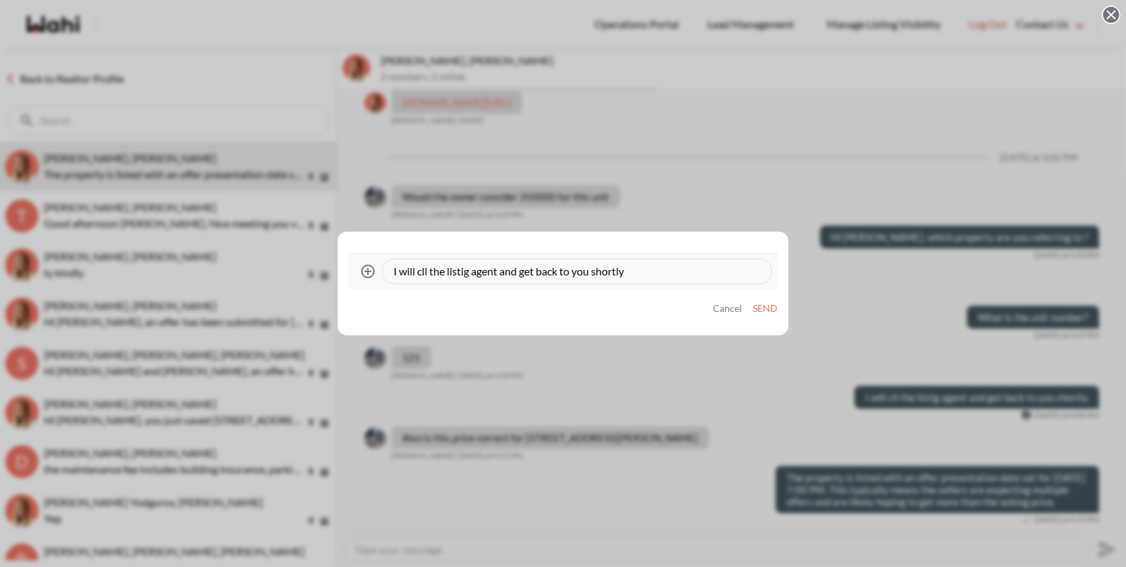
click at [421, 272] on textarea "I will cll the listig agent and get back to you shortly" at bounding box center [577, 271] width 367 height 13
click at [656, 273] on textarea "I will call the listig agent and get back to you shortly" at bounding box center [577, 271] width 367 height 13
type textarea "I will call the listig agent and get back to you shortly"
click at [765, 312] on button "Send" at bounding box center [765, 308] width 25 height 11
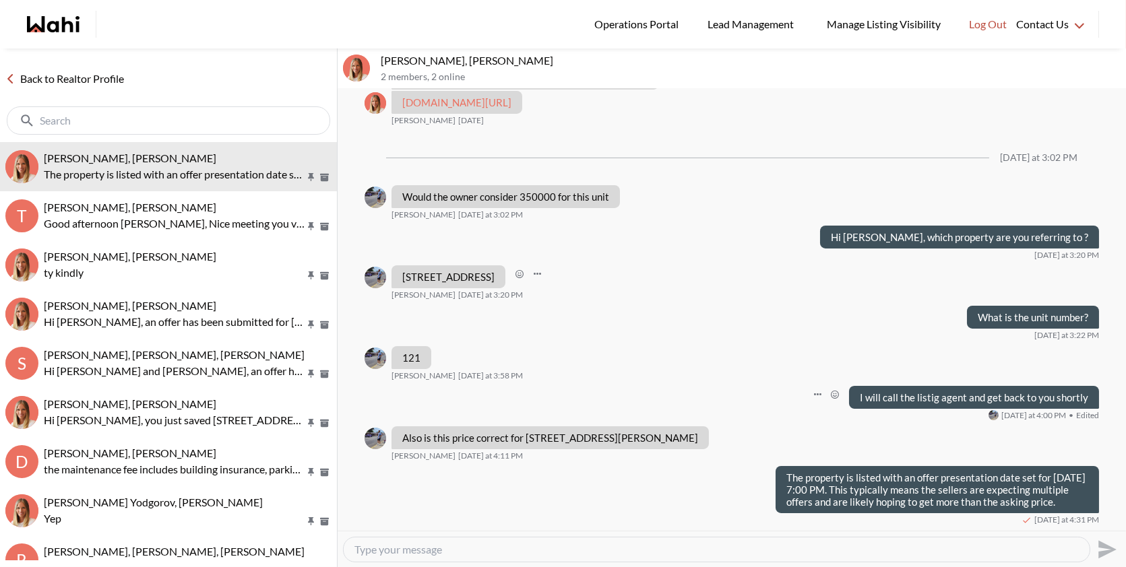
drag, startPoint x: 400, startPoint y: 249, endPoint x: 480, endPoint y: 253, distance: 80.3
click at [480, 265] on div "26 Ontario Street in Guelph" at bounding box center [448, 276] width 114 height 23
copy p "26 Ontario Street"
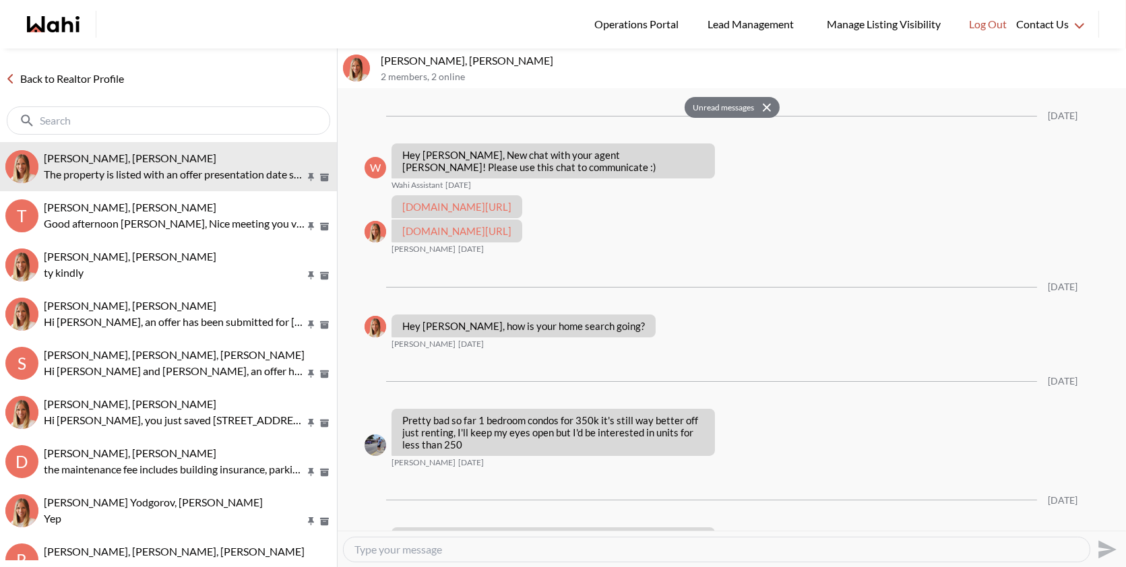
scroll to position [627, 0]
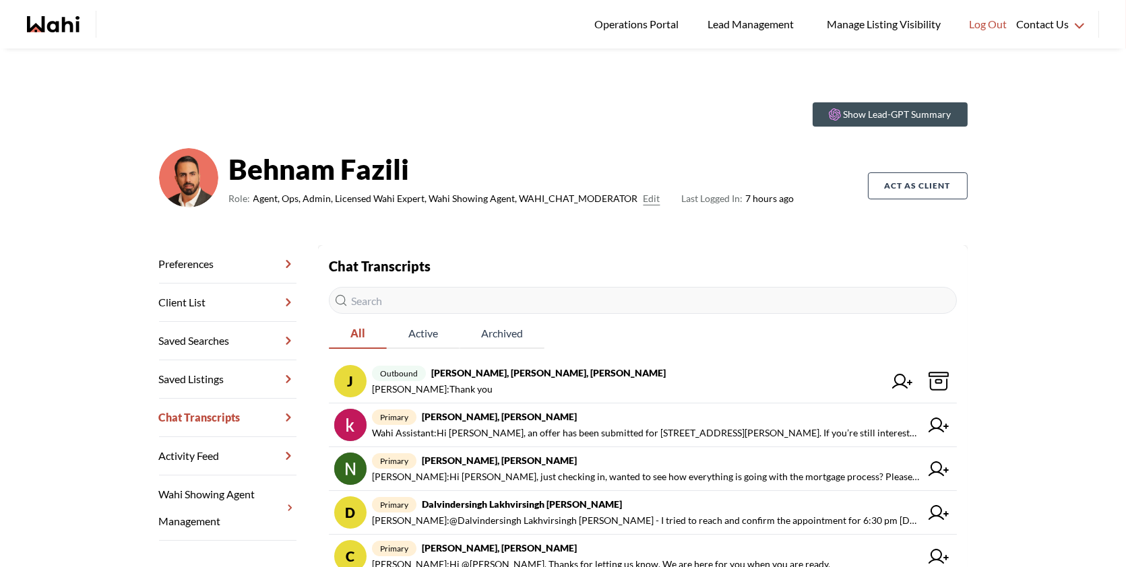
click at [705, 72] on div "Show Lead-GPT Summary Behnam Fazili Role: Agent, Ops, Admin, Licensed Wahi Expe…" at bounding box center [563, 484] width 1126 height 870
